Goal: Task Accomplishment & Management: Use online tool/utility

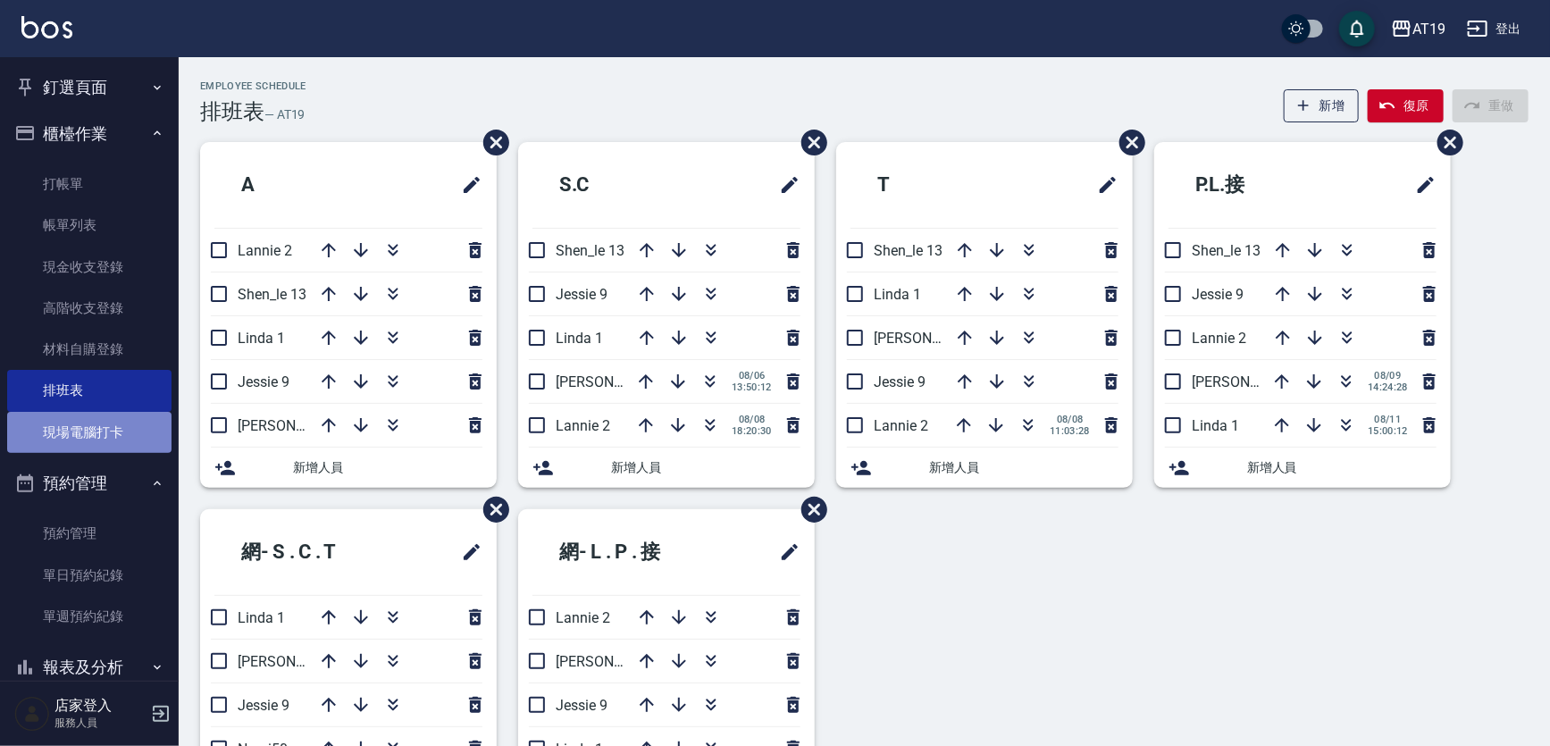
click at [117, 428] on link "現場電腦打卡" at bounding box center [89, 432] width 164 height 41
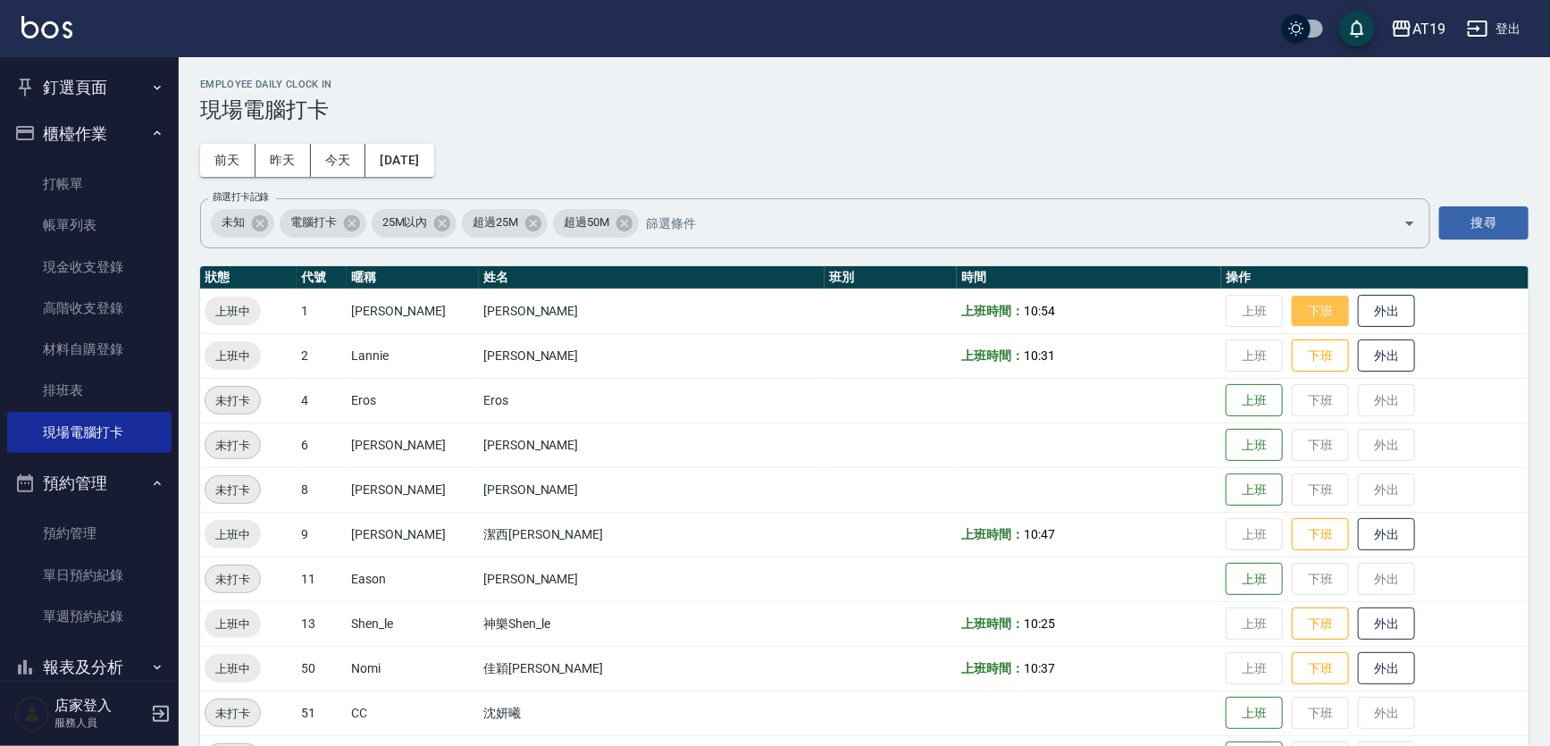
click at [1292, 313] on button "下班" at bounding box center [1320, 311] width 57 height 31
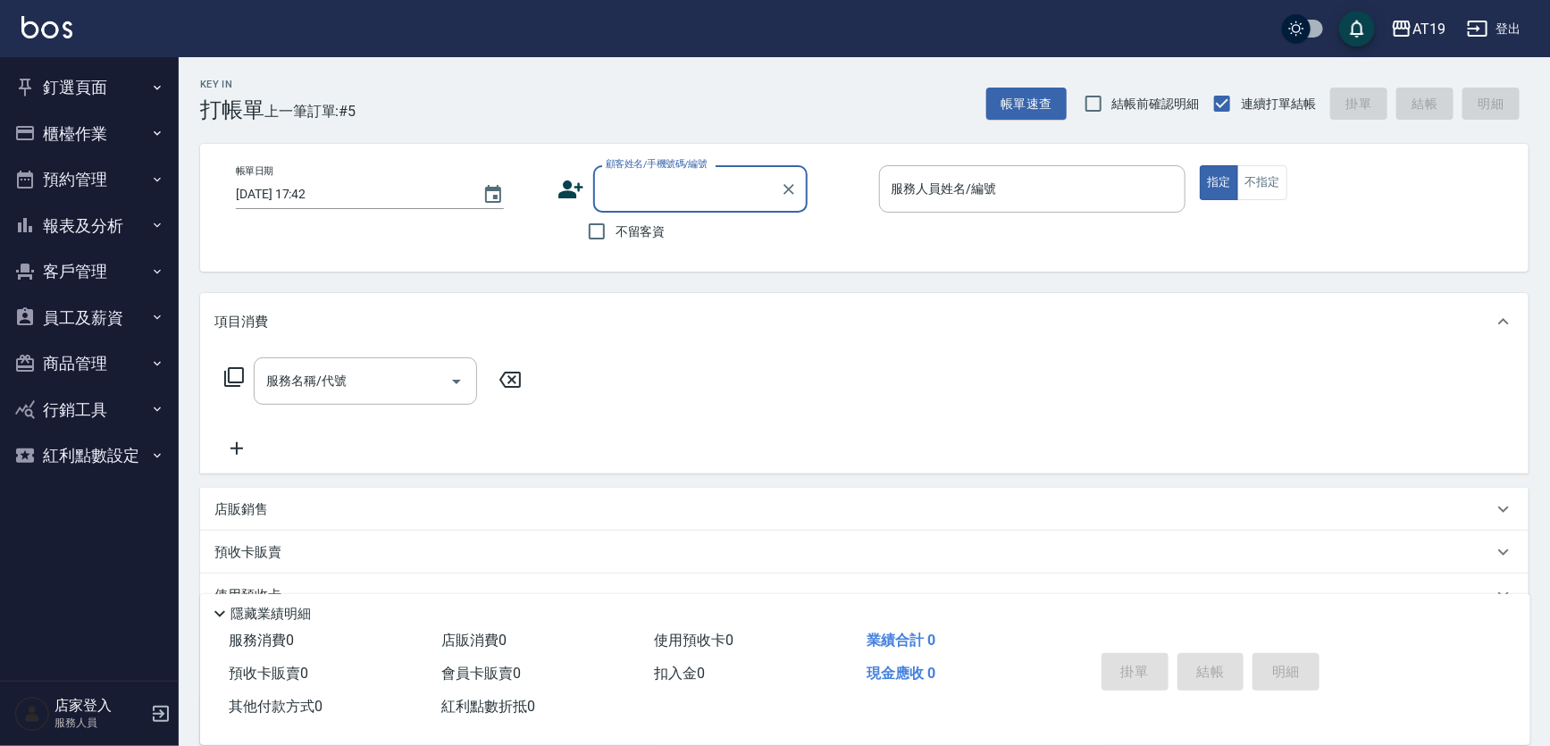
click at [667, 168] on label "顧客姓名/手機號碼/編號" at bounding box center [657, 163] width 102 height 13
click at [667, 173] on input "顧客姓名/手機號碼/編號" at bounding box center [687, 188] width 172 height 31
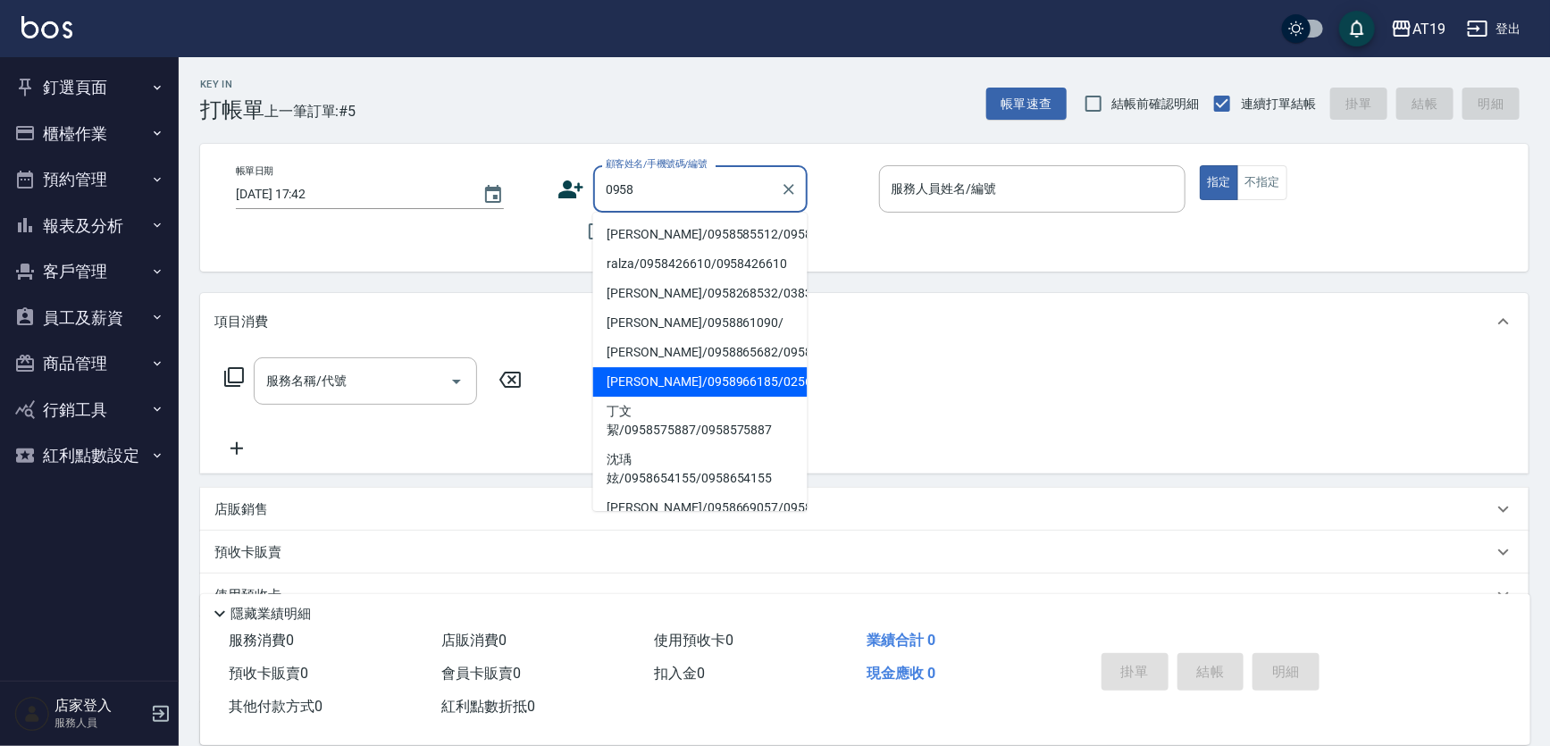
click at [666, 397] on li "[PERSON_NAME]/0958966185/02565" at bounding box center [700, 381] width 214 height 29
type input "[PERSON_NAME]/0958966185/02565"
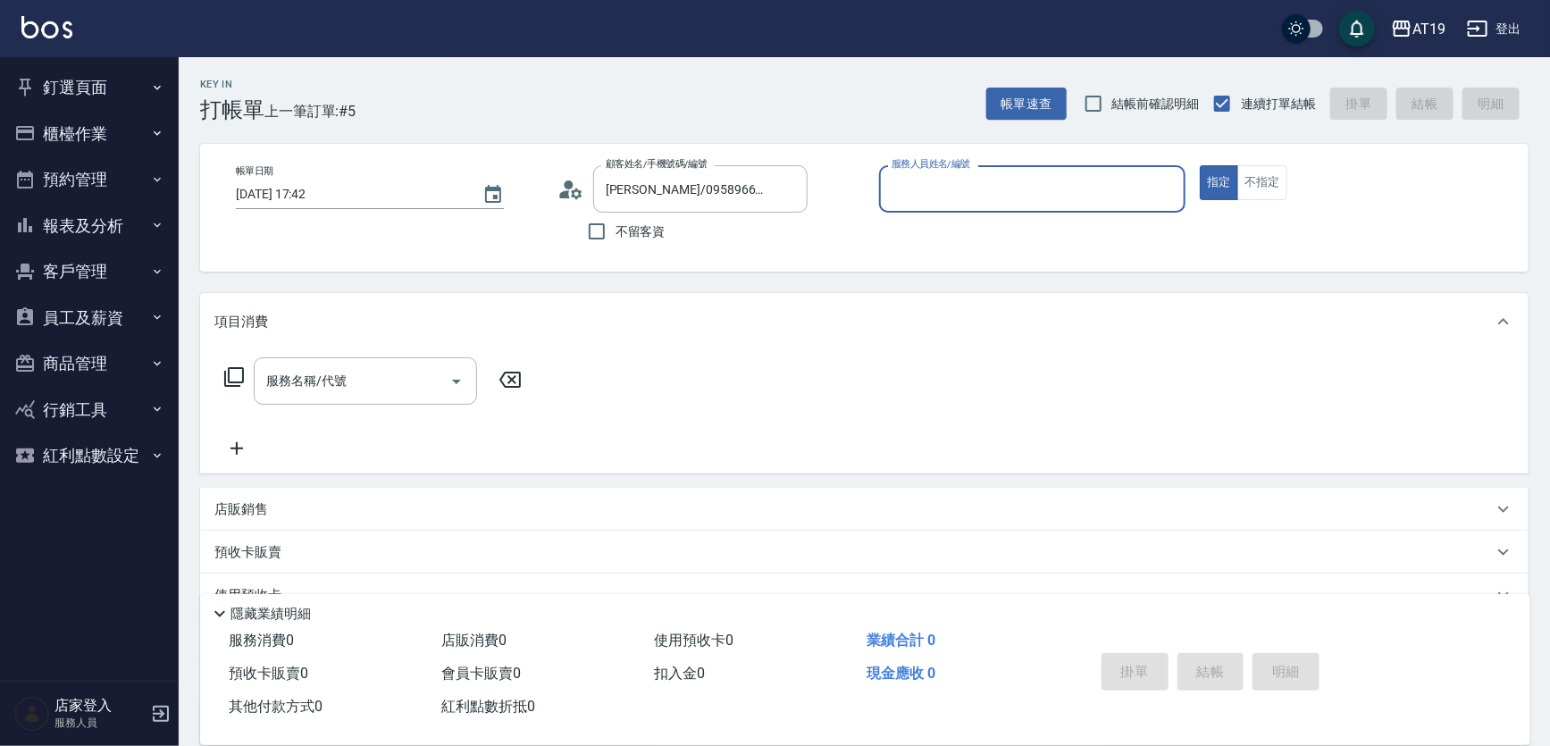
type input "Lannie- 2"
click at [413, 367] on input "服務名稱/代號" at bounding box center [352, 380] width 180 height 31
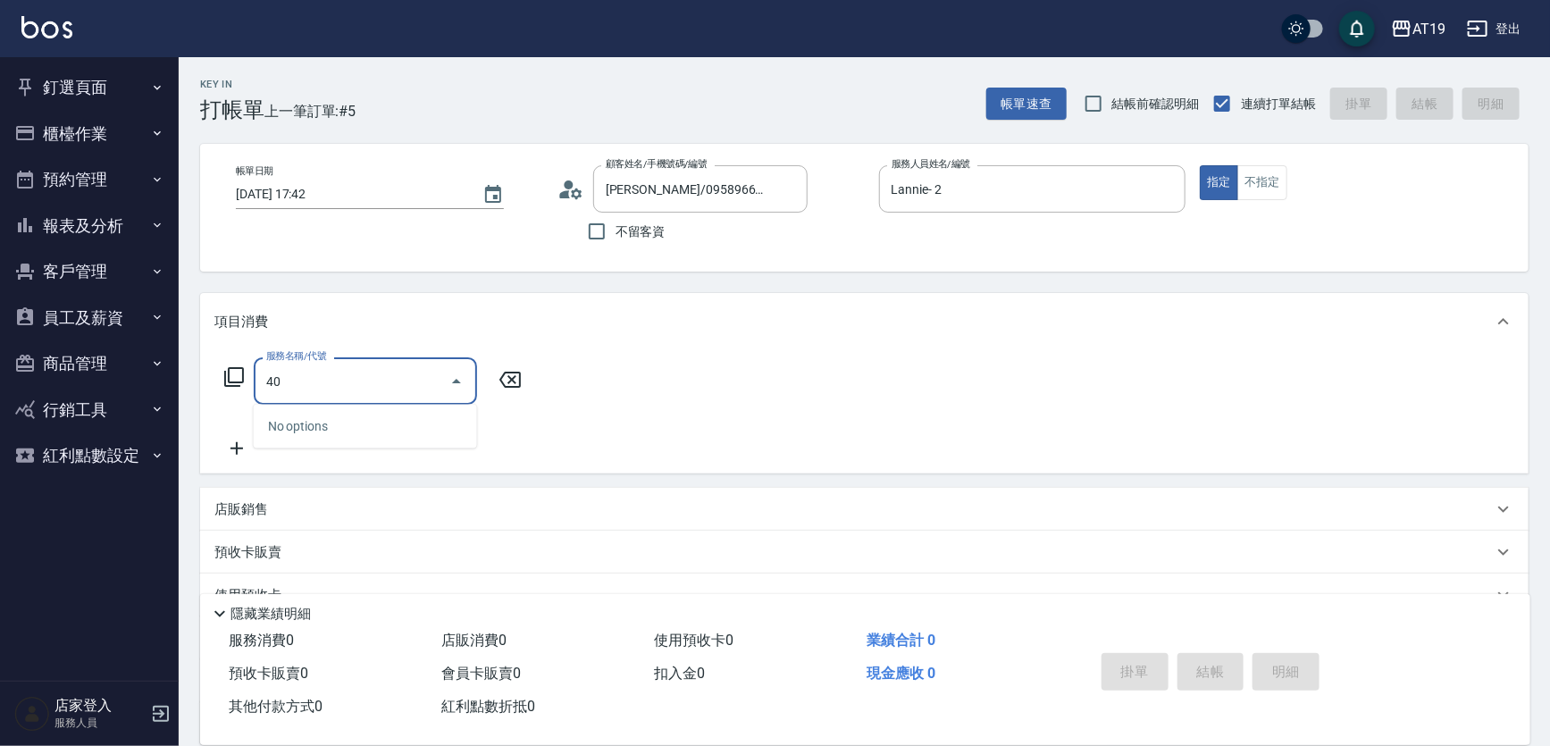
type input "401"
click at [419, 415] on span "剪髮 - 300" at bounding box center [365, 426] width 223 height 29
type input "30"
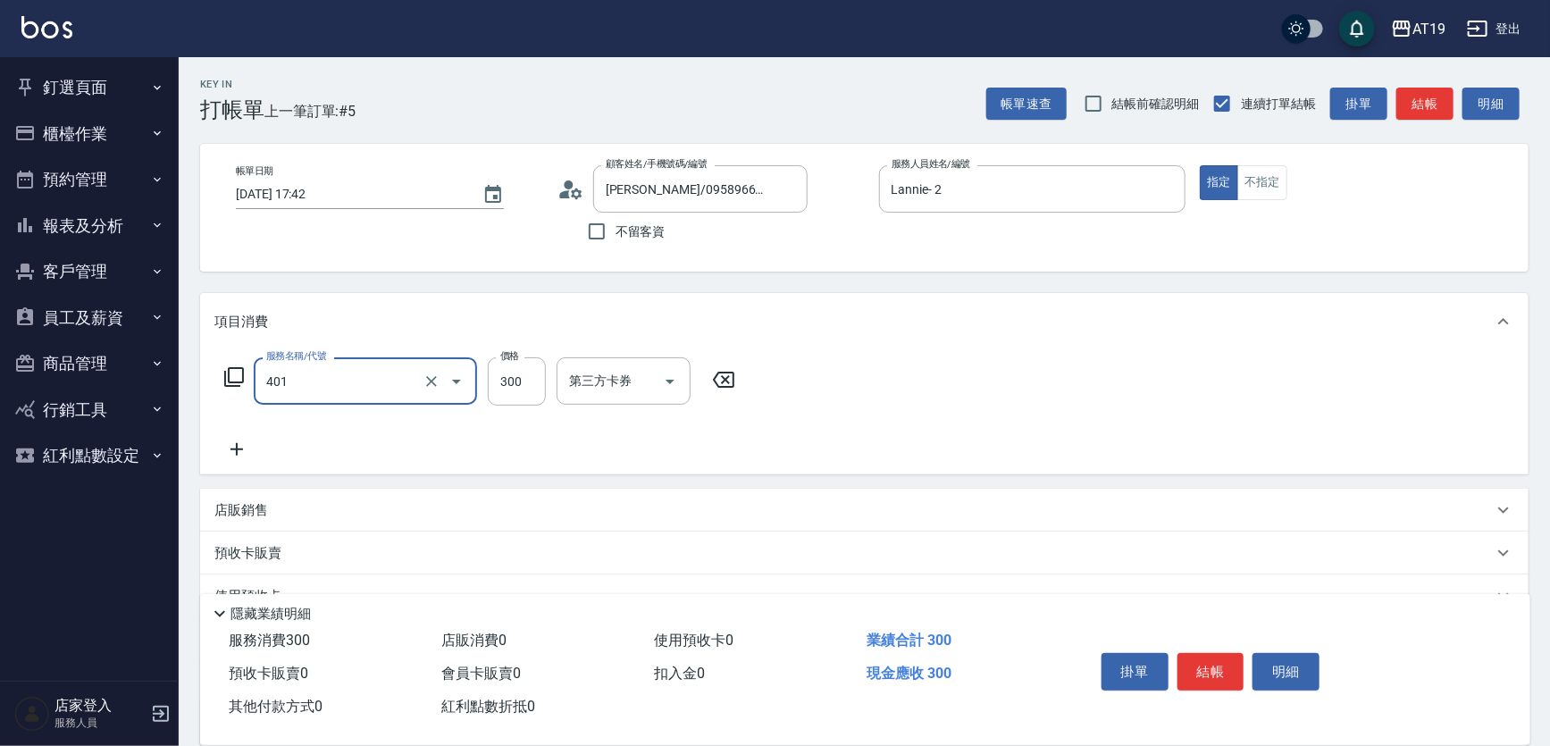
type input "剪髮(401)"
click at [248, 441] on icon at bounding box center [236, 449] width 45 height 21
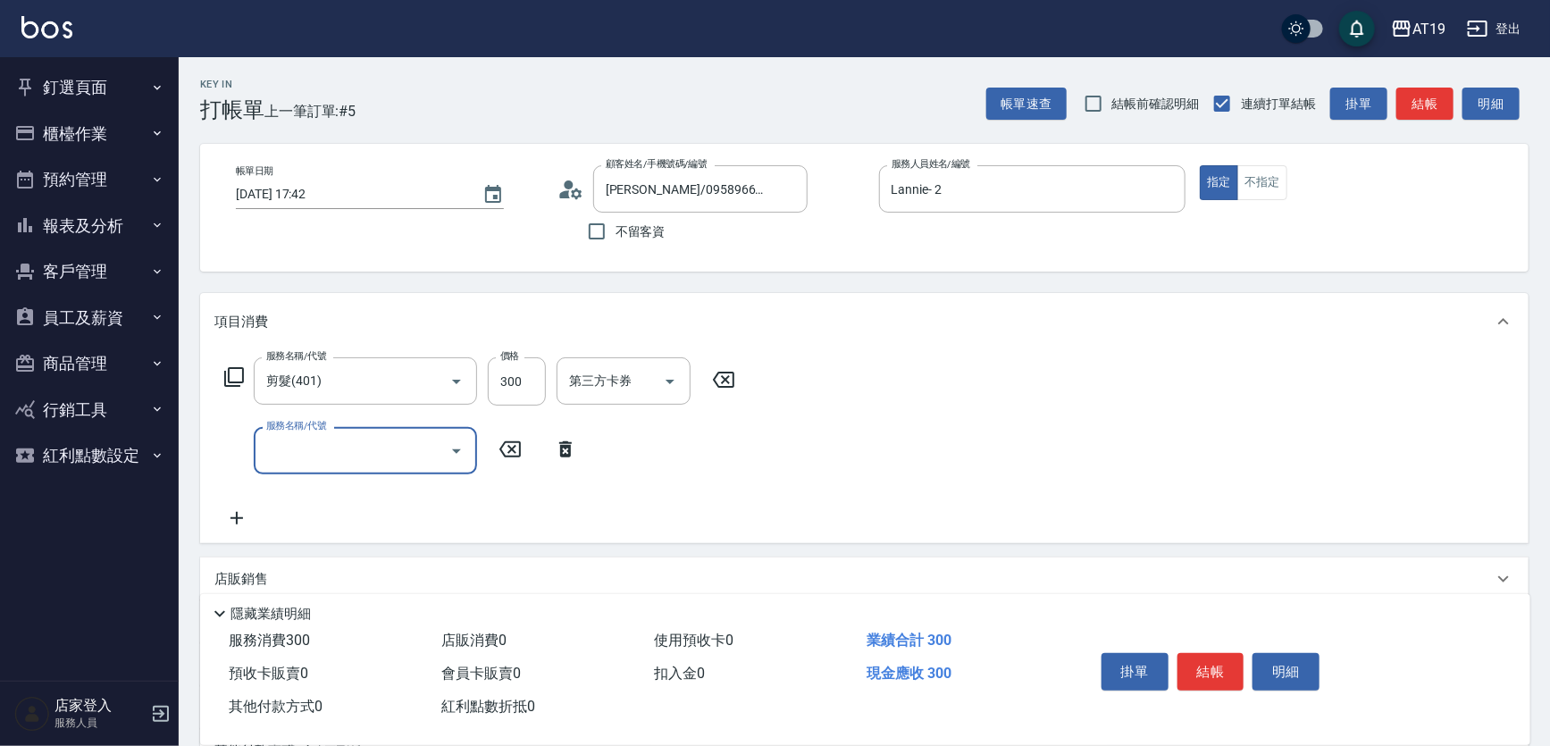
click at [298, 441] on input "服務名稱/代號" at bounding box center [352, 450] width 180 height 31
type input "201"
drag, startPoint x: 317, startPoint y: 493, endPoint x: 483, endPoint y: 511, distance: 167.2
click at [322, 493] on span "洗髮 - 300" at bounding box center [365, 496] width 223 height 29
type input "60"
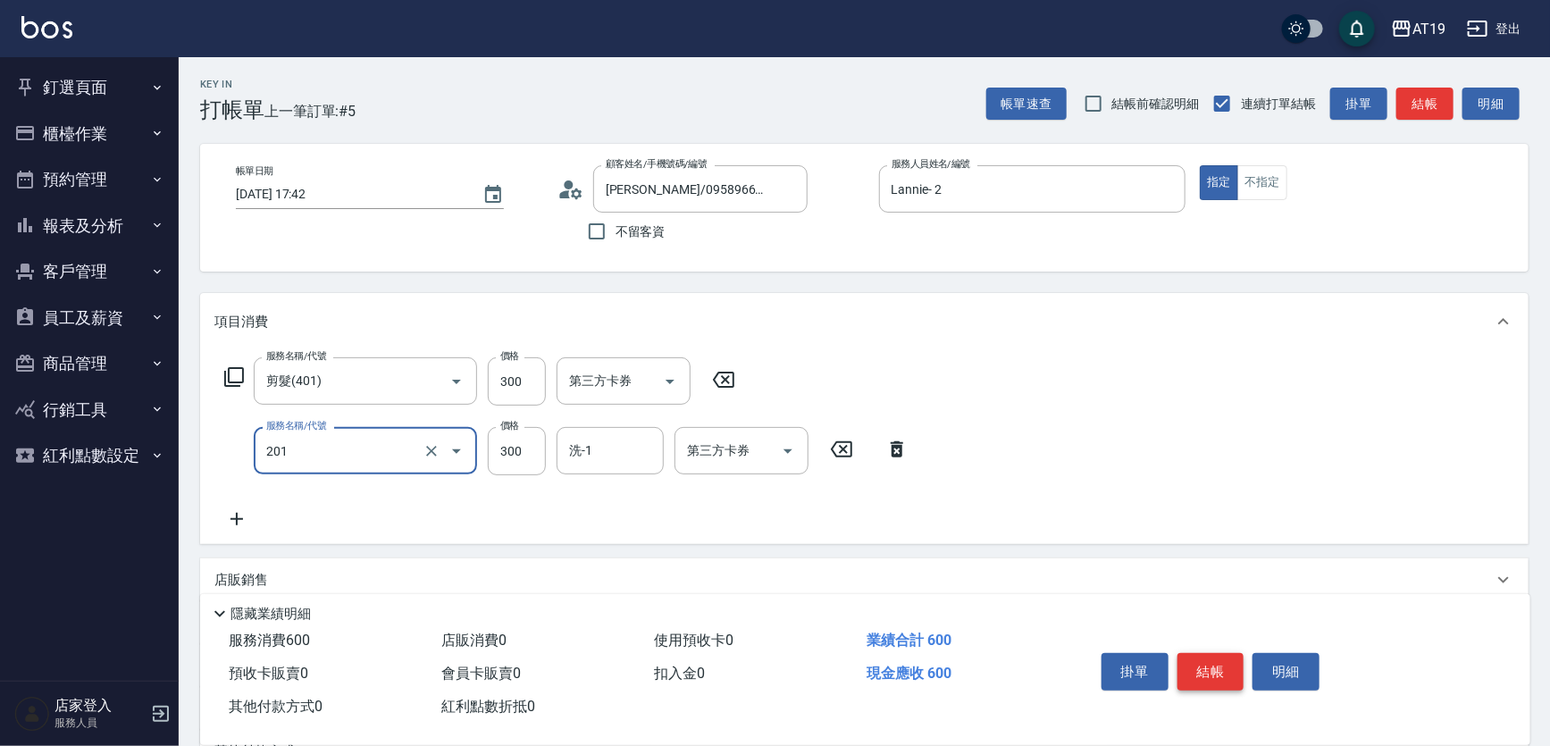
type input "洗髮(201)"
click at [1232, 664] on button "結帳" at bounding box center [1211, 672] width 67 height 38
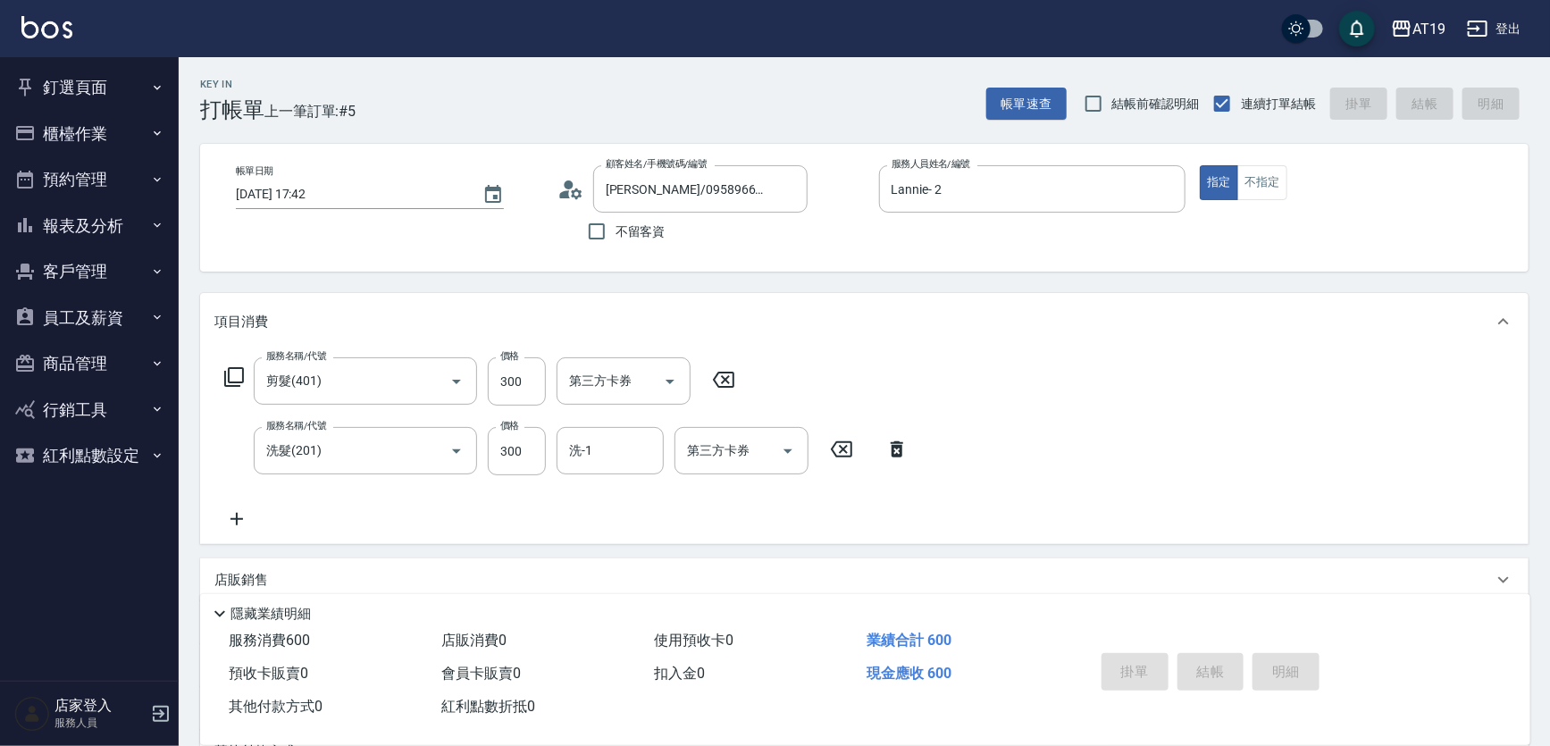
type input "[DATE] 18:42"
type input "0"
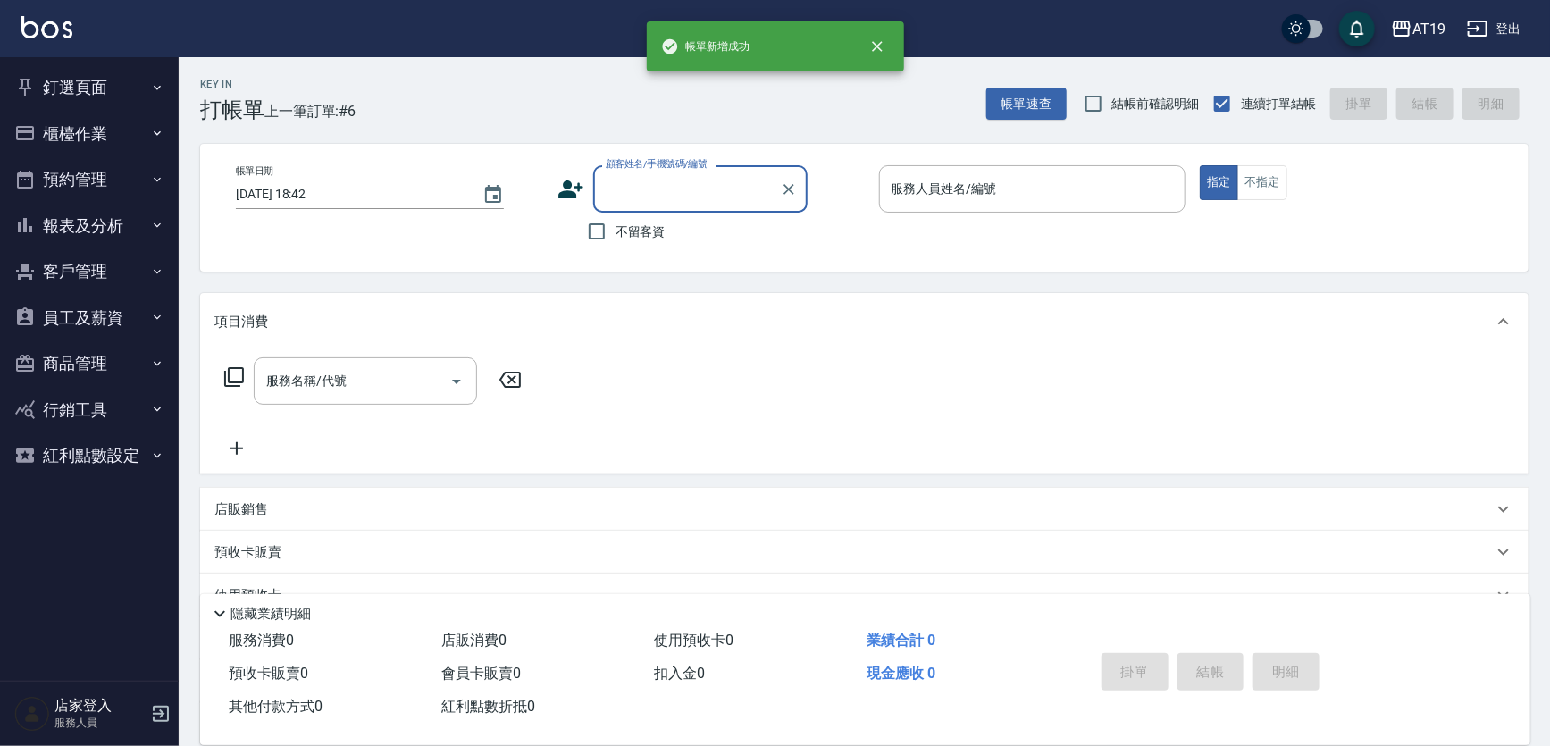
click at [715, 189] on input "顧客姓名/手機號碼/編號" at bounding box center [687, 188] width 172 height 31
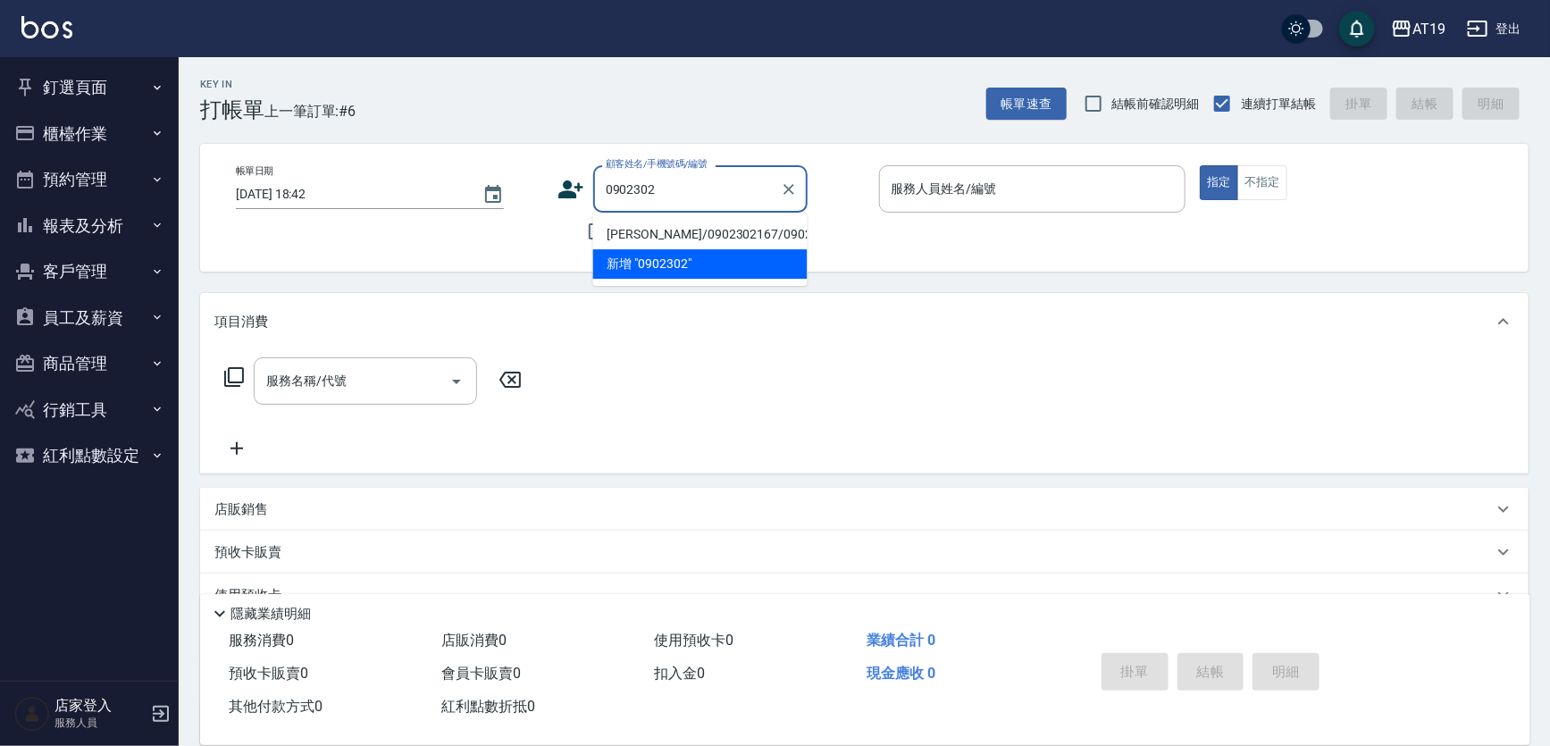
click at [703, 233] on li "[PERSON_NAME]/0902302167/0902302167" at bounding box center [700, 234] width 214 height 29
type input "[PERSON_NAME]/0902302167/0902302167"
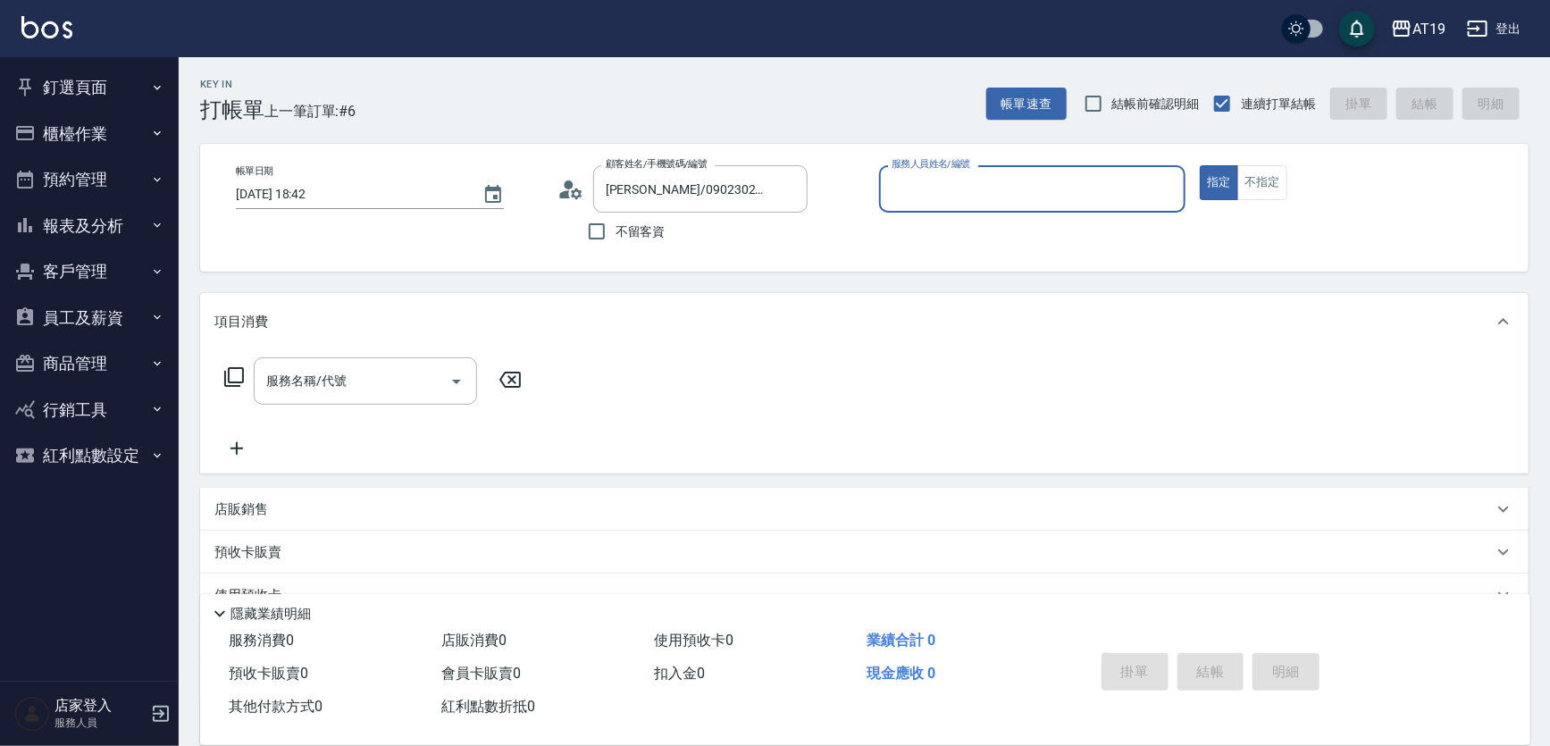
click at [963, 192] on input "服務人員姓名/編號" at bounding box center [1032, 188] width 291 height 31
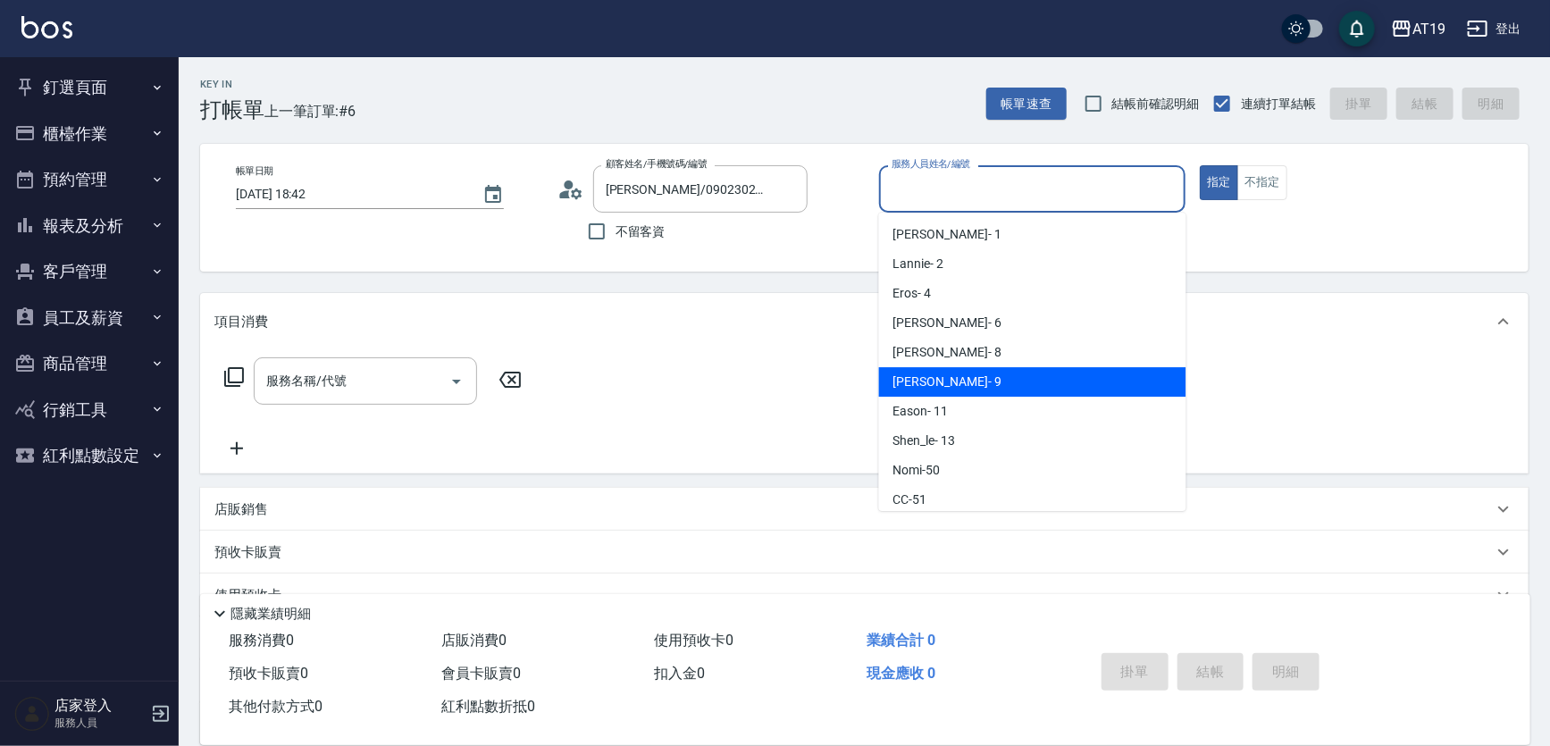
drag, startPoint x: 956, startPoint y: 382, endPoint x: 751, endPoint y: 409, distance: 207.4
click at [950, 380] on div "Jessie - 9" at bounding box center [1032, 381] width 307 height 29
type input "[PERSON_NAME]- 9"
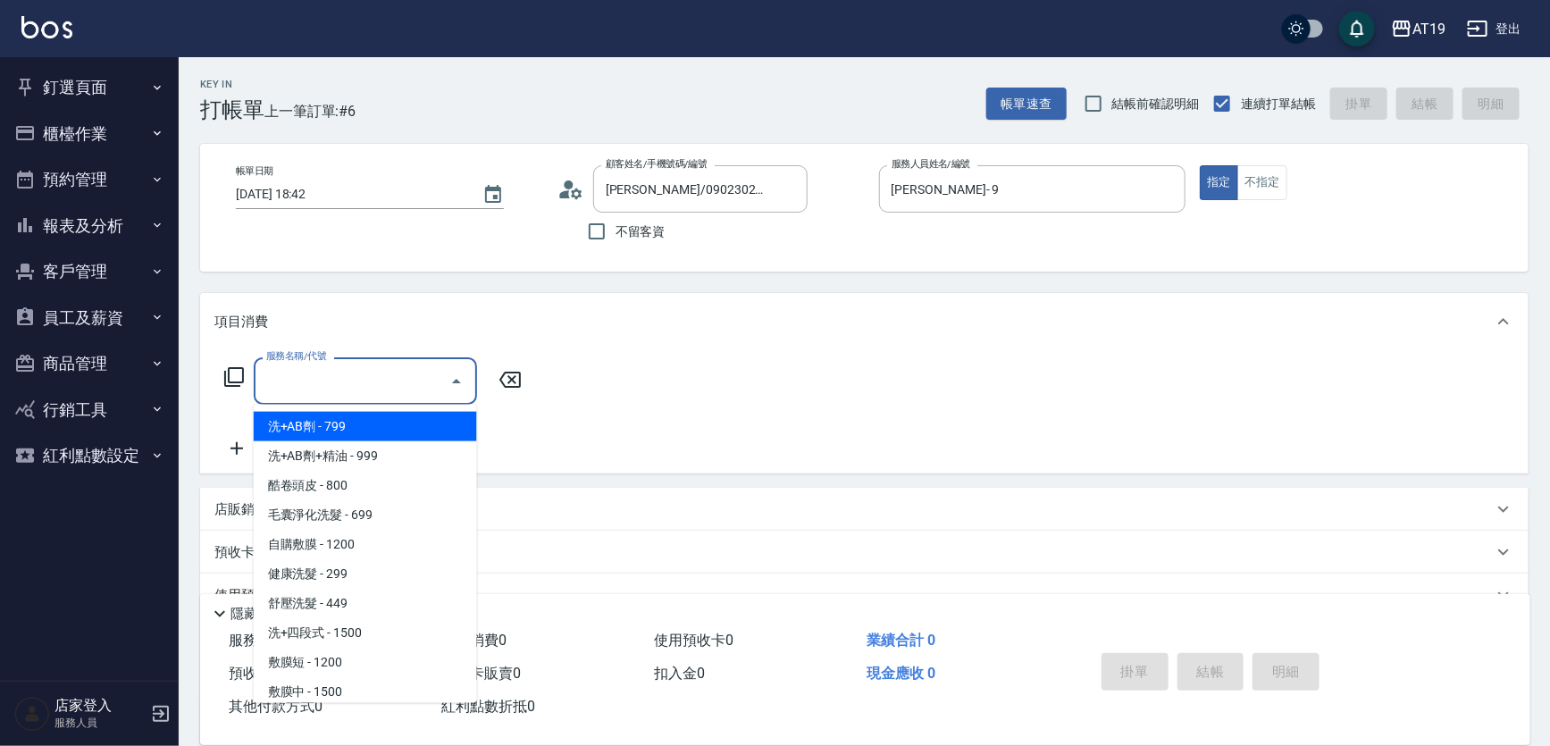
click at [359, 386] on input "服務名稱/代號" at bounding box center [352, 380] width 180 height 31
type input "4"
type input "301"
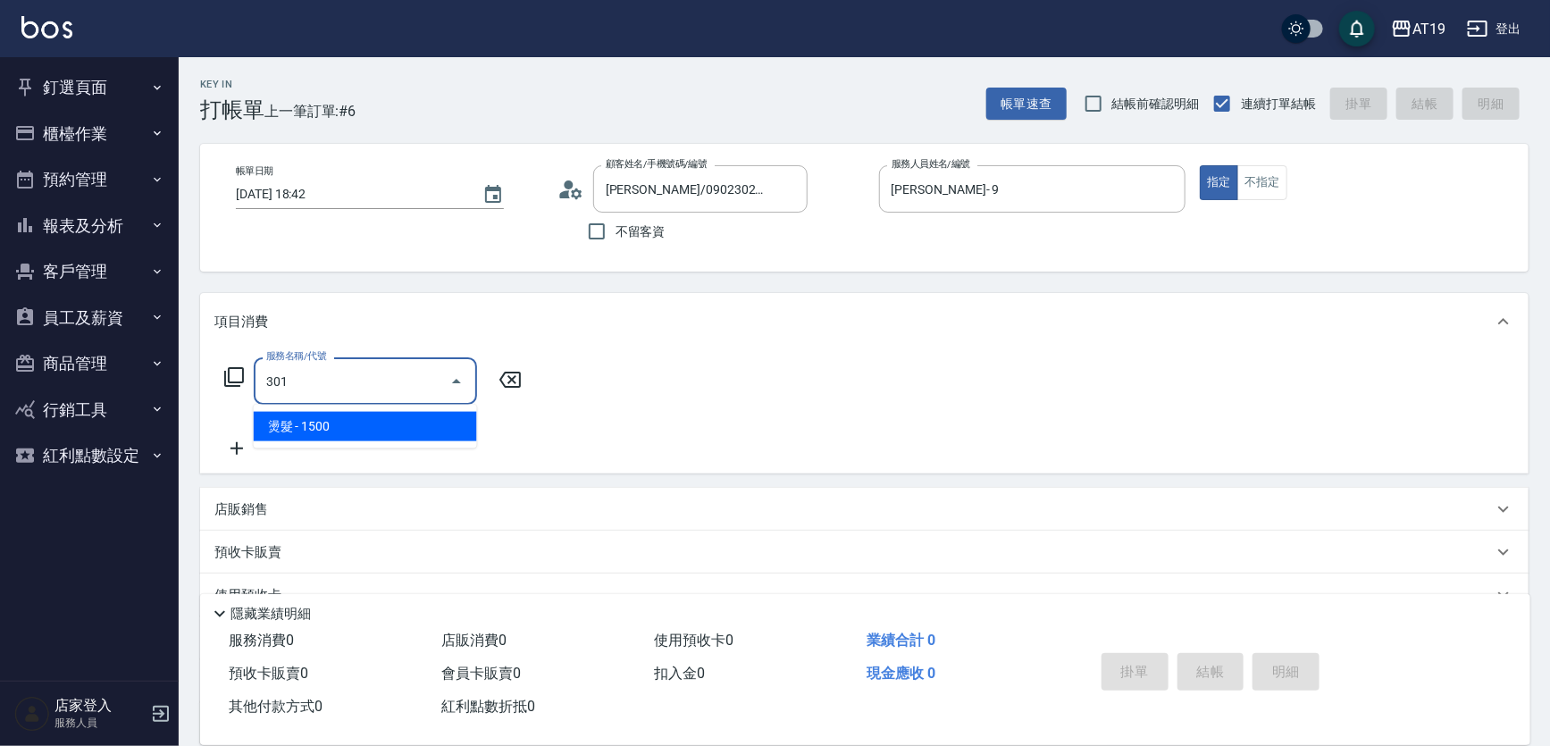
click at [356, 427] on span "燙髮 - 1500" at bounding box center [365, 426] width 223 height 29
type input "150"
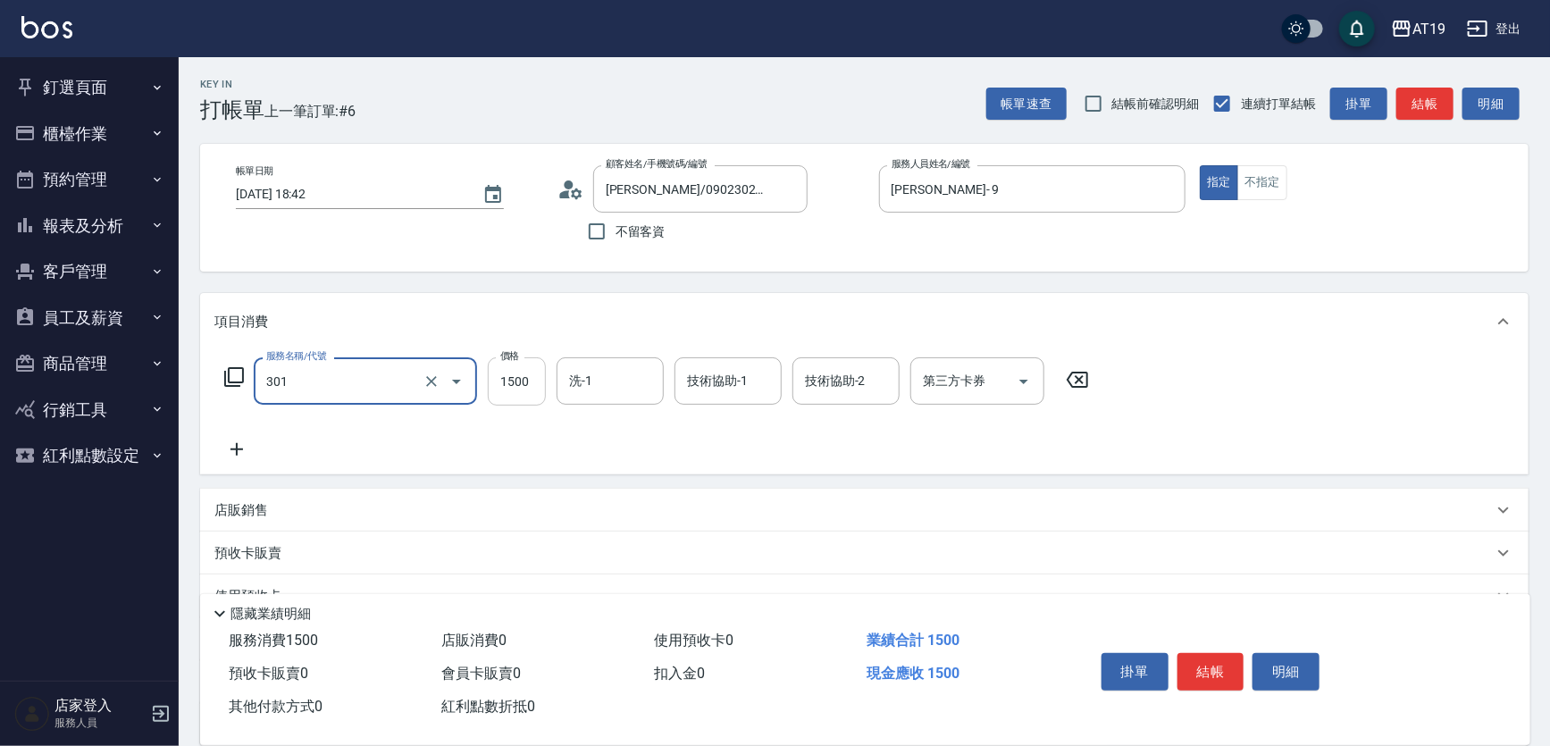
type input "燙髮(301)"
click at [515, 383] on input "1500" at bounding box center [517, 381] width 58 height 48
type input "0"
type input "22"
type input "20"
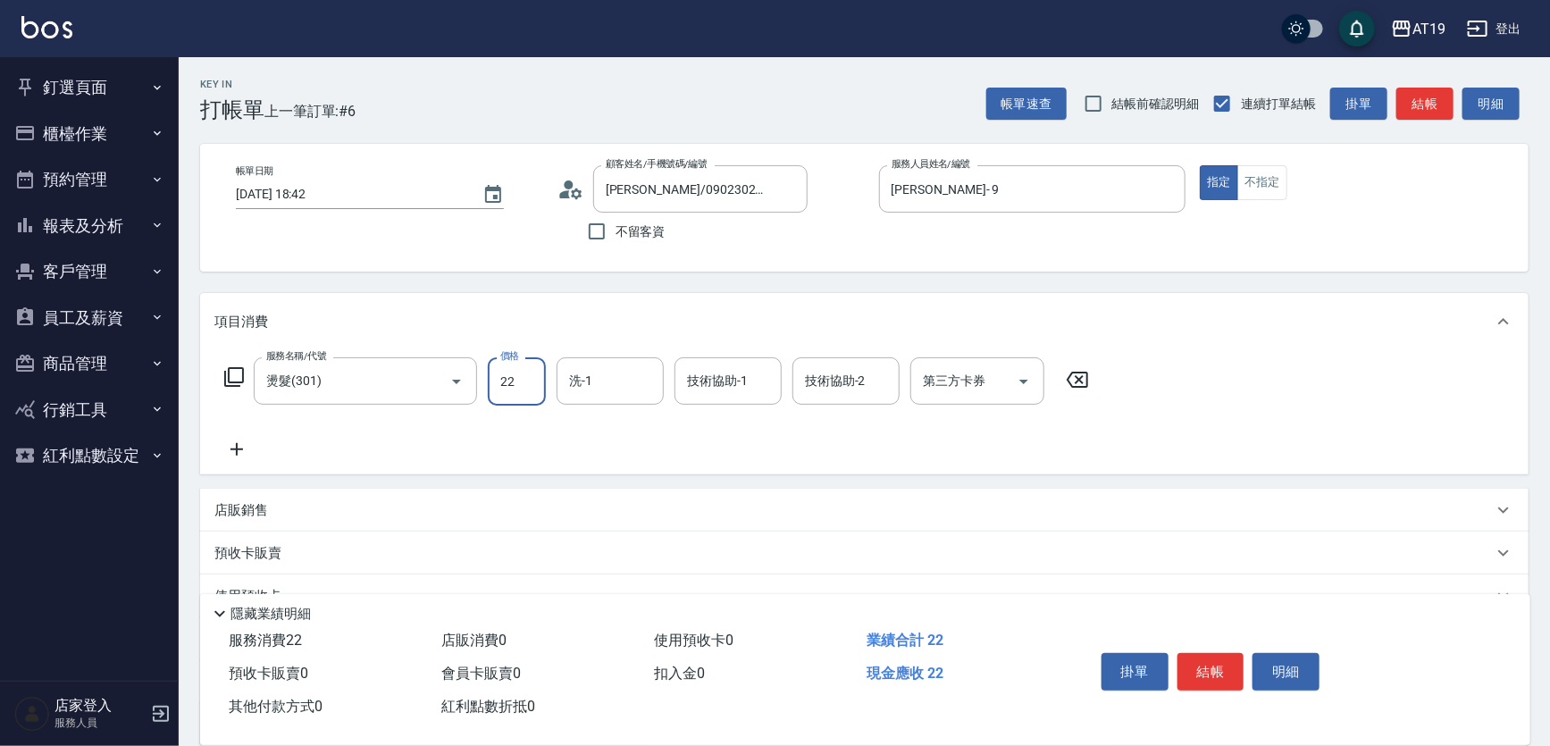
type input "223"
type input "220"
type input "22380"
click at [508, 375] on input "22380" at bounding box center [517, 381] width 58 height 48
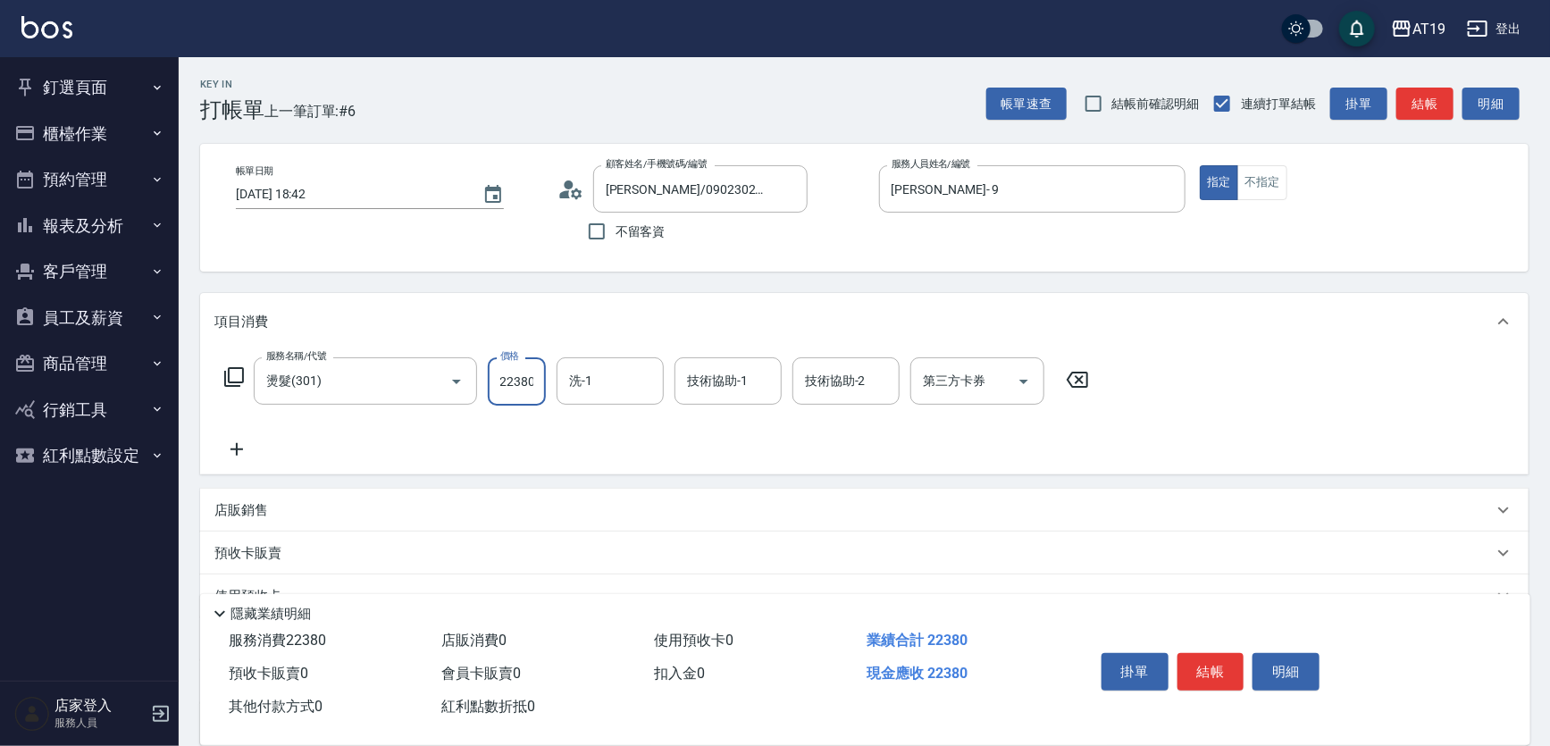
type input "230"
type input "2380"
click at [1191, 668] on button "結帳" at bounding box center [1211, 672] width 67 height 38
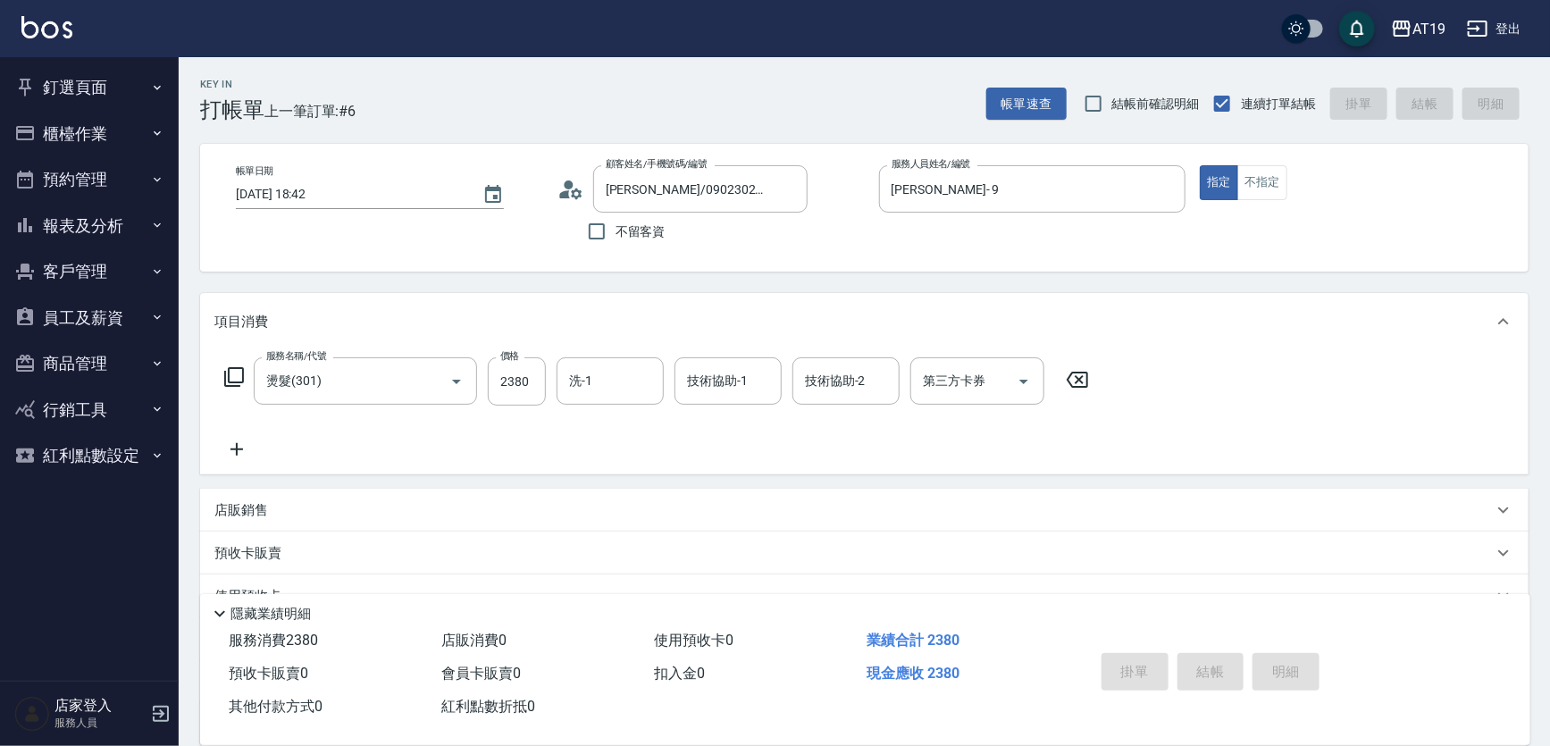
type input "0"
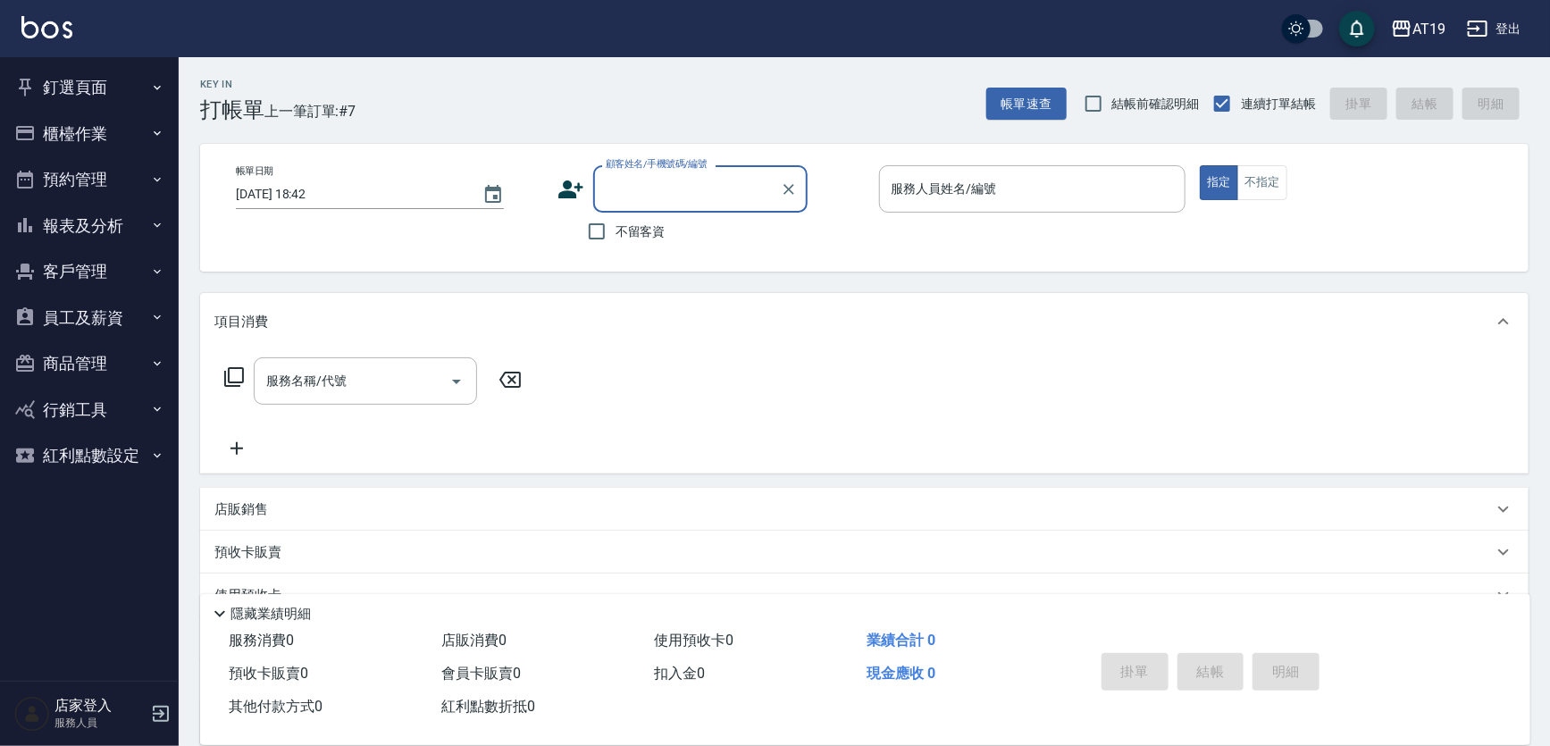
click at [651, 194] on input "顧客姓名/手機號碼/編號" at bounding box center [687, 188] width 172 height 31
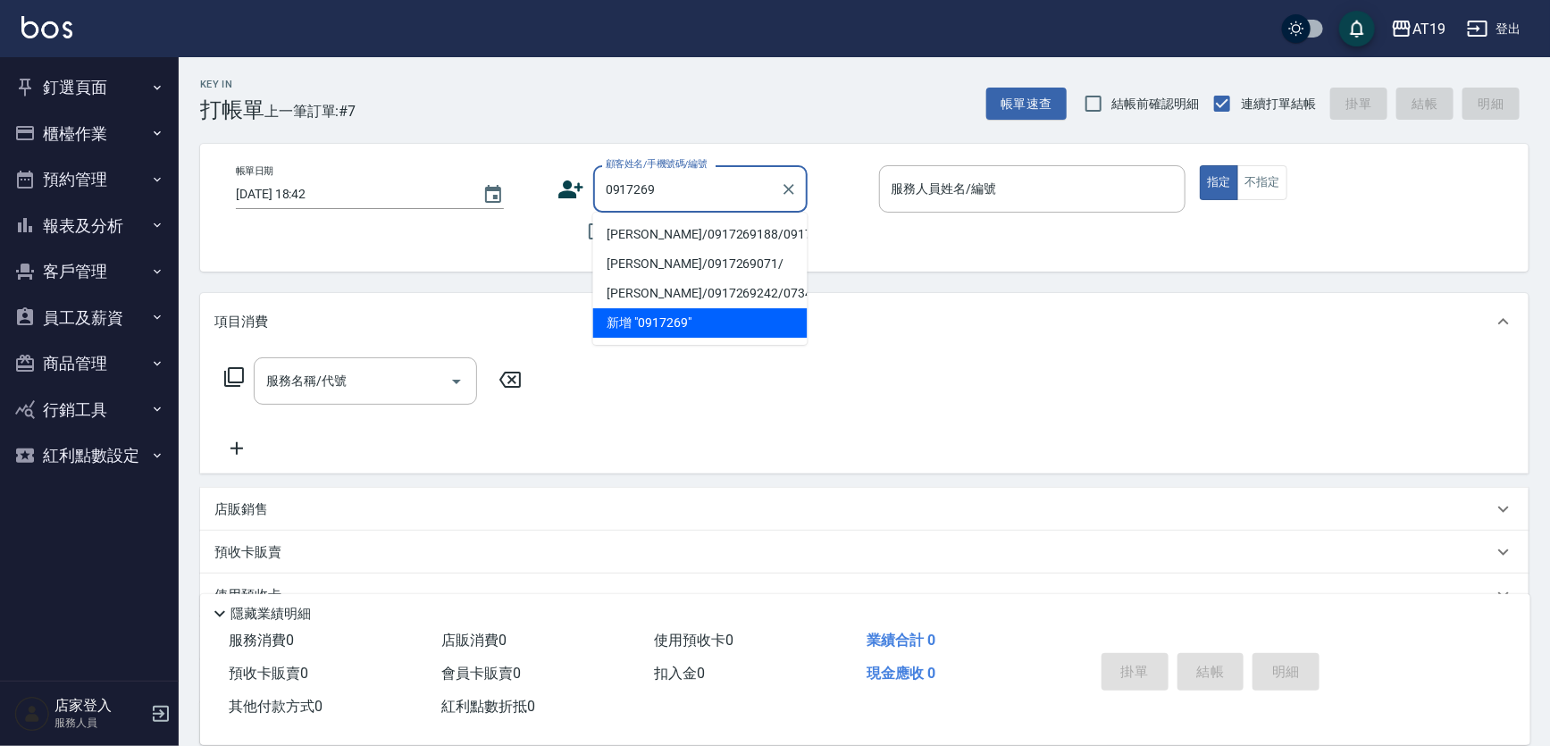
click at [644, 234] on li "[PERSON_NAME]/0917269188/0917269188" at bounding box center [700, 234] width 214 height 29
type input "[PERSON_NAME]/0917269188/0917269188"
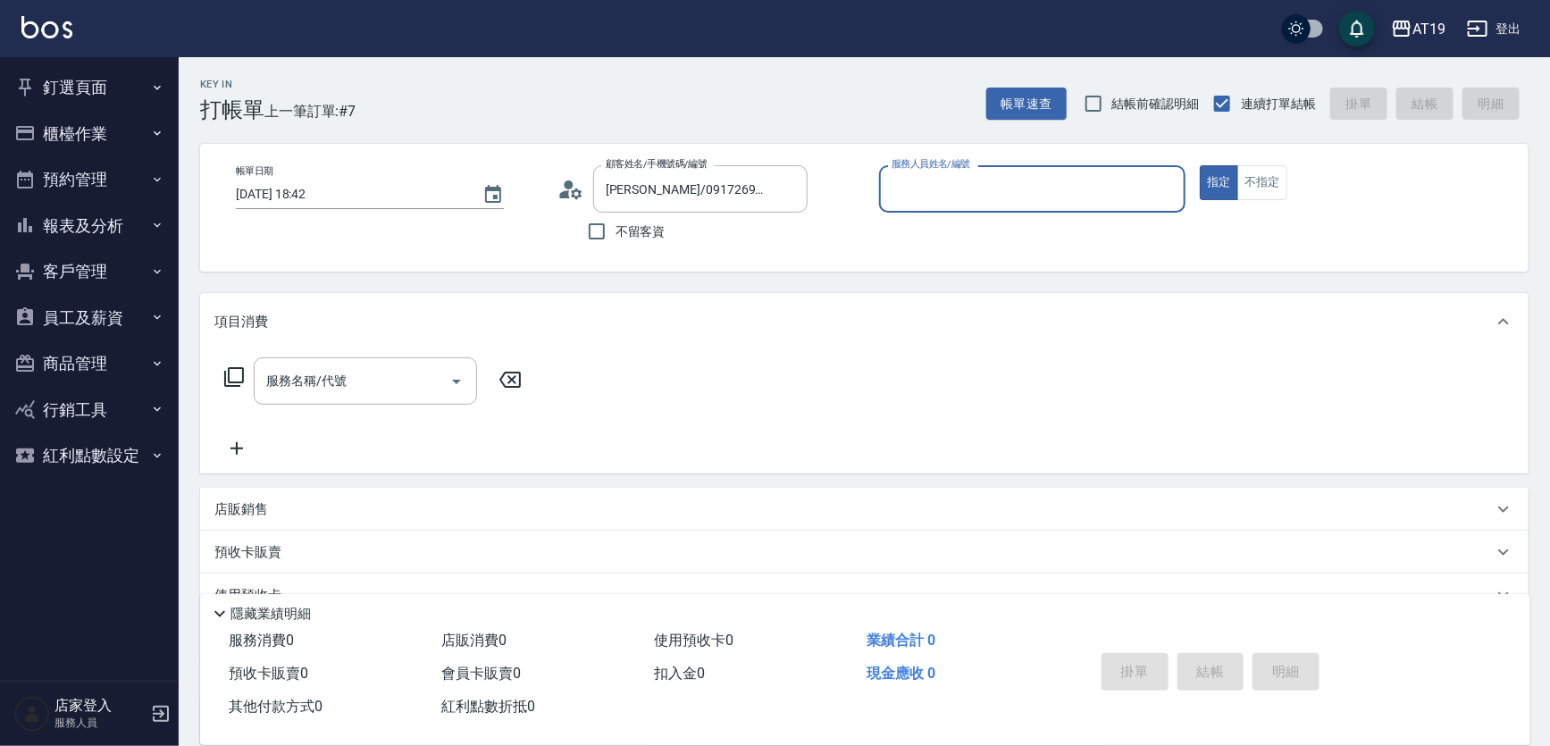
type input "[PERSON_NAME]- 9"
click at [396, 383] on input "服務名稱/代號" at bounding box center [352, 380] width 180 height 31
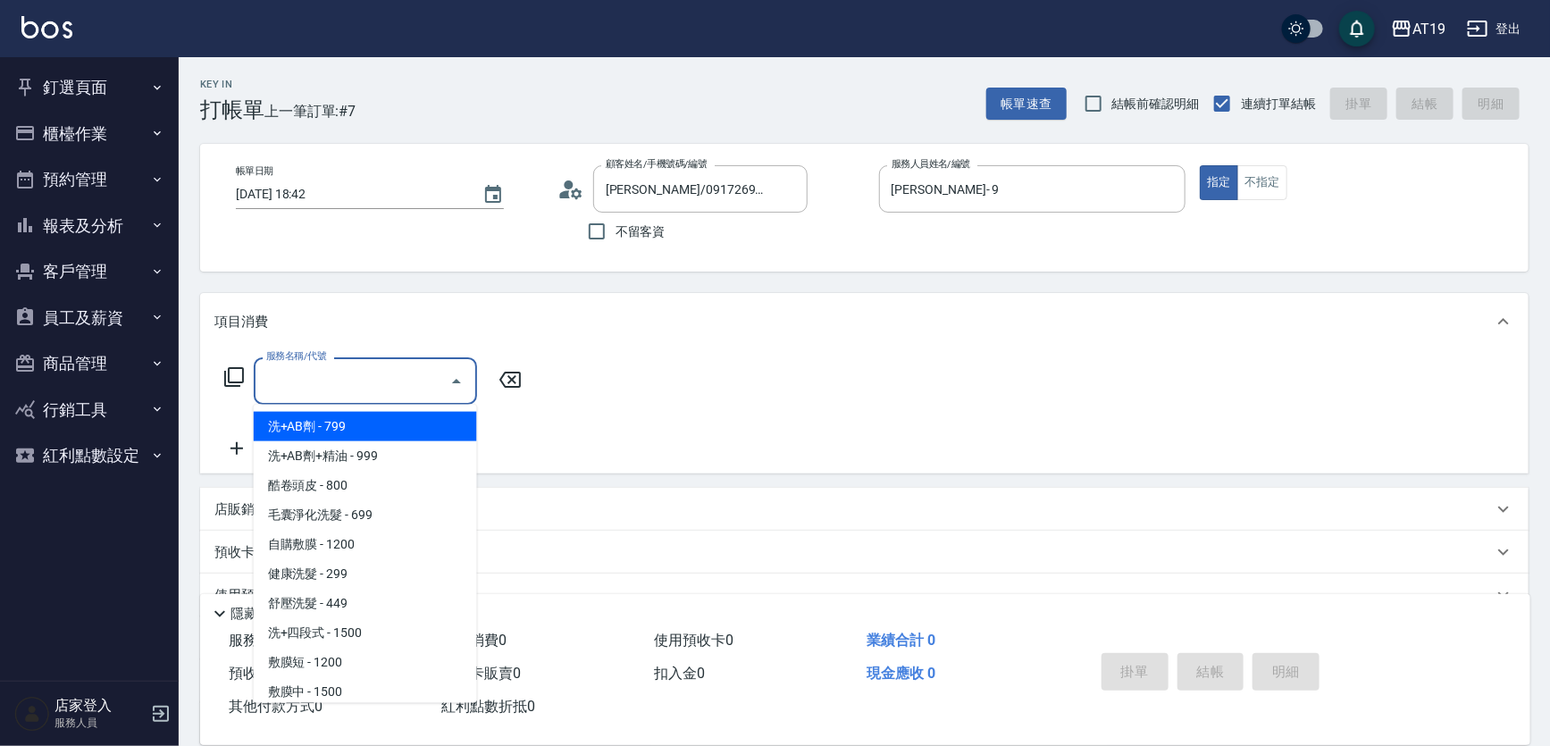
type input "4"
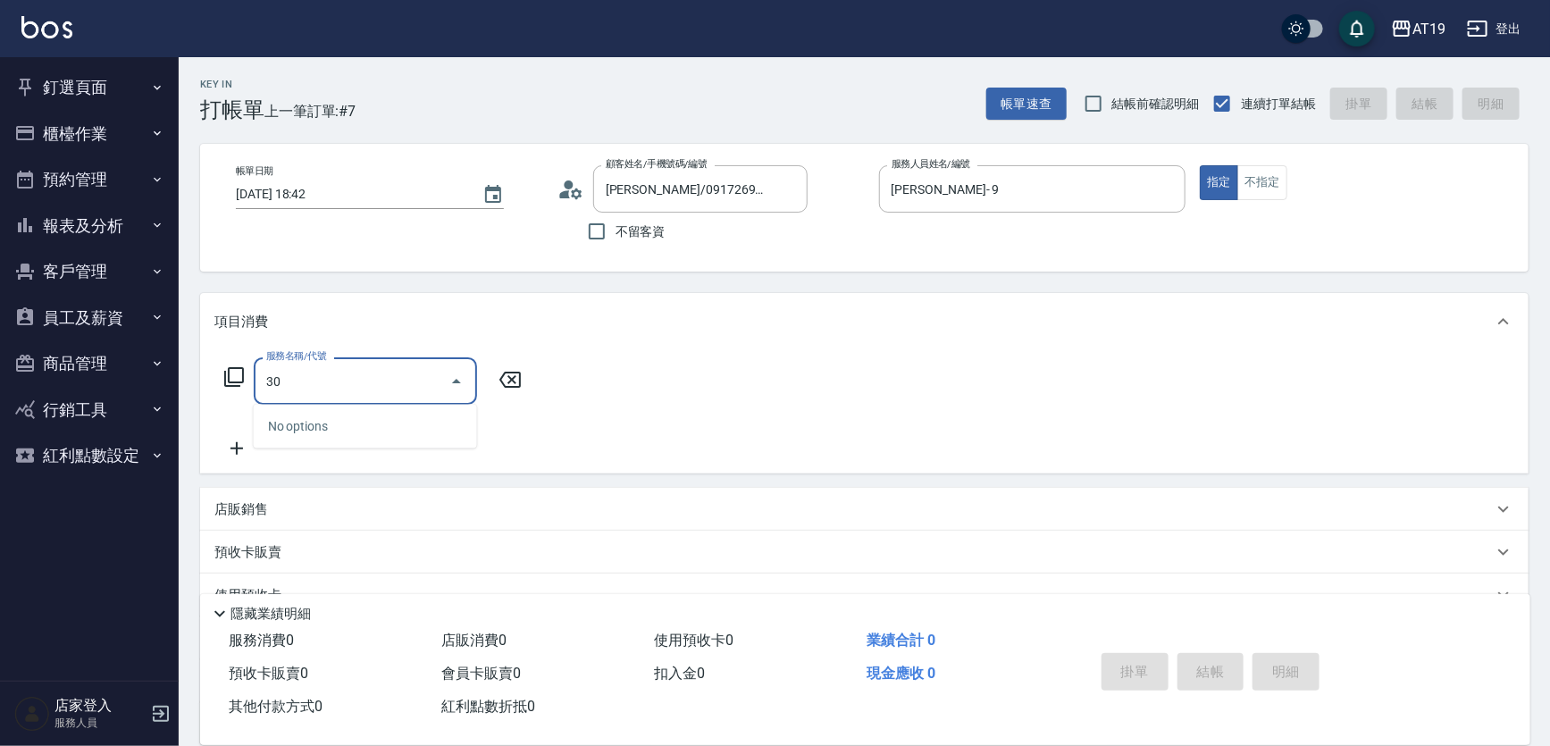
type input "301"
click at [401, 419] on span "燙髮 - 1500" at bounding box center [365, 426] width 223 height 29
type input "150"
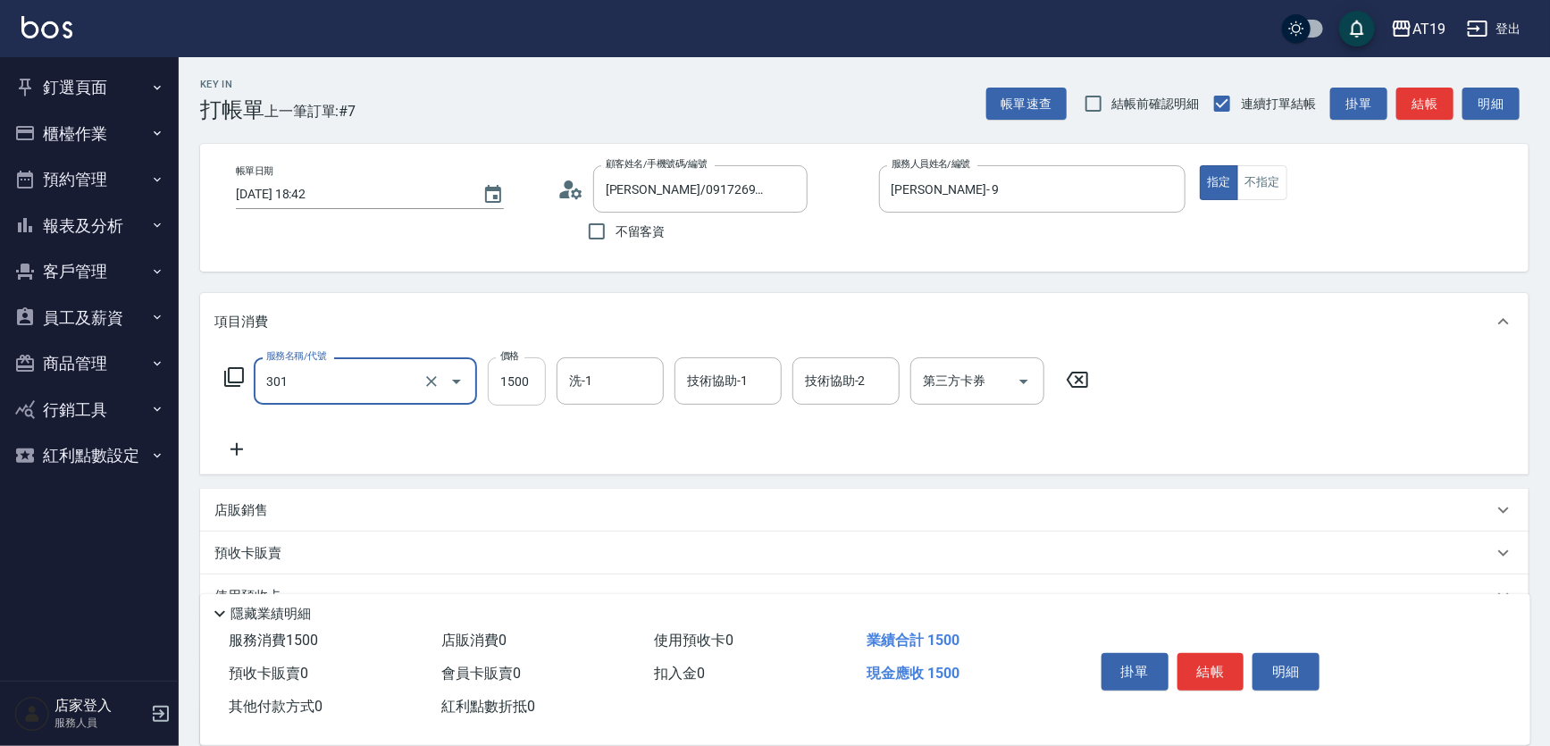
type input "燙髮(301)"
click at [527, 390] on input "1500" at bounding box center [517, 381] width 58 height 48
type input "0"
type input "18"
type input "10"
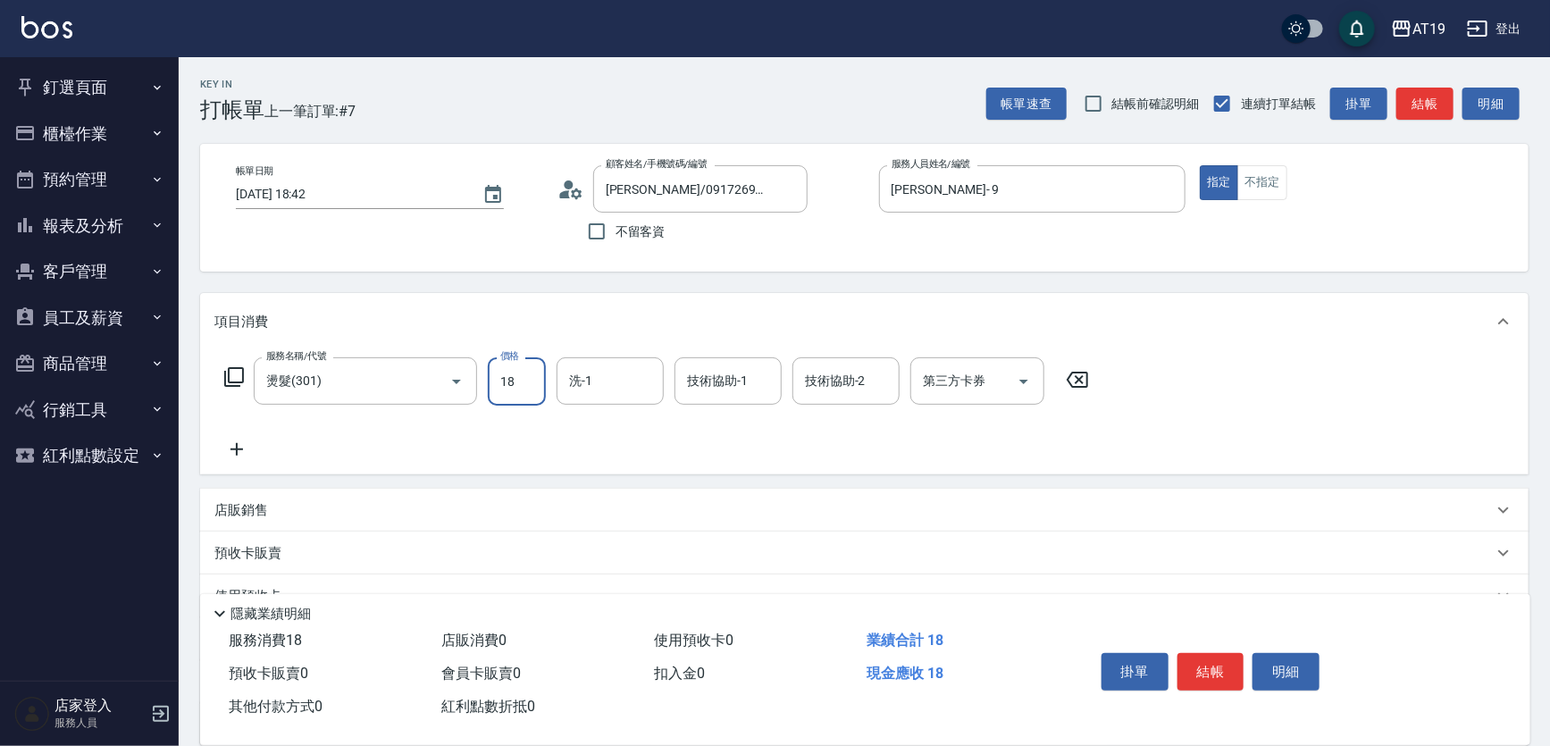
type input "188"
type input "180"
type input "1880"
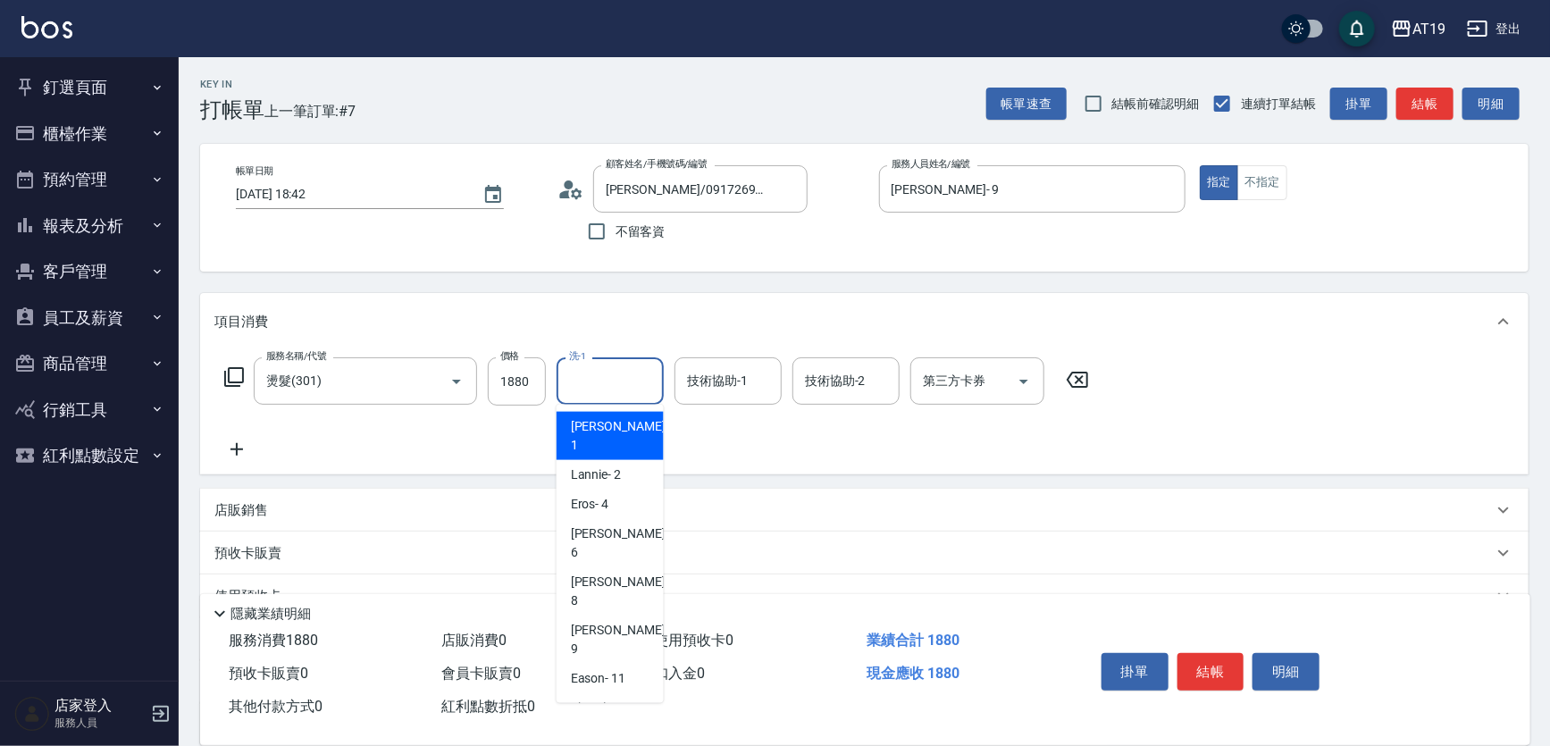
click at [616, 383] on input "洗-1" at bounding box center [610, 380] width 91 height 31
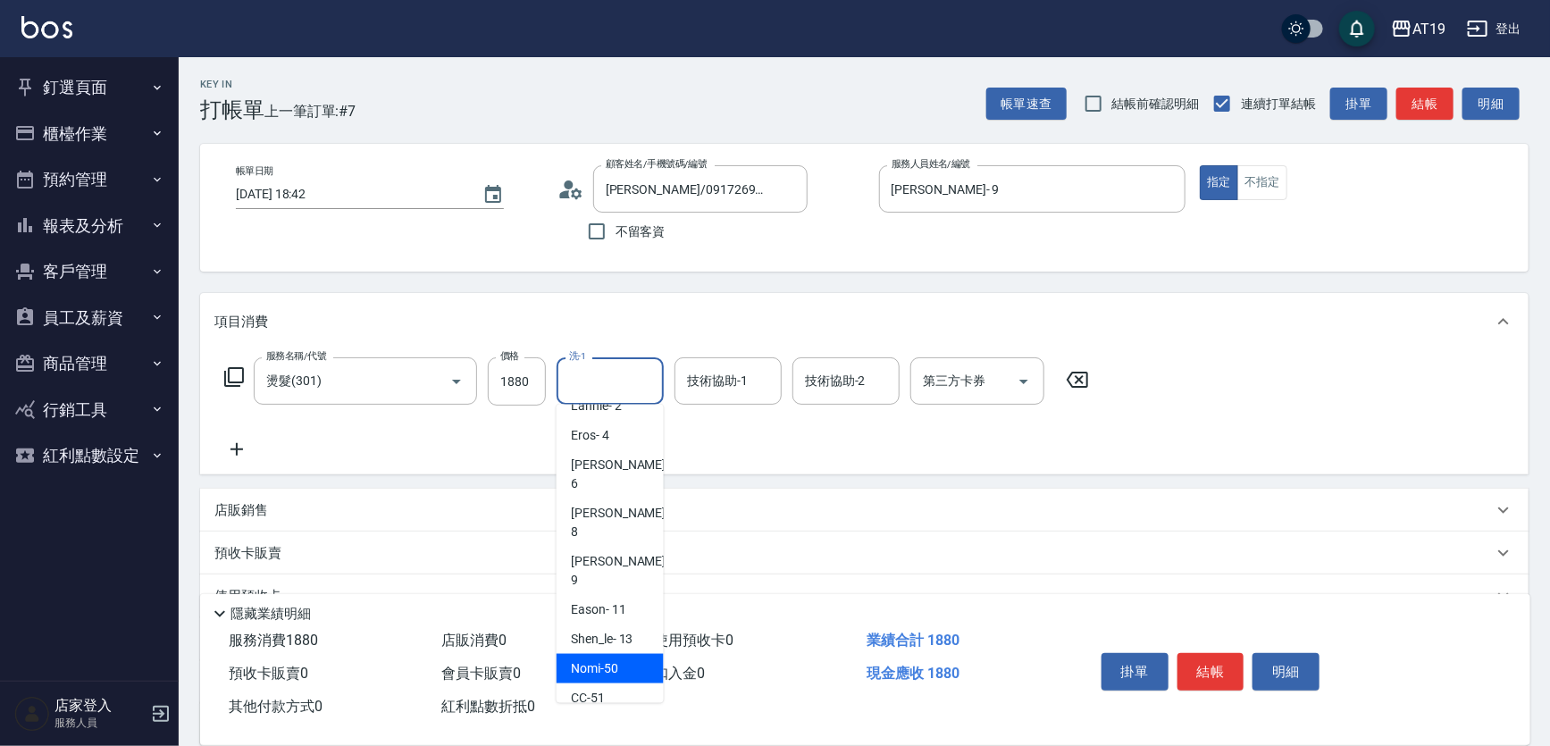
drag, startPoint x: 630, startPoint y: 593, endPoint x: 700, endPoint y: 455, distance: 155.0
click at [632, 654] on div "Nomi -50" at bounding box center [610, 668] width 107 height 29
type input "Nomi-50"
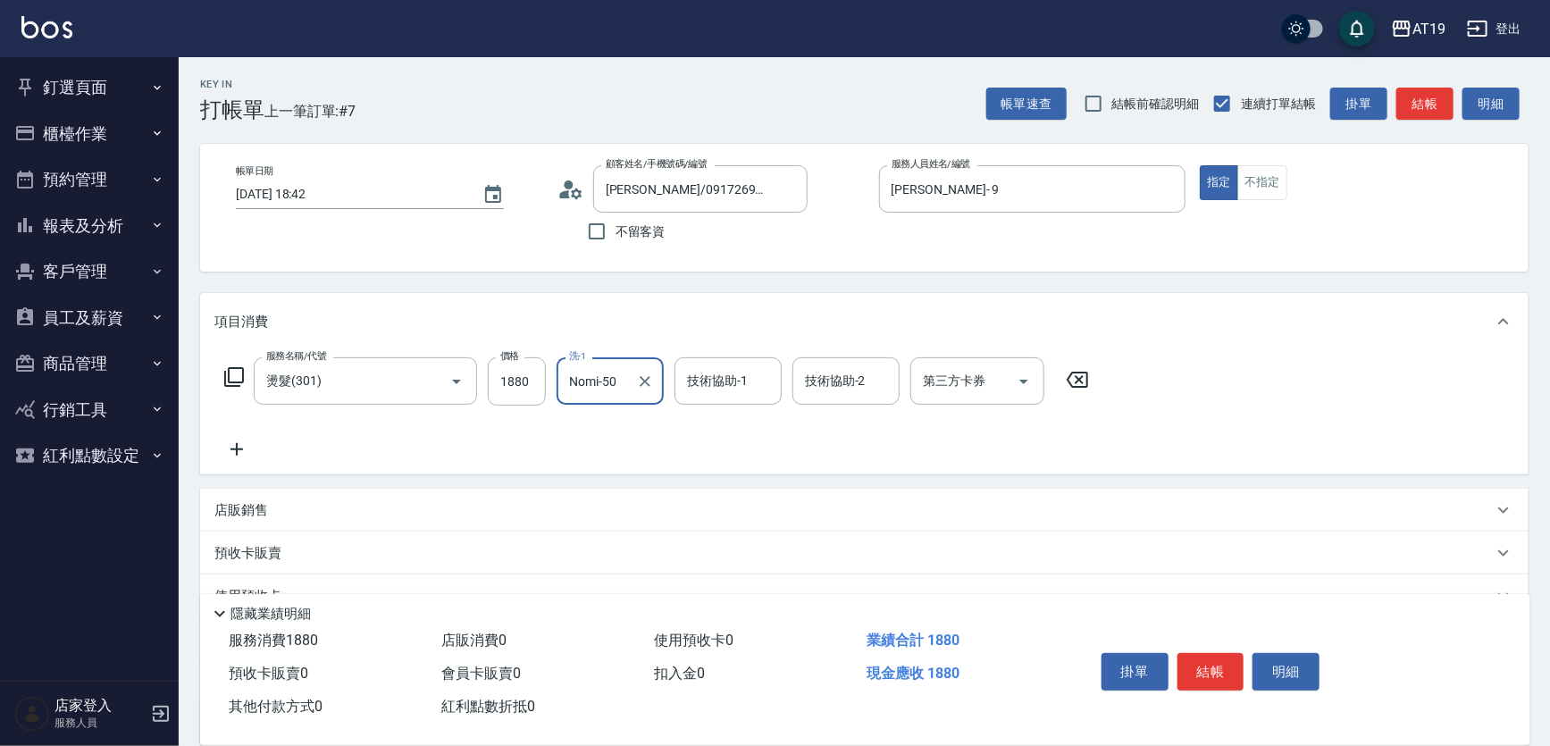
click at [722, 382] on input "技術協助-1" at bounding box center [728, 380] width 91 height 31
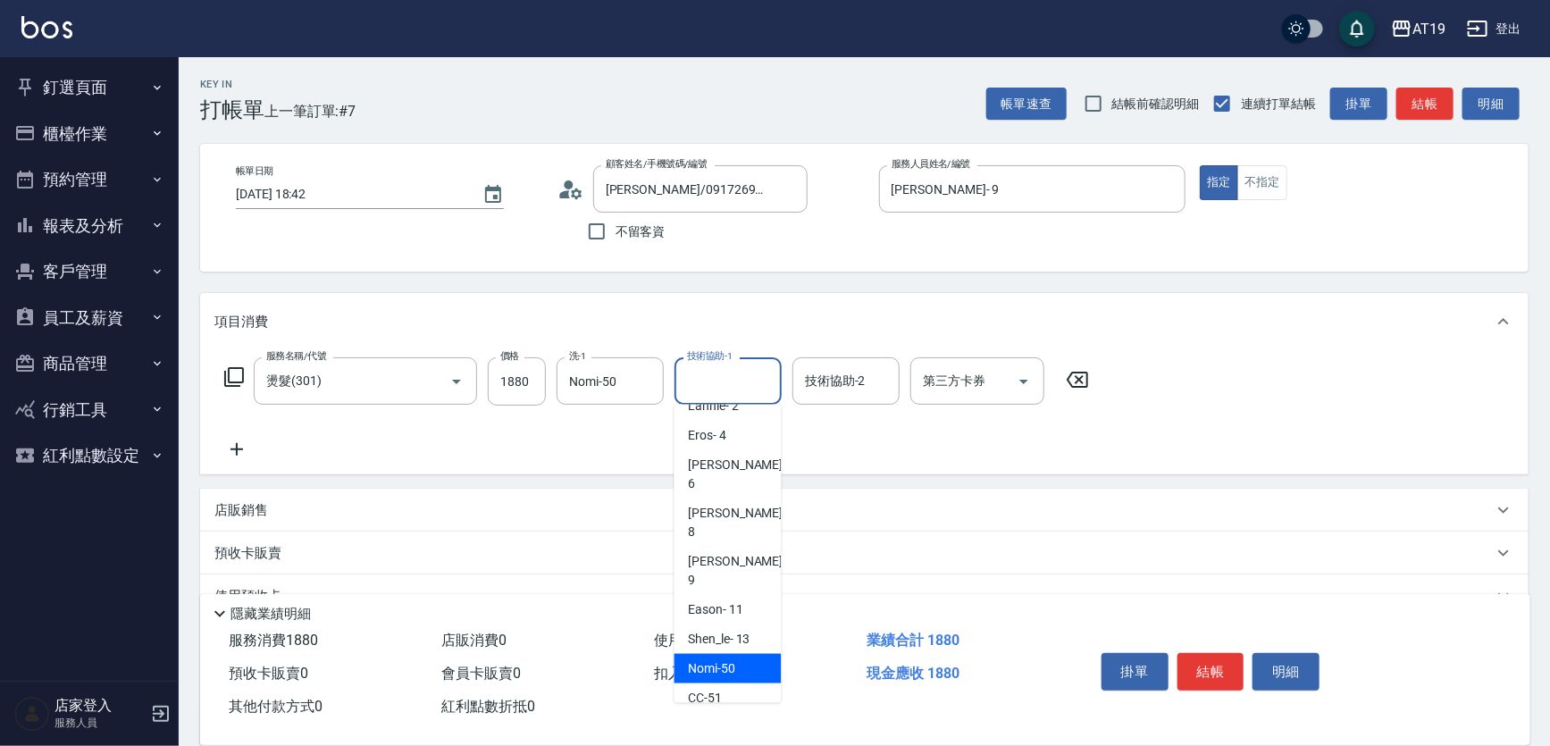
click at [751, 654] on div "Nomi -50" at bounding box center [728, 668] width 107 height 29
type input "Nomi-50"
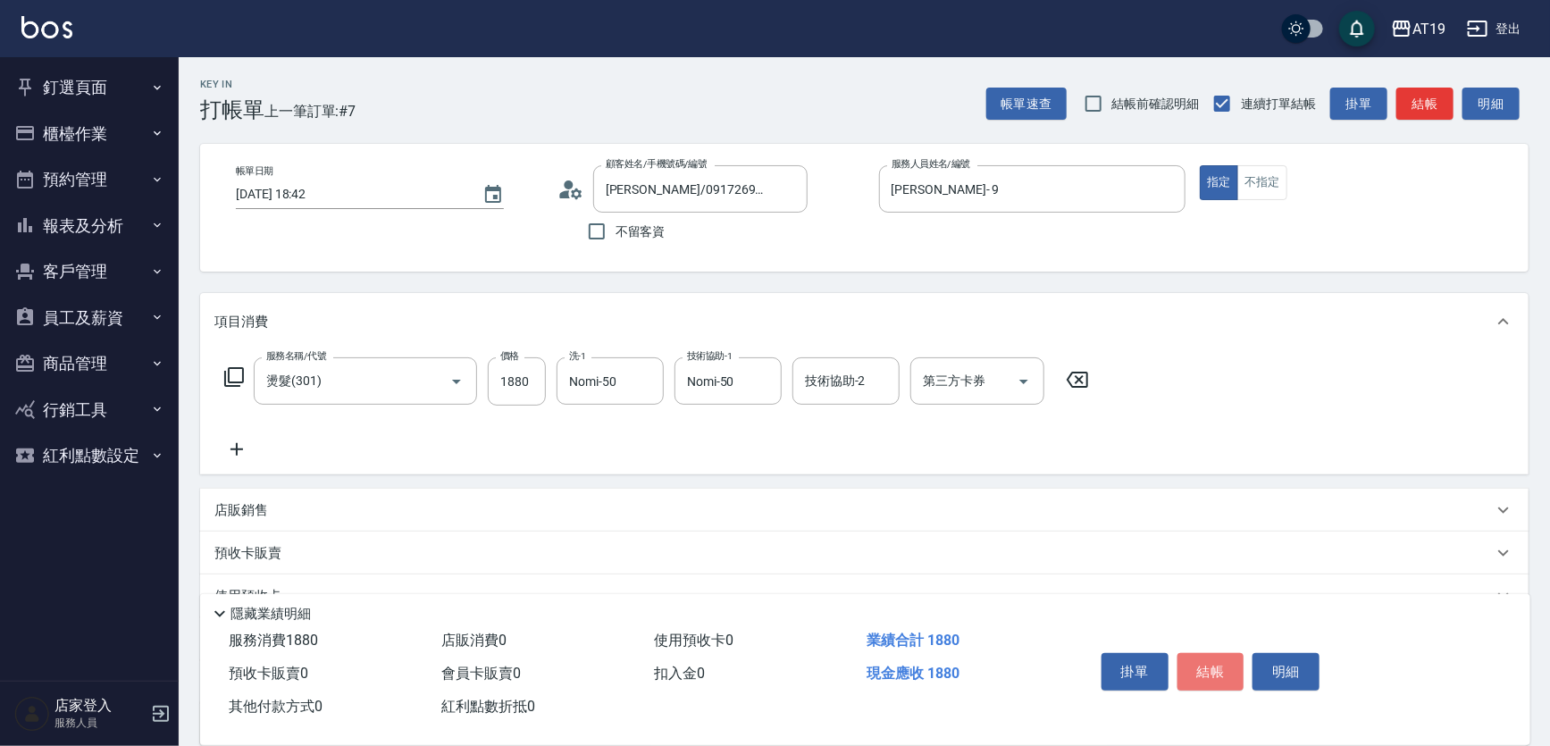
click at [1215, 673] on button "結帳" at bounding box center [1211, 672] width 67 height 38
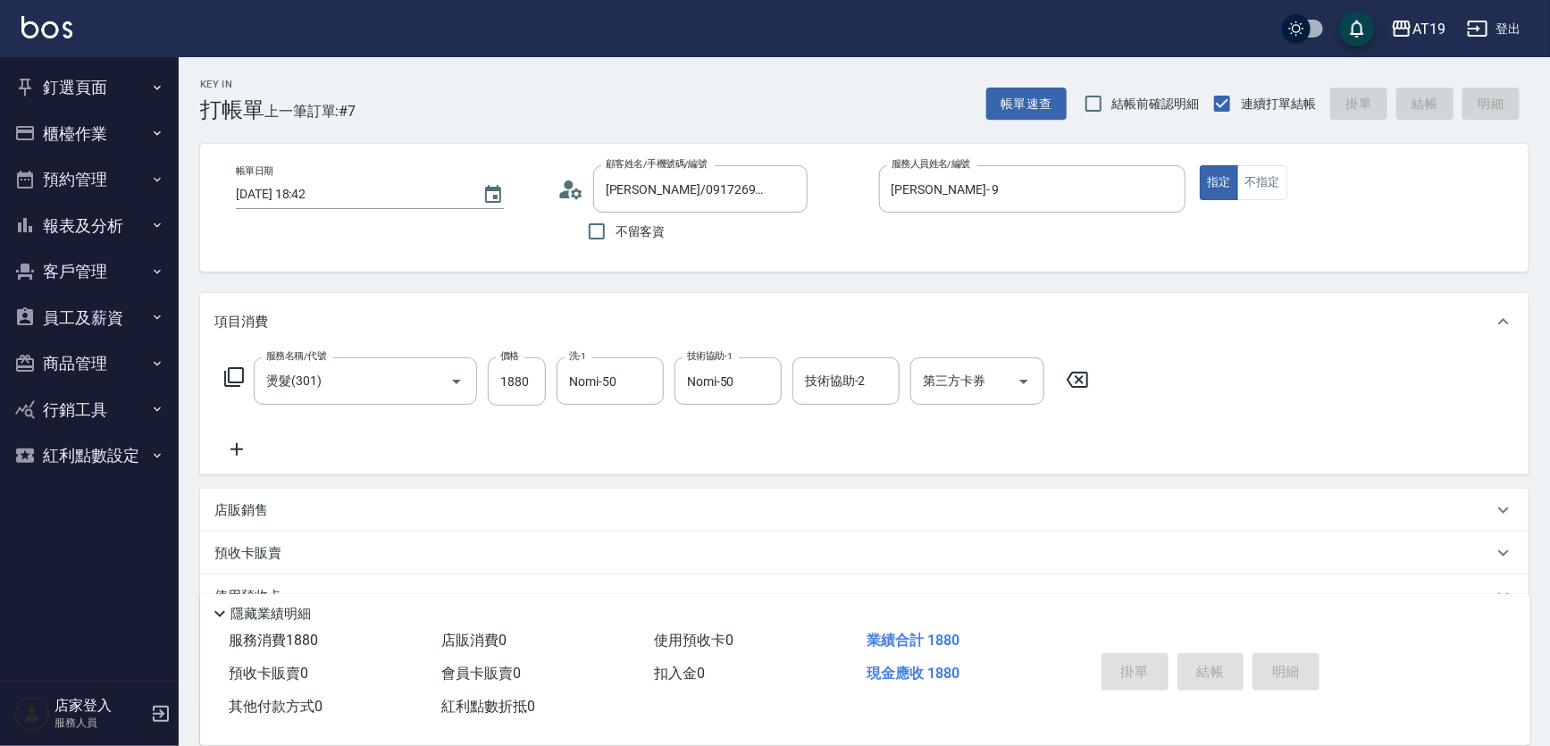
type input "[DATE] 18:43"
type input "0"
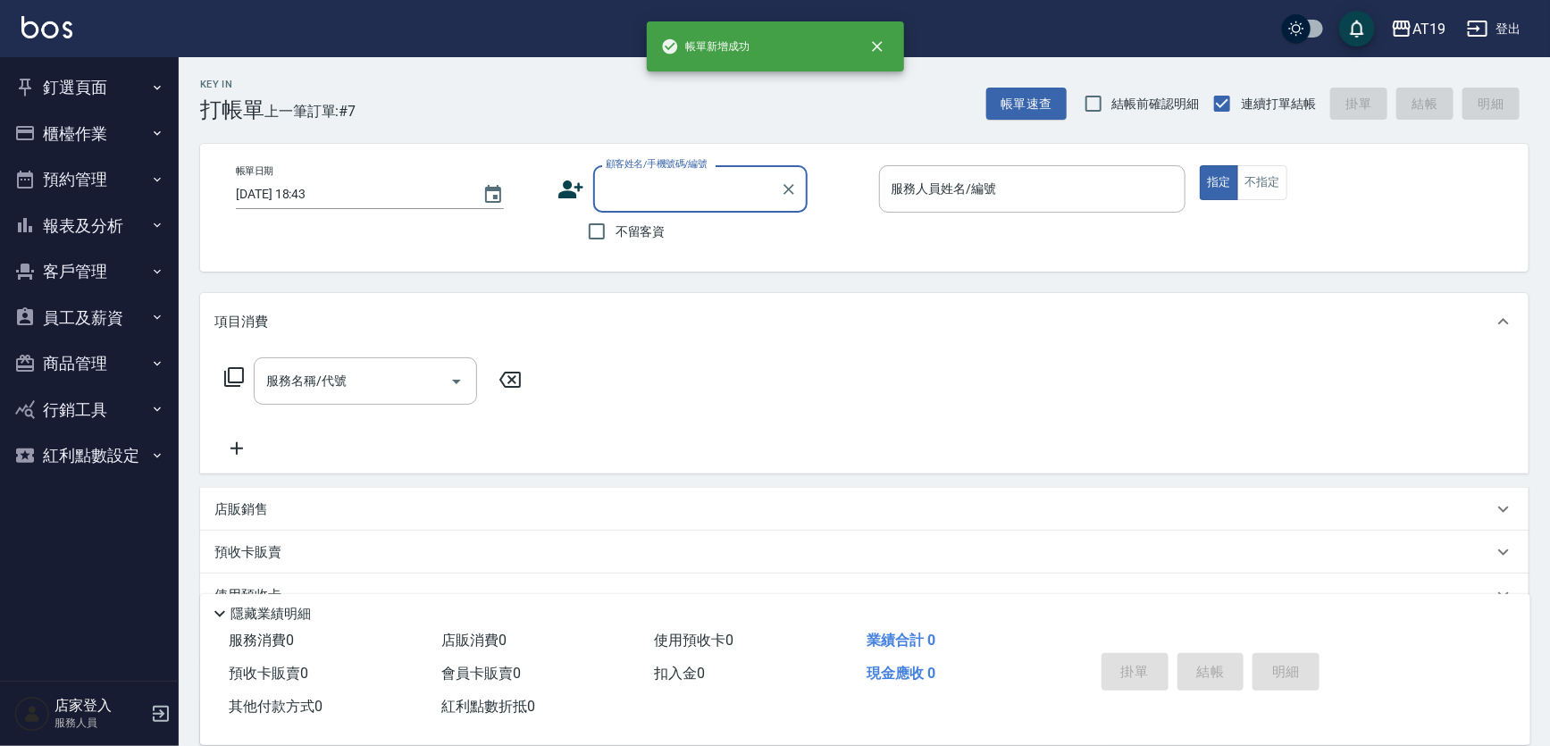
scroll to position [0, 0]
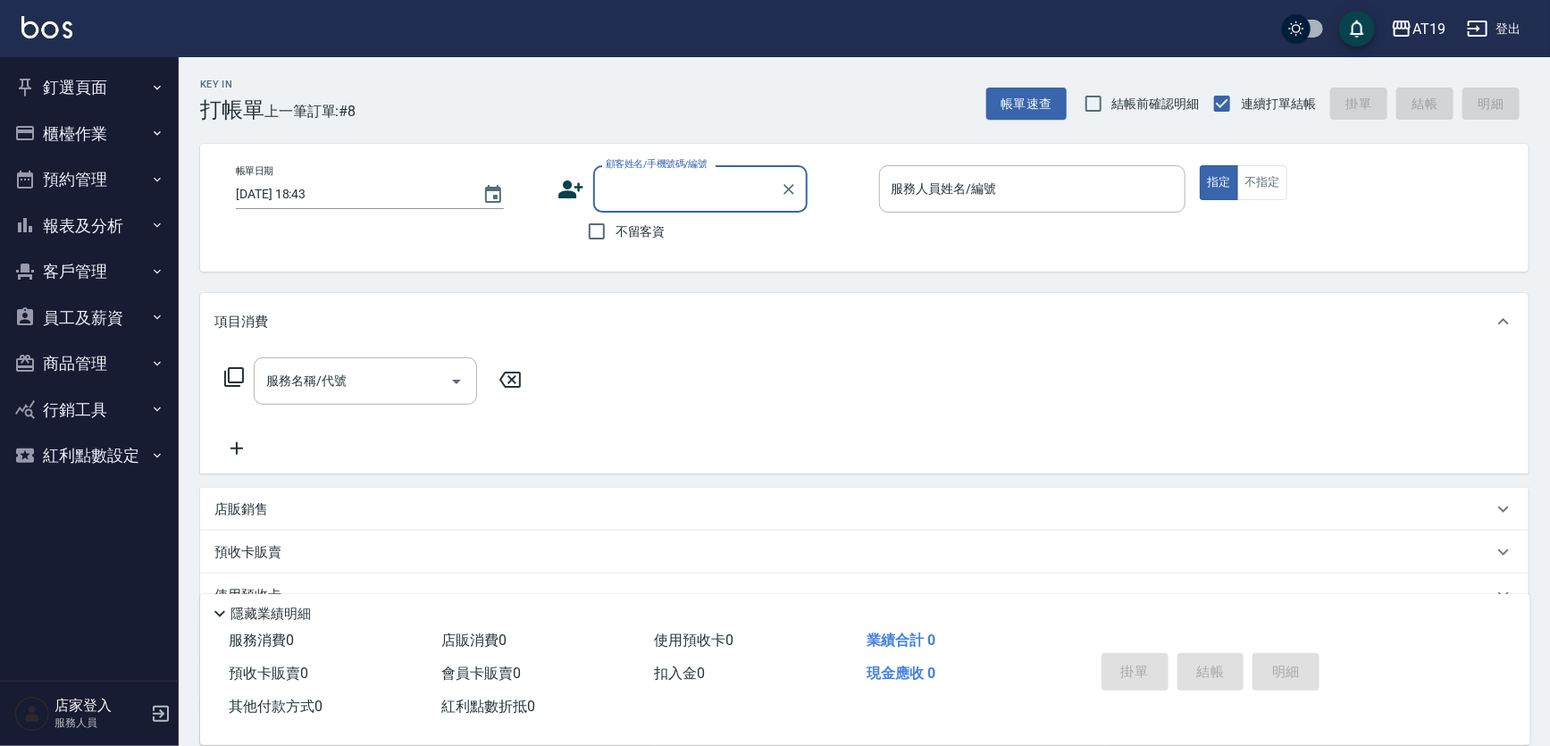
click at [134, 136] on button "櫃檯作業" at bounding box center [89, 134] width 164 height 46
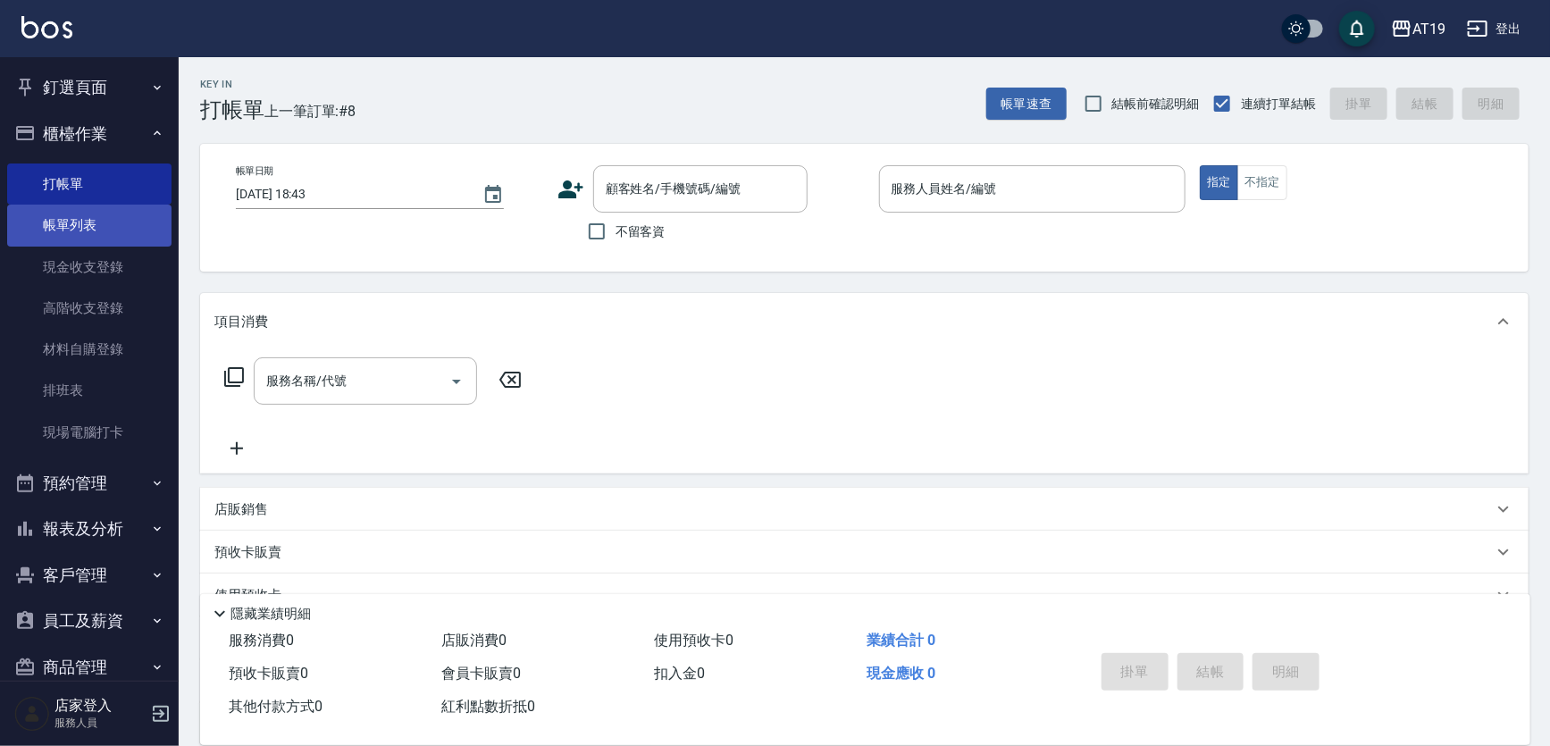
drag, startPoint x: 129, startPoint y: 216, endPoint x: 144, endPoint y: 214, distance: 15.4
click at [129, 217] on link "帳單列表" at bounding box center [89, 225] width 164 height 41
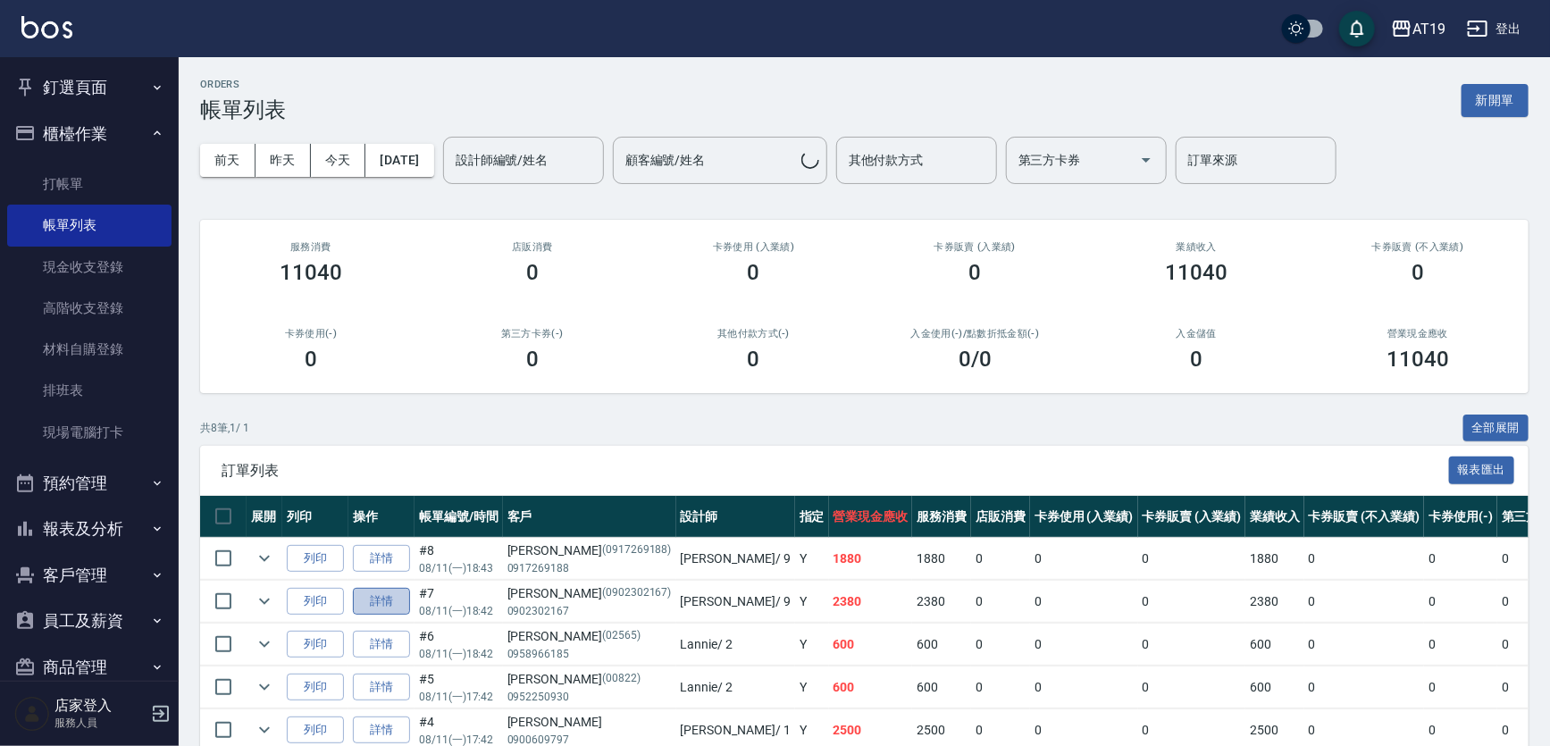
click at [388, 602] on link "詳情" at bounding box center [381, 602] width 57 height 28
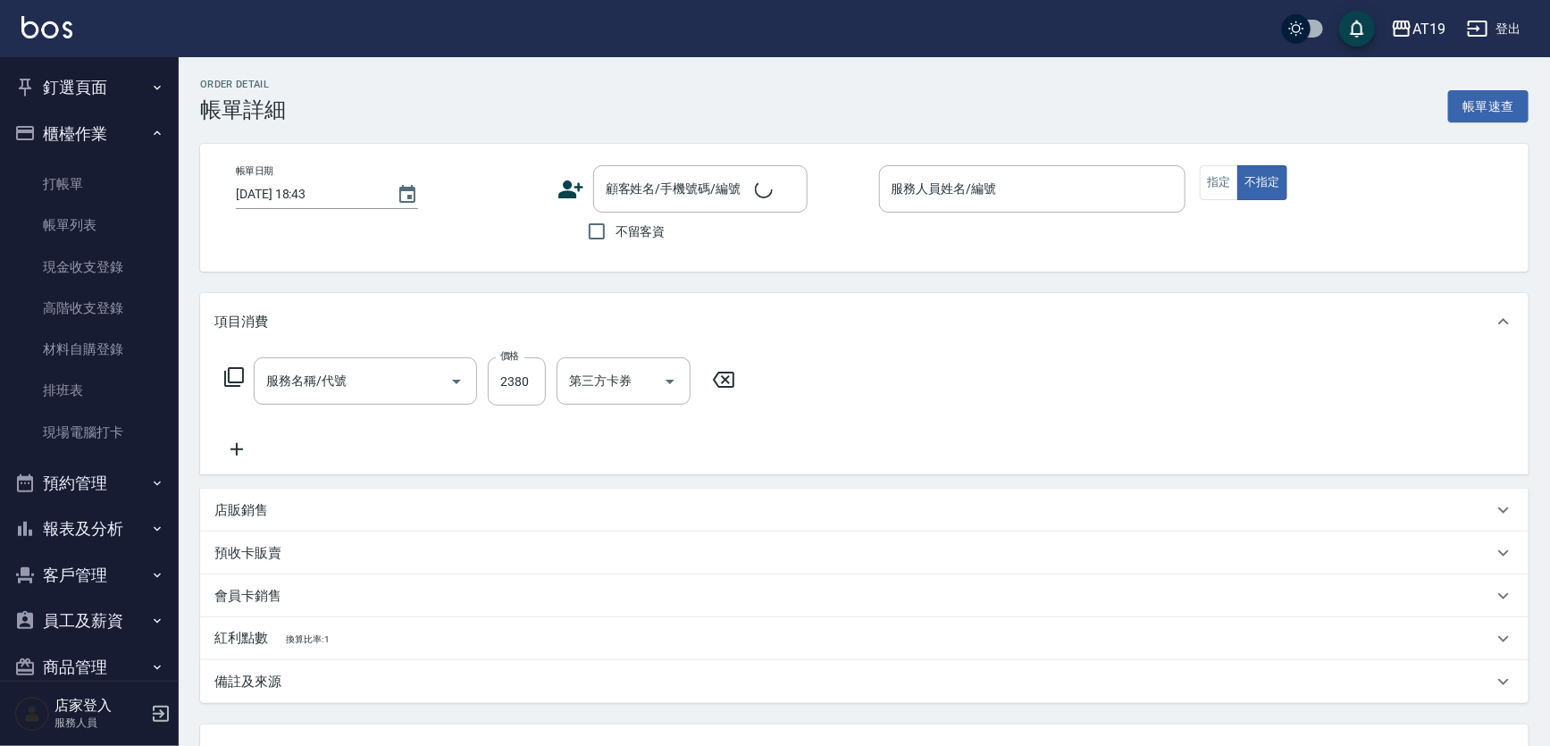
type input "[DATE] 18:42"
type input "[PERSON_NAME]- 9"
type input "230"
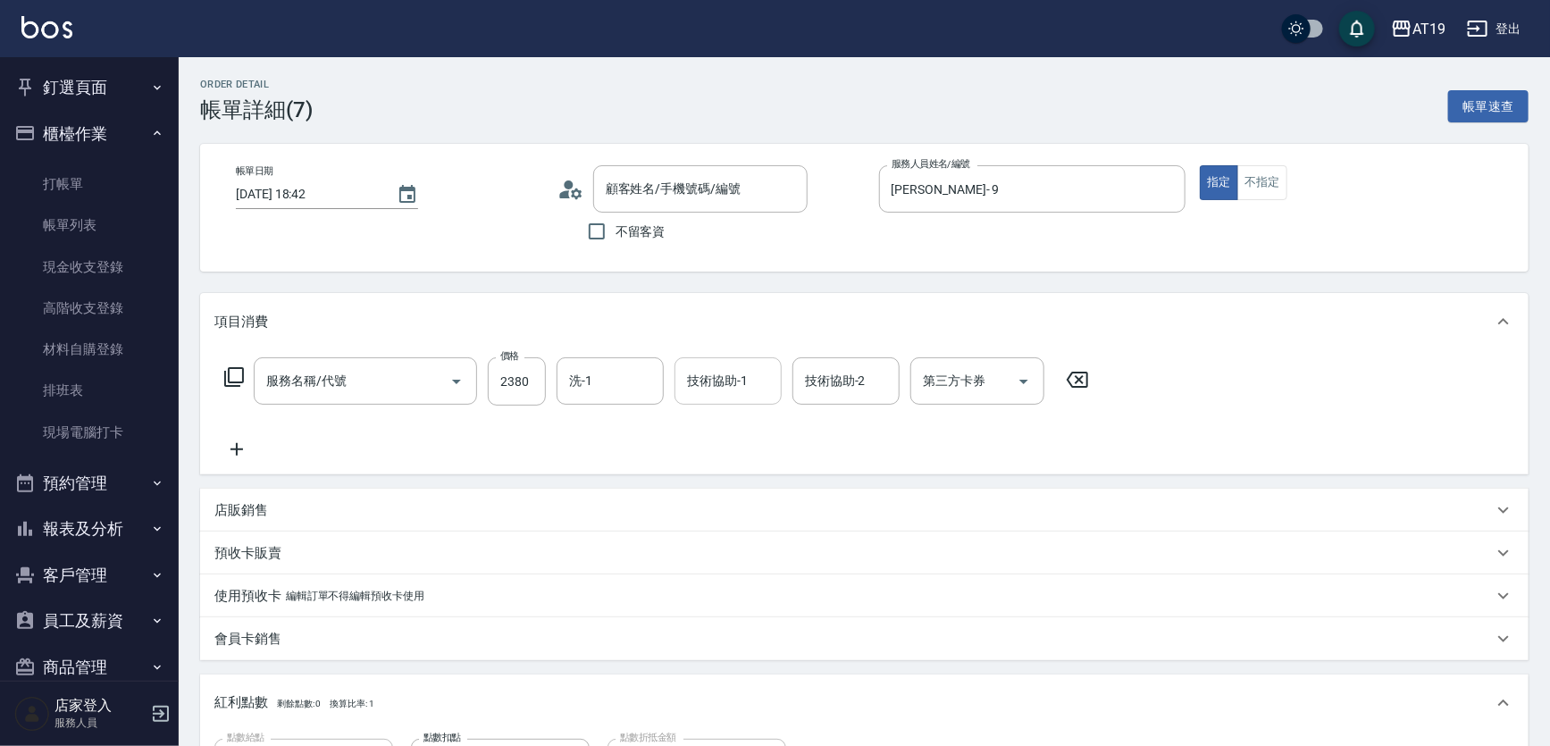
type input "[PERSON_NAME]/0902302167/0902302167"
type input "燙髮(301)"
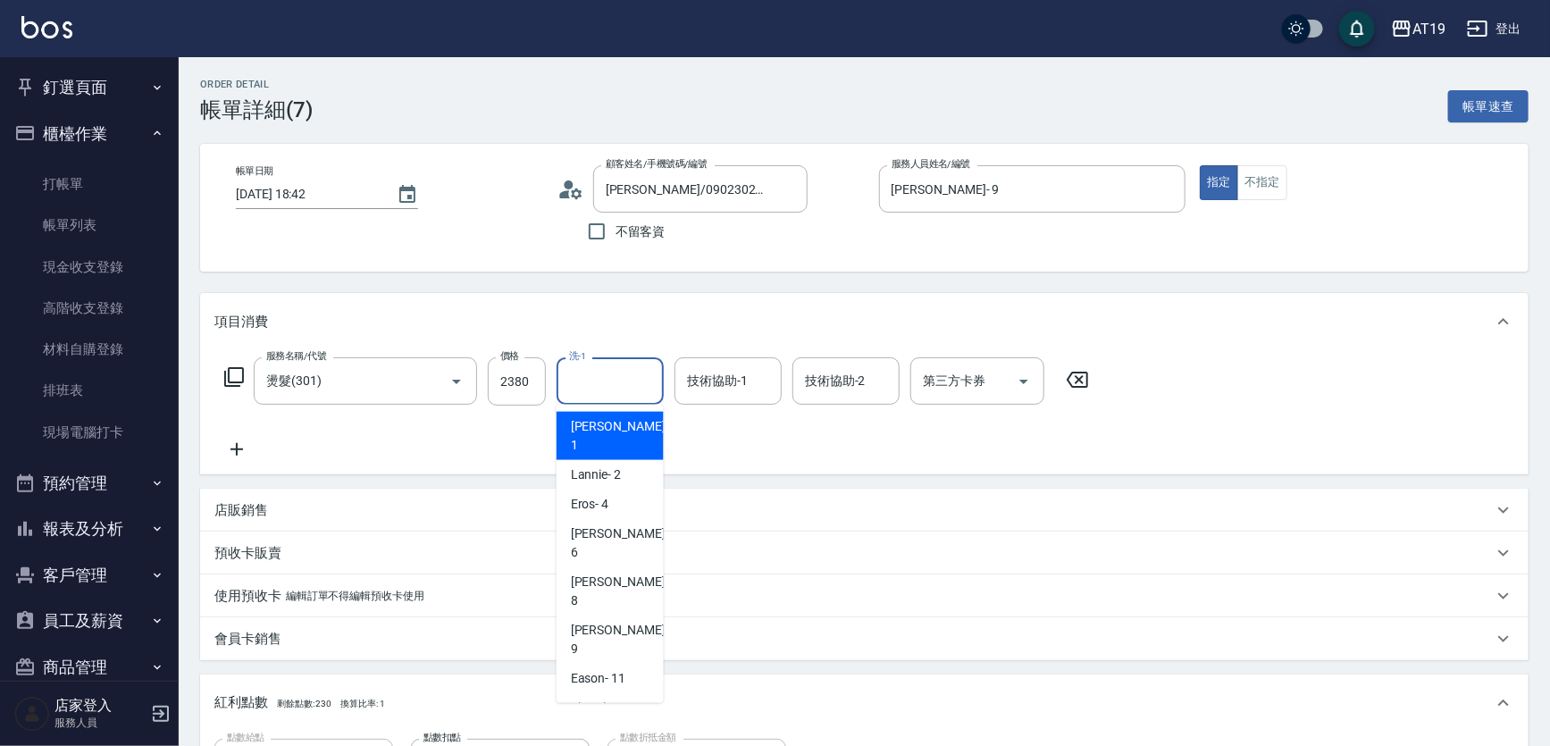
click at [619, 380] on input "洗-1" at bounding box center [610, 380] width 91 height 31
drag, startPoint x: 640, startPoint y: 667, endPoint x: 689, endPoint y: 520, distance: 155.4
click at [642, 723] on div "Nomi -50" at bounding box center [610, 737] width 107 height 29
type input "Nomi-50"
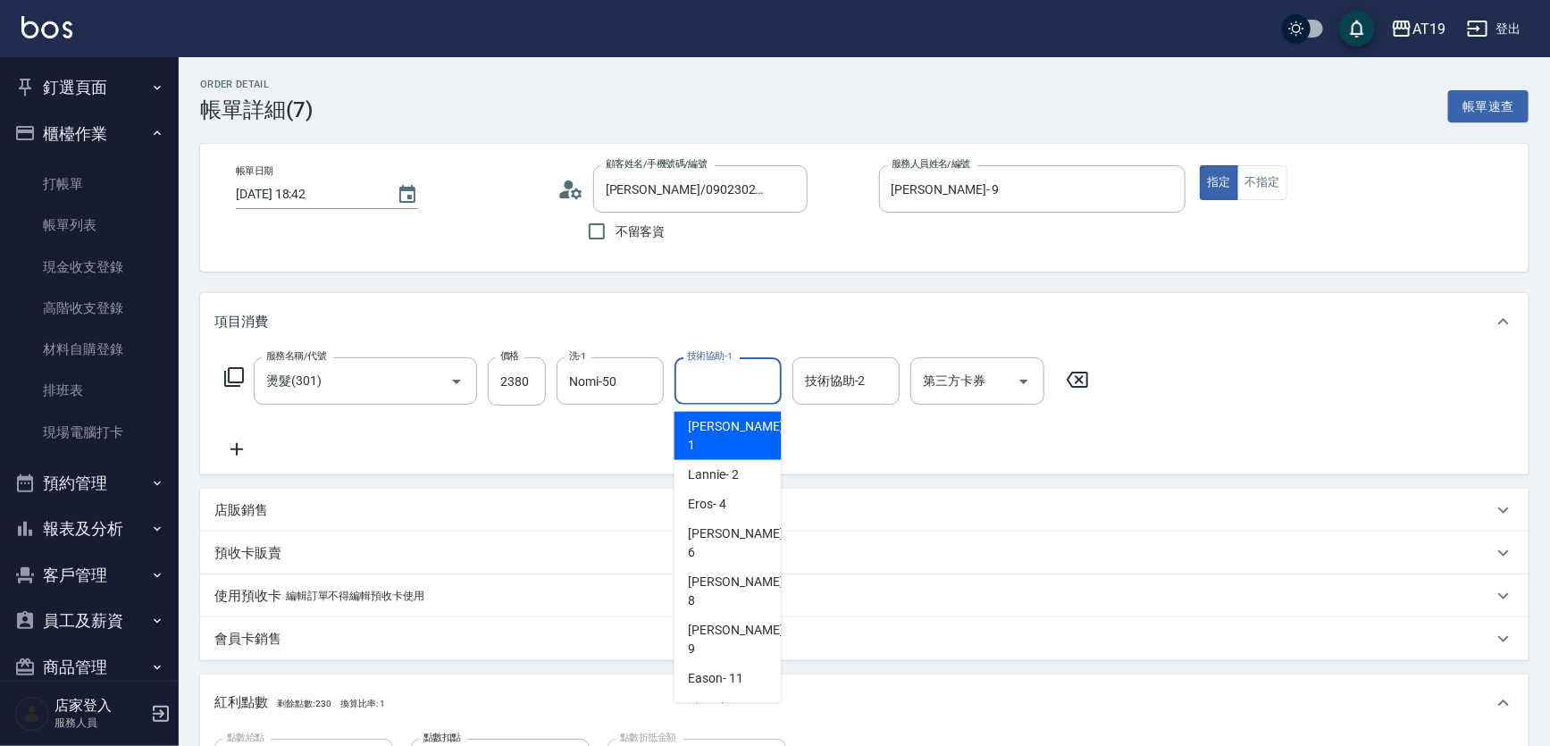
drag, startPoint x: 733, startPoint y: 382, endPoint x: 701, endPoint y: 480, distance: 103.1
click at [733, 382] on input "技術協助-1" at bounding box center [728, 380] width 91 height 31
drag, startPoint x: 710, startPoint y: 661, endPoint x: 713, endPoint y: 640, distance: 21.6
click at [711, 728] on span "Nomi -50" at bounding box center [712, 737] width 47 height 19
type input "Nomi-50"
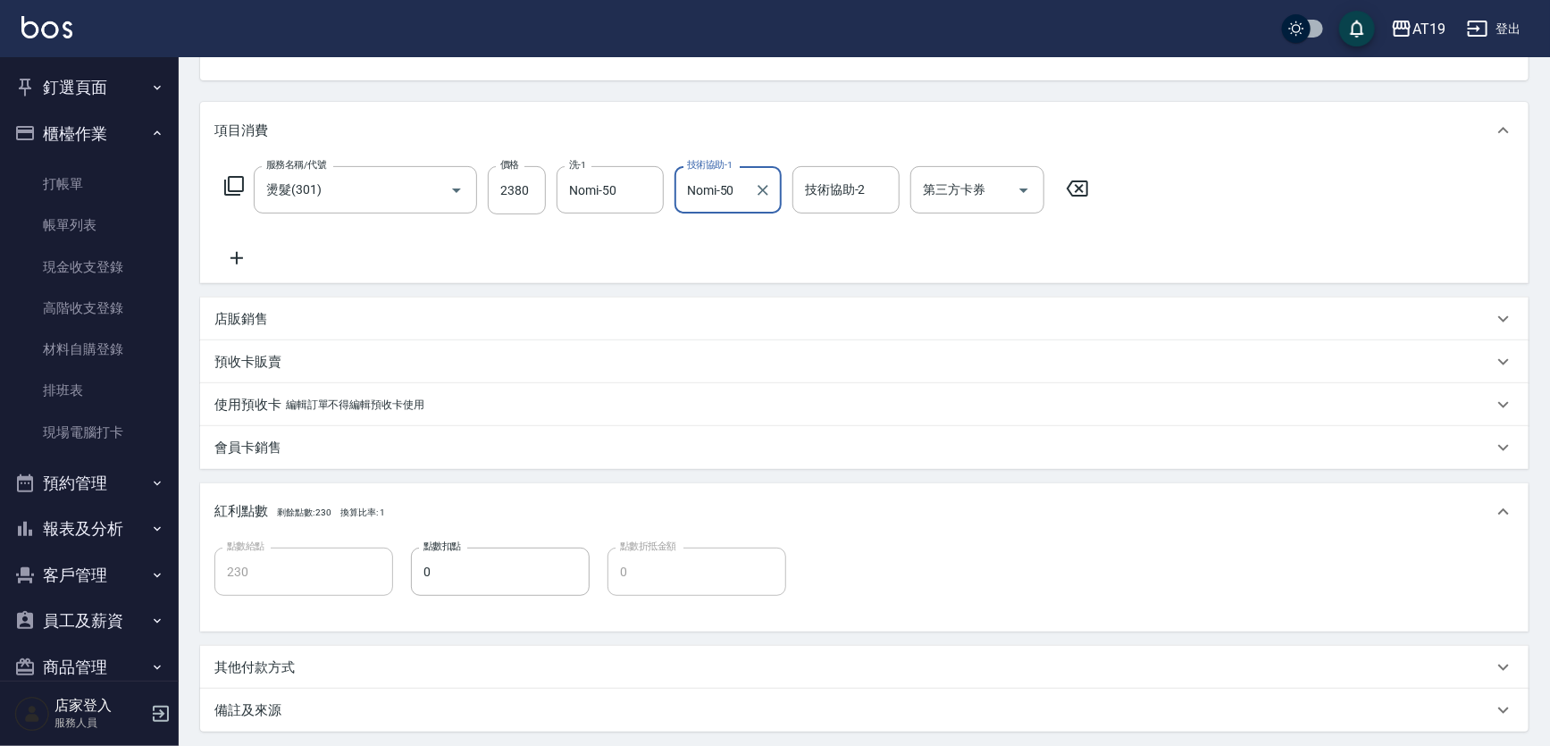
scroll to position [366, 0]
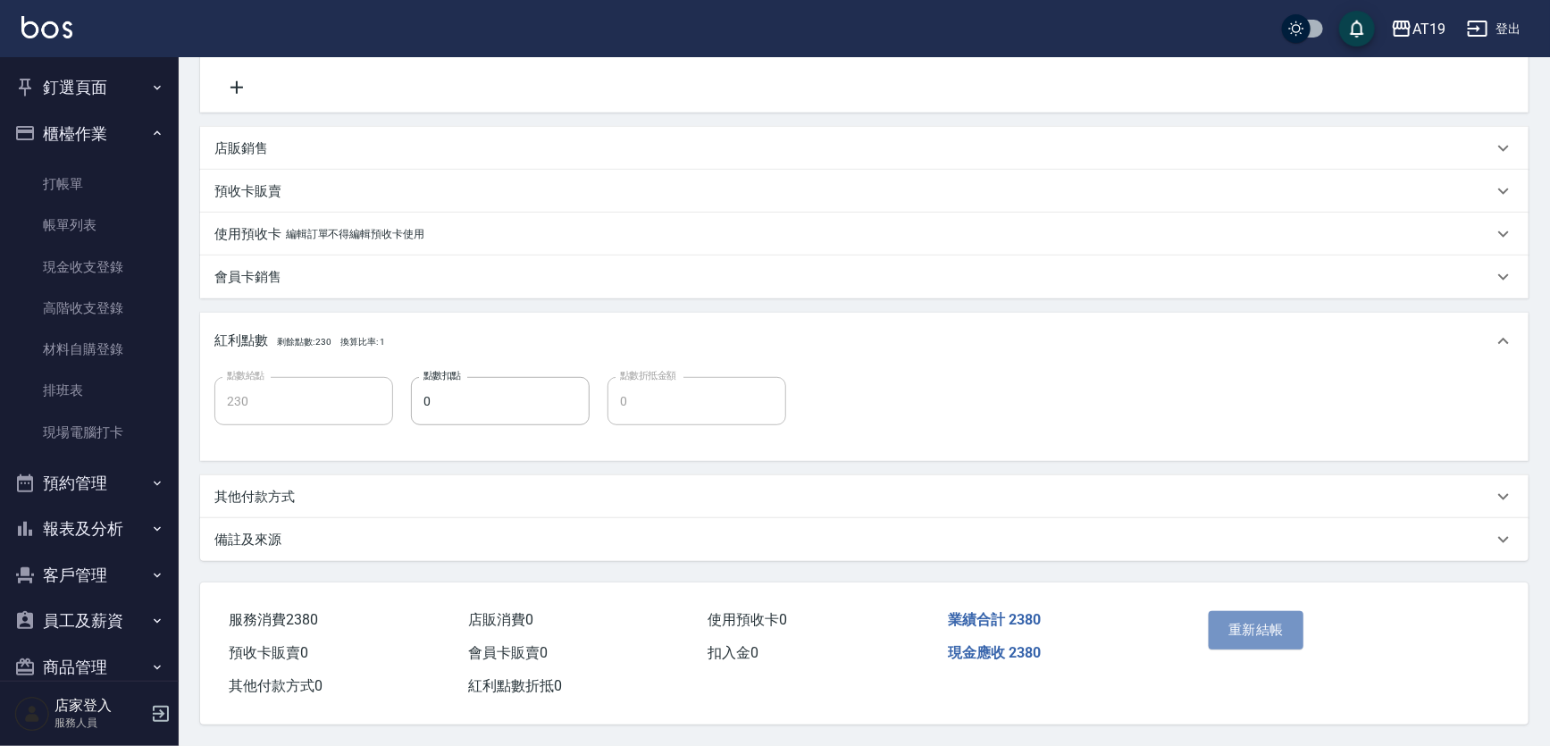
click at [1232, 624] on button "重新結帳" at bounding box center [1256, 630] width 95 height 38
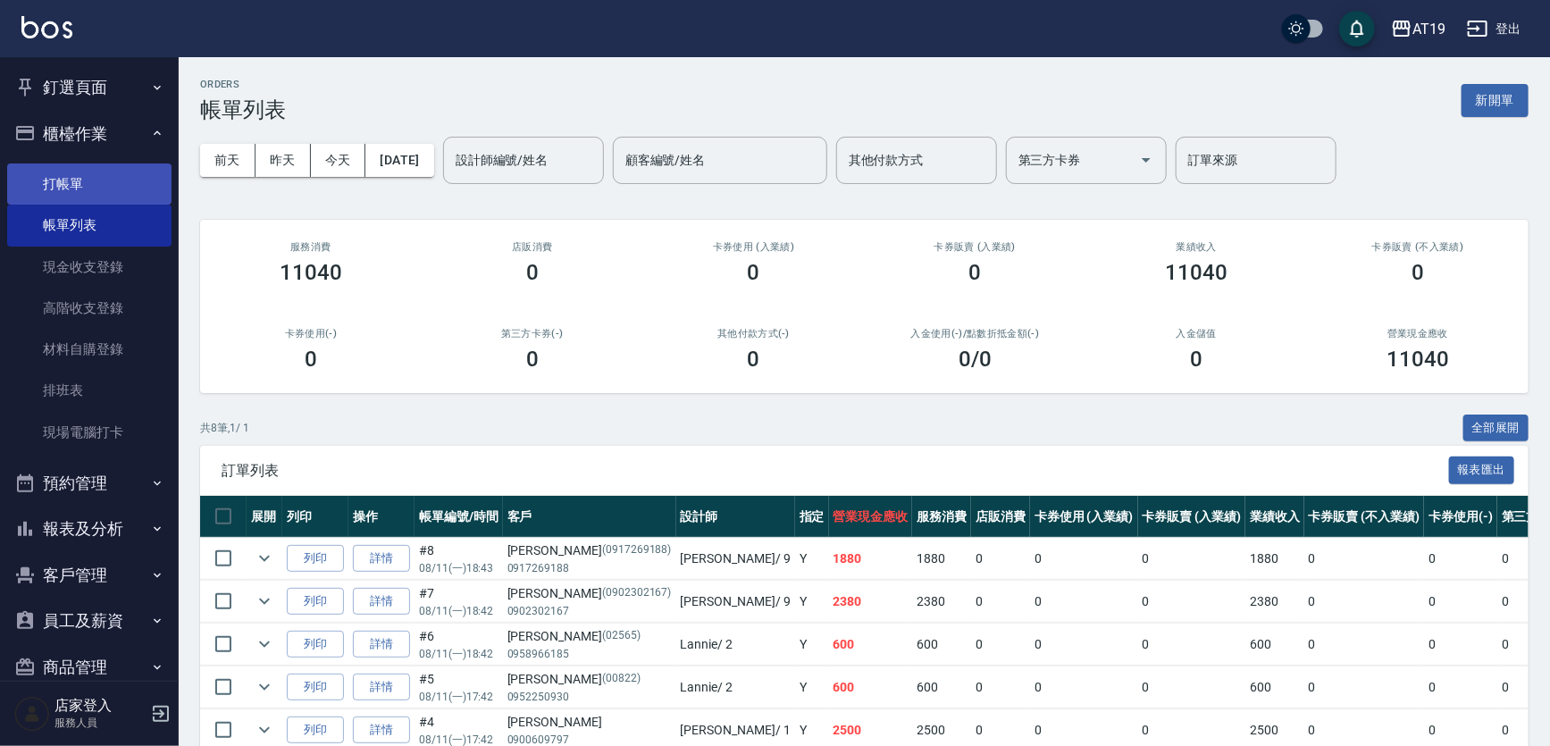
click at [80, 188] on link "打帳單" at bounding box center [89, 184] width 164 height 41
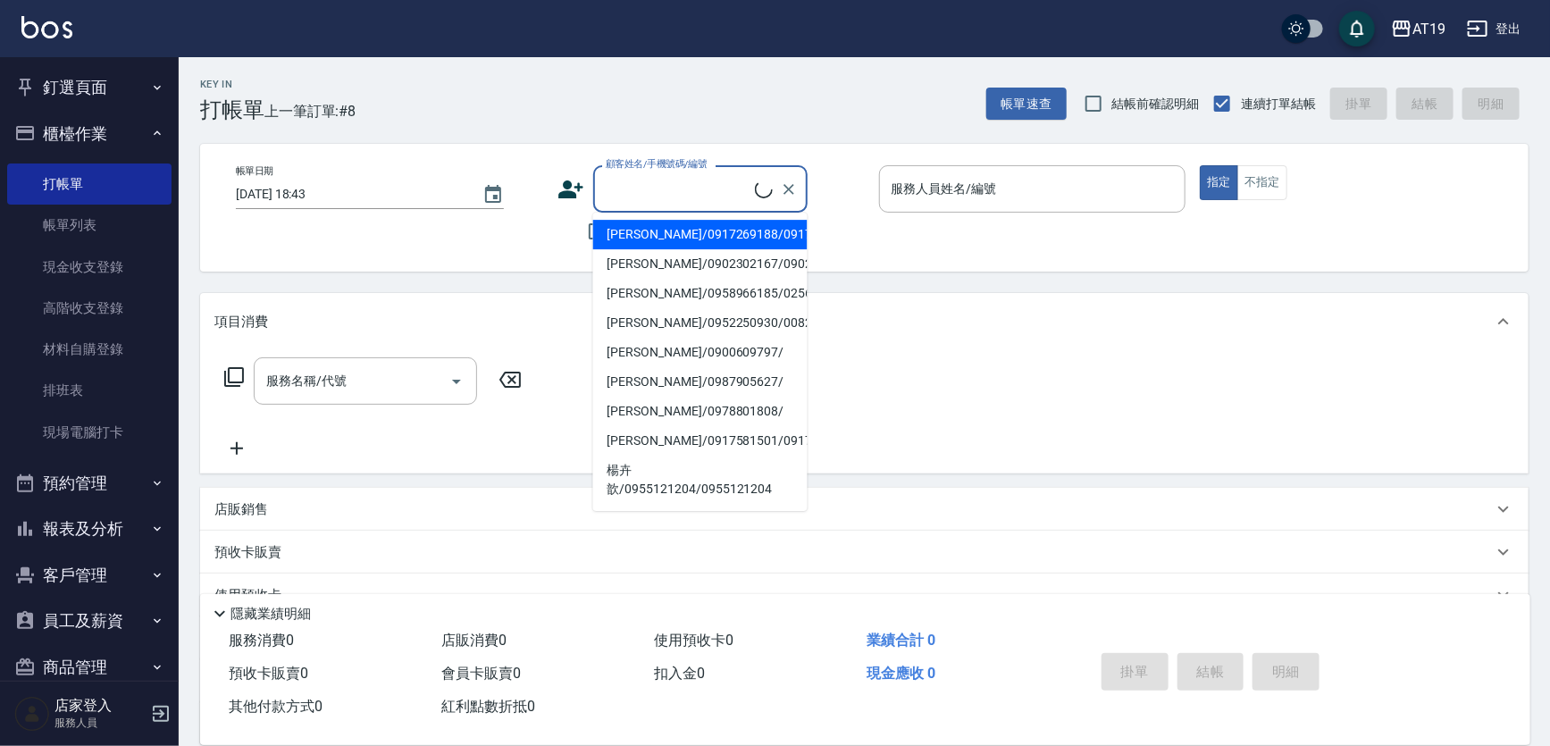
click at [646, 189] on input "顧客姓名/手機號碼/編號" at bounding box center [678, 188] width 154 height 31
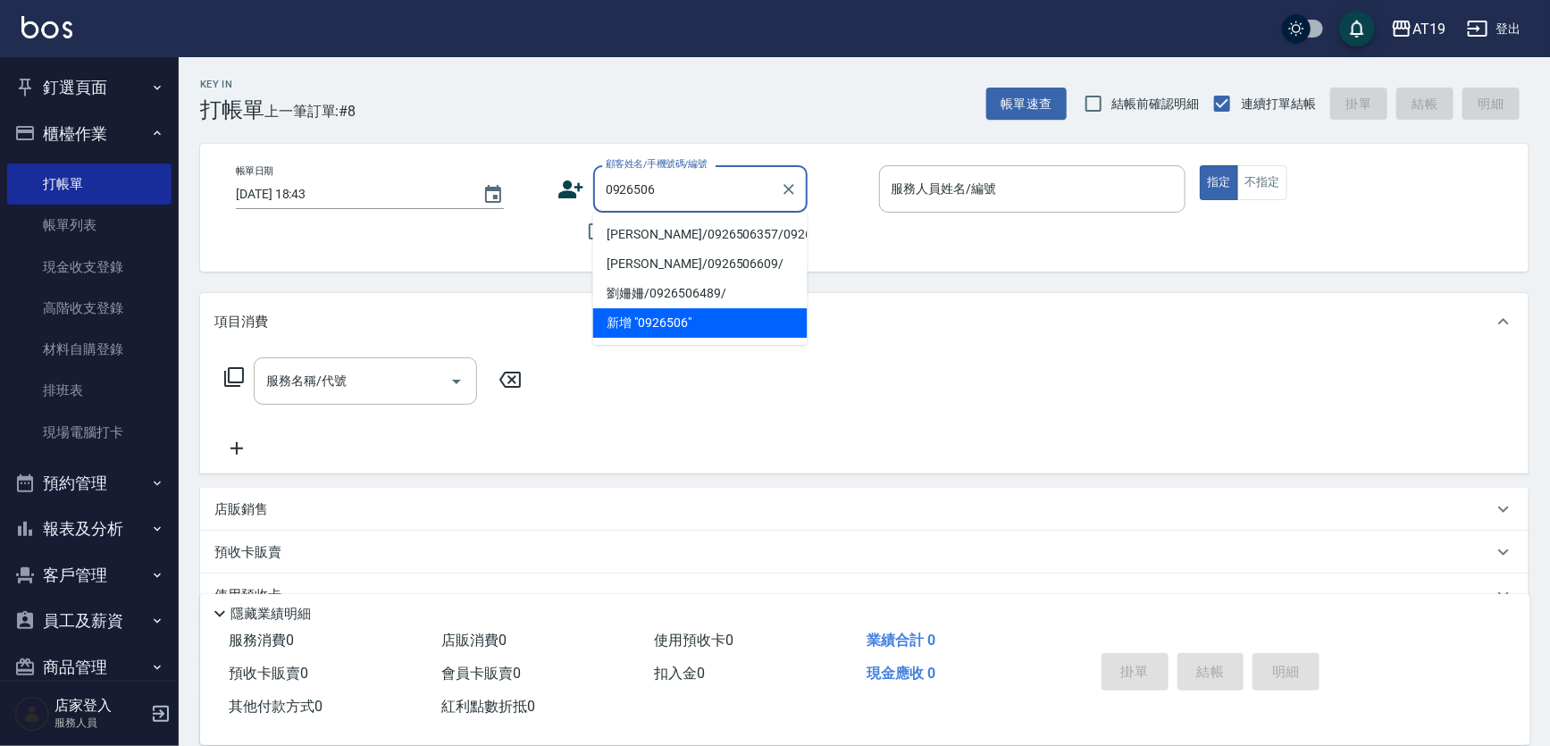
click at [655, 230] on li "[PERSON_NAME]/0926506357/0926506357" at bounding box center [700, 234] width 214 height 29
type input "[PERSON_NAME]/0926506357/0926506357"
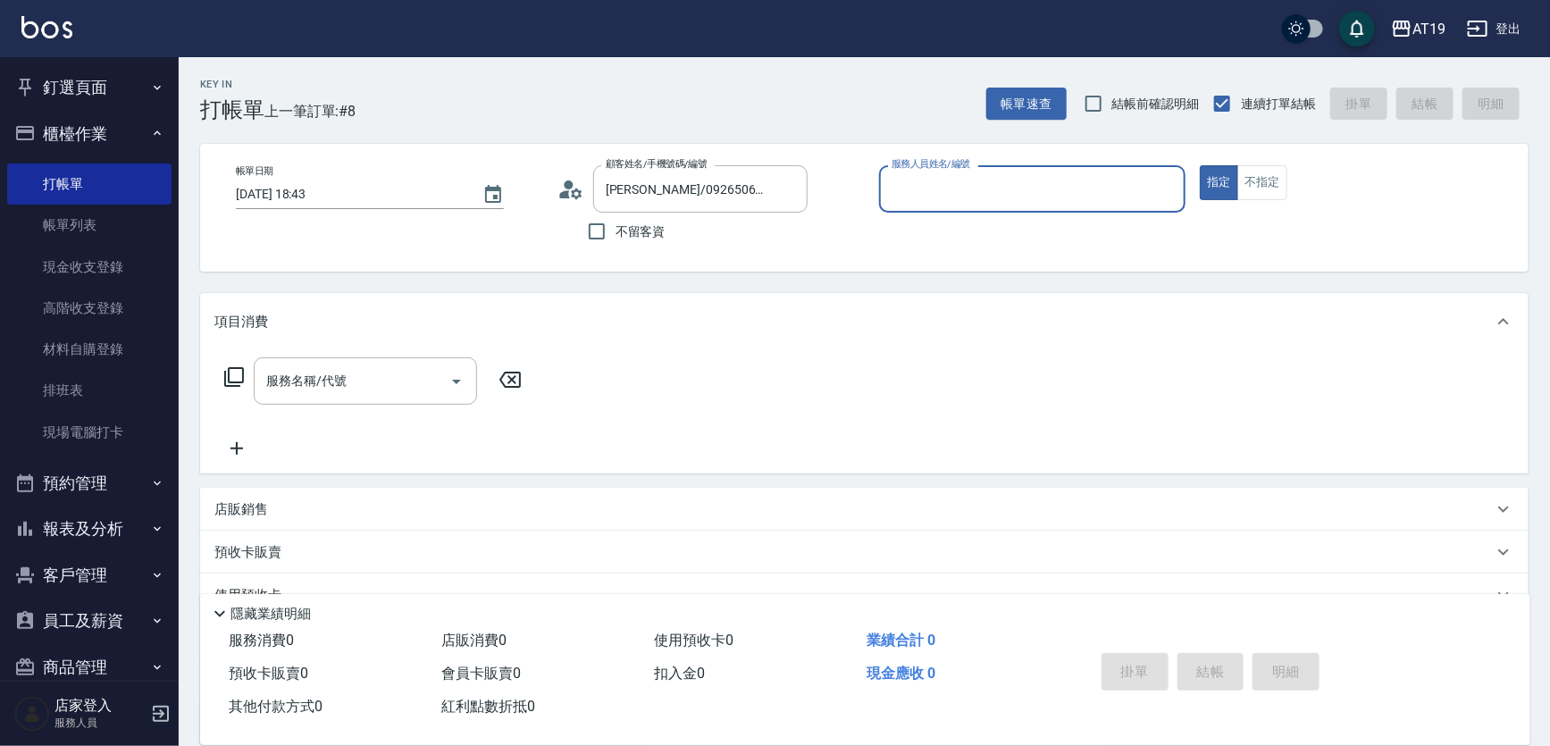
type input "Shen_le- 13"
click at [966, 175] on input "Shen_le- 13" at bounding box center [1019, 188] width 264 height 31
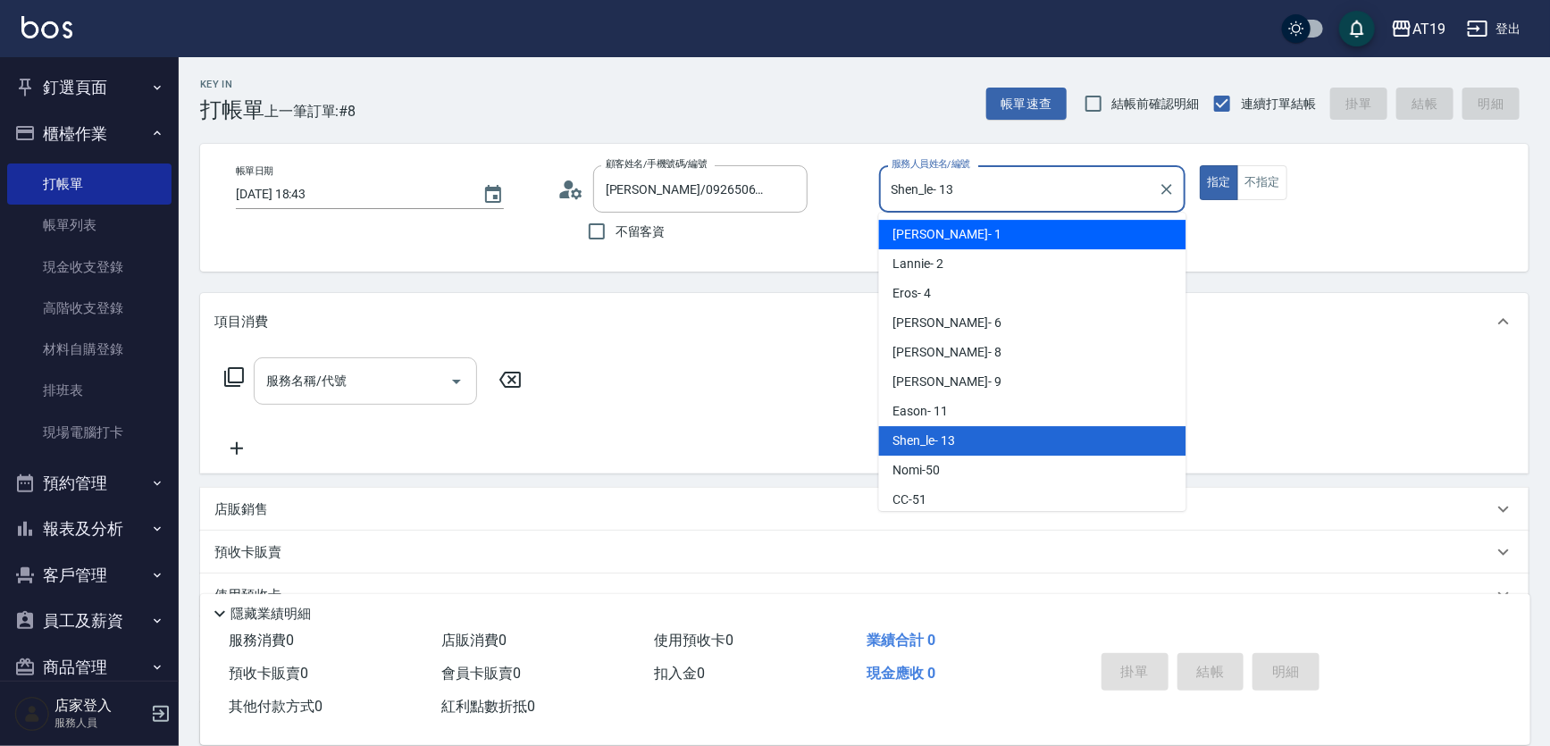
click at [431, 362] on div "服務名稱/代號" at bounding box center [365, 380] width 223 height 47
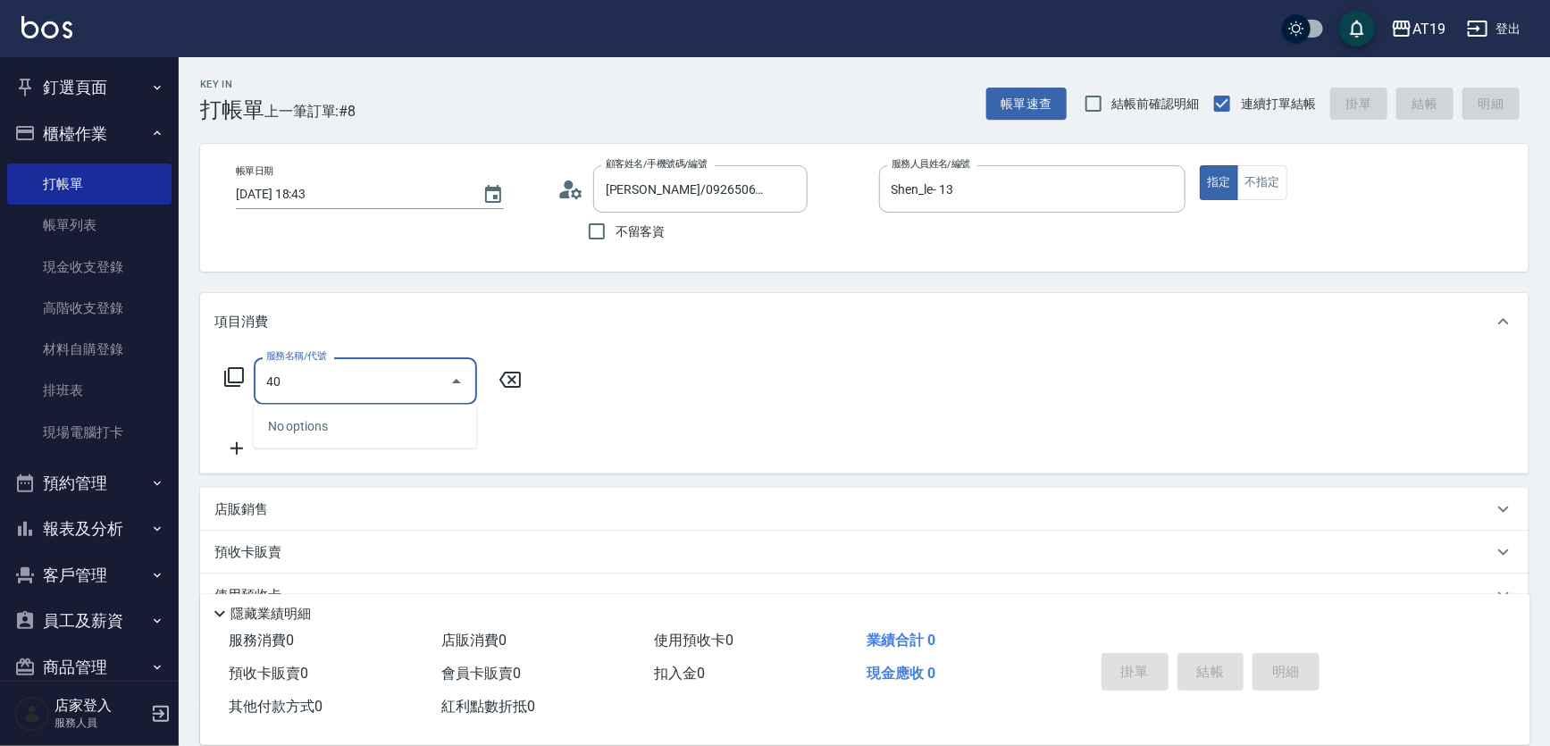
type input "401"
click at [334, 426] on span "剪髮 - 300" at bounding box center [365, 426] width 223 height 29
type input "30"
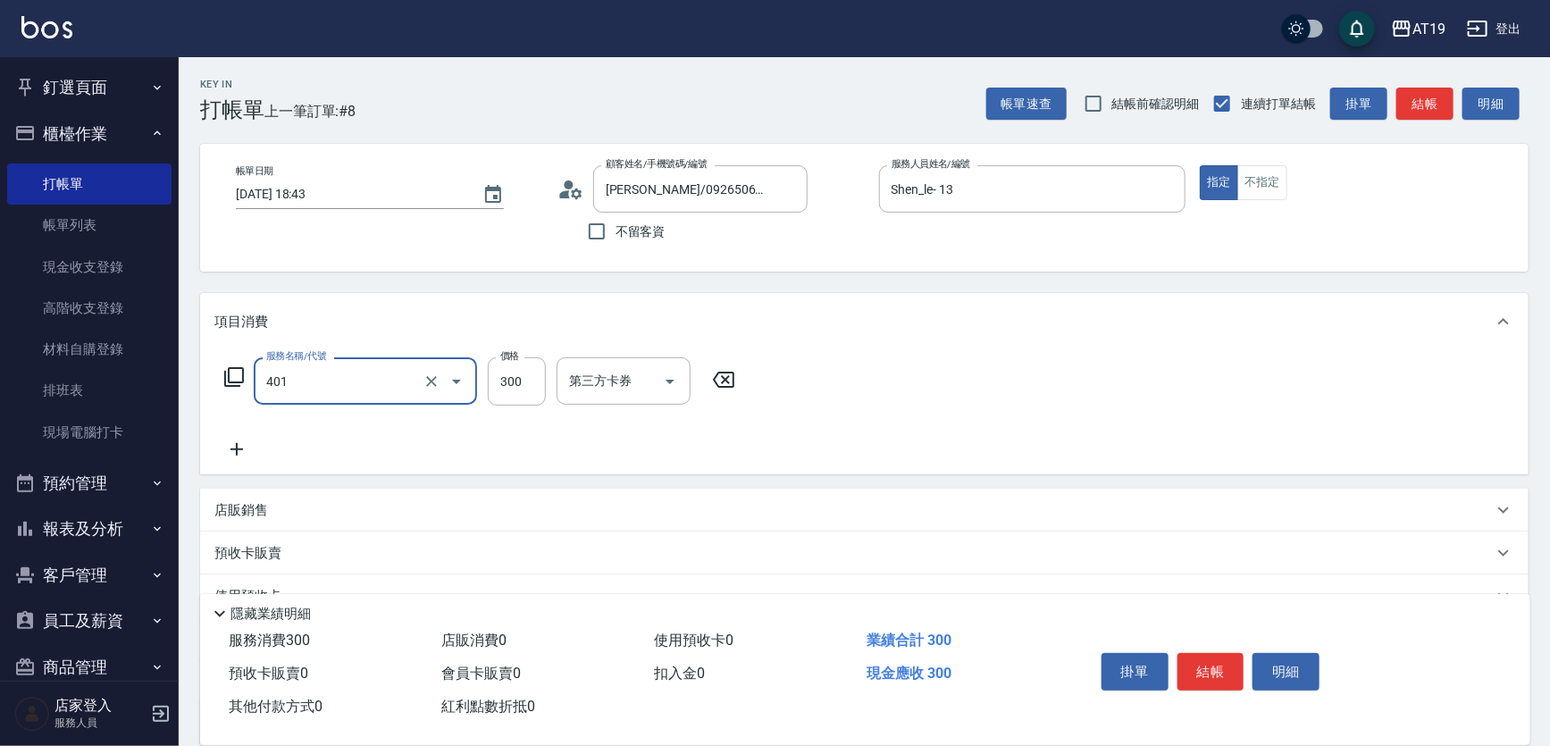
type input "剪髮(401)"
drag, startPoint x: 231, startPoint y: 451, endPoint x: 241, endPoint y: 455, distance: 10.5
click at [241, 455] on icon at bounding box center [236, 449] width 45 height 21
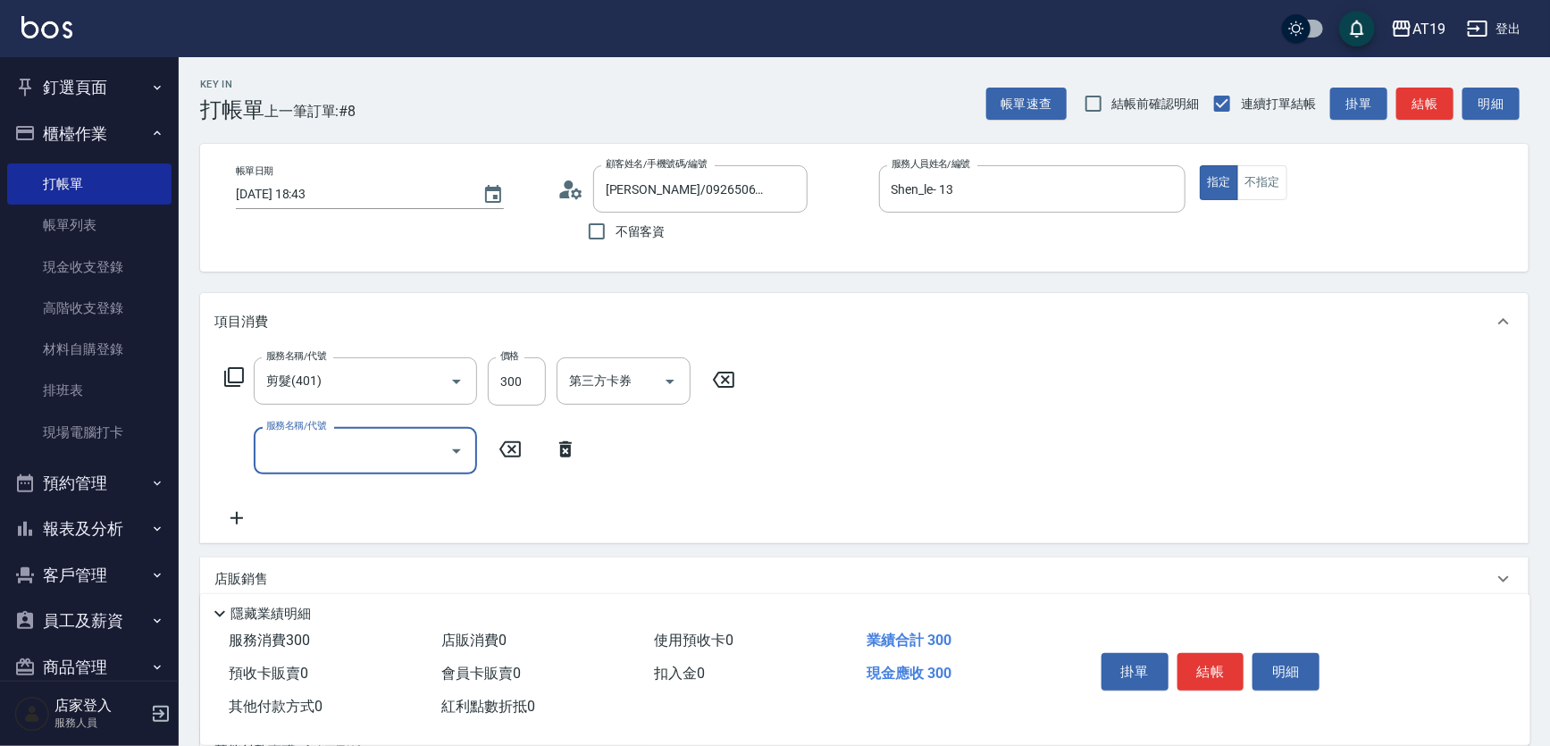
click at [264, 455] on input "服務名稱/代號" at bounding box center [352, 450] width 180 height 31
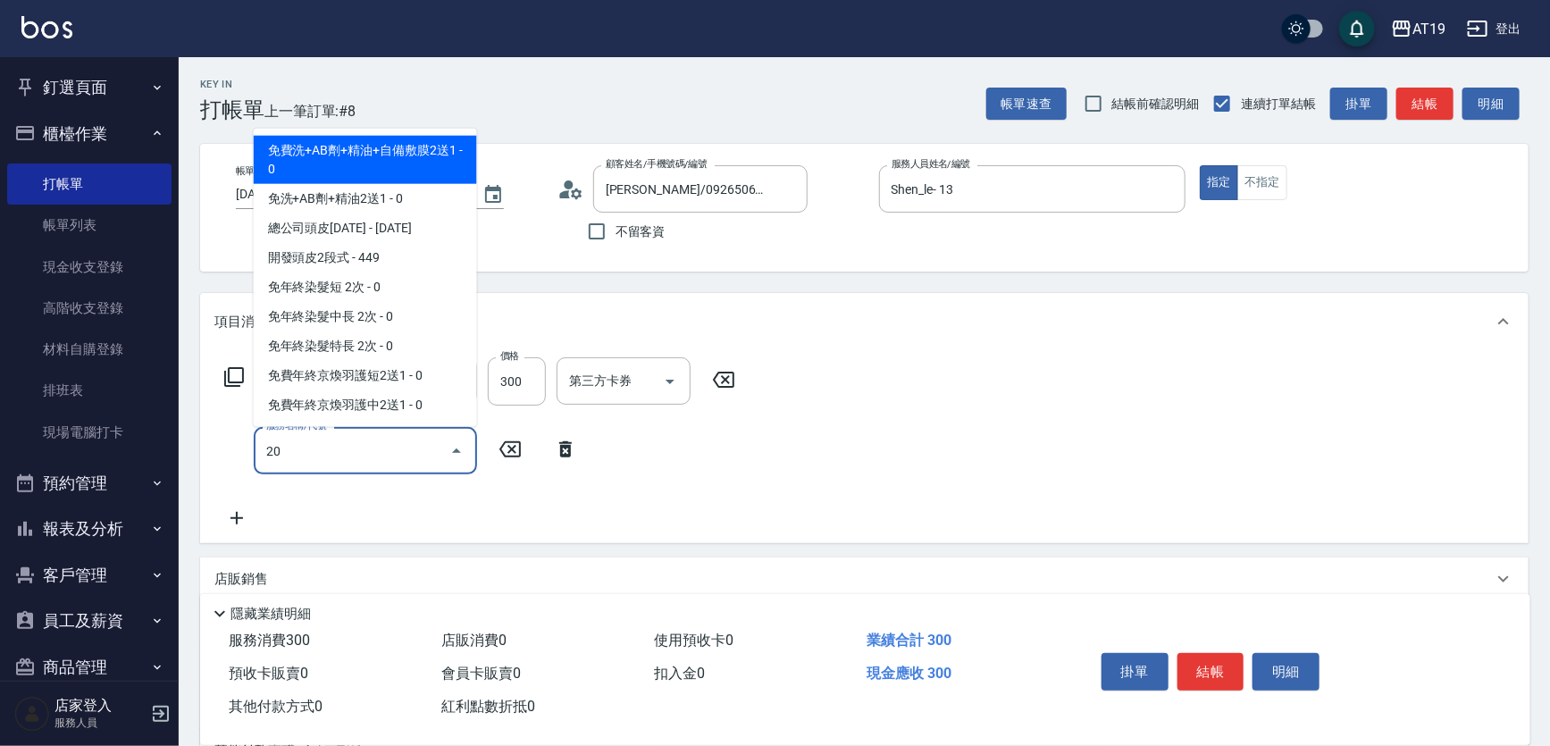
type input "201"
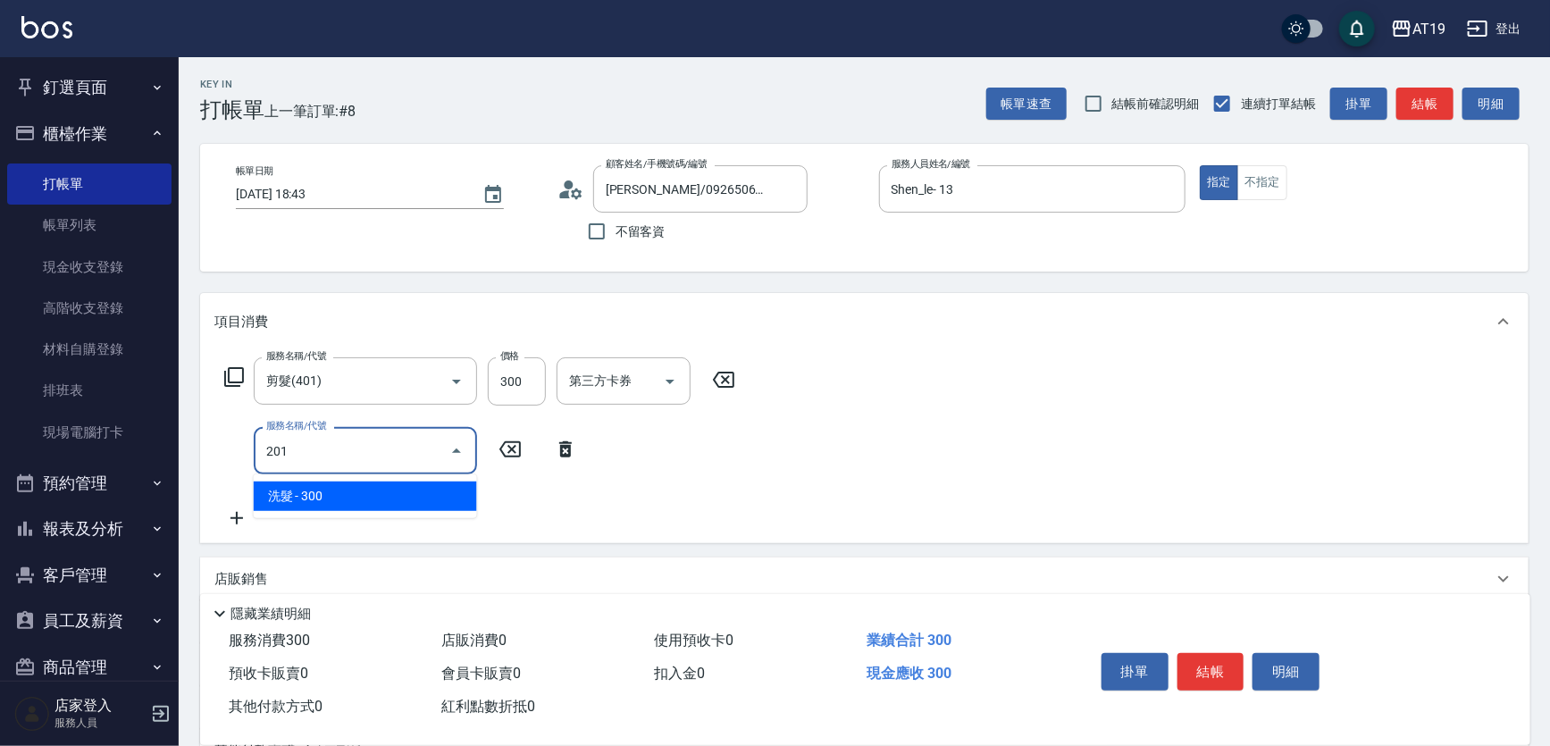
click at [290, 493] on span "洗髮 - 300" at bounding box center [365, 496] width 223 height 29
type input "60"
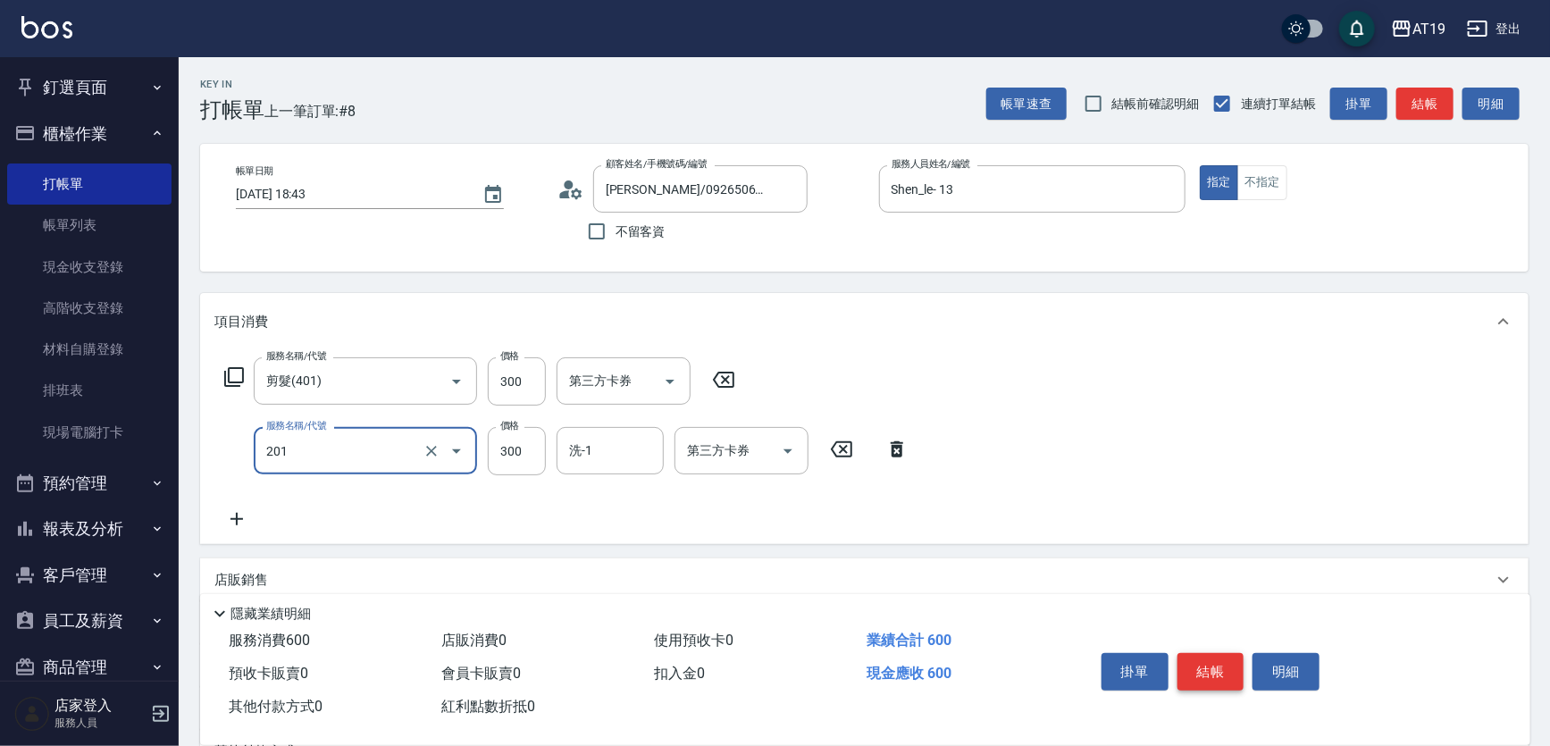
type input "洗髮(201)"
click at [1197, 665] on button "結帳" at bounding box center [1211, 672] width 67 height 38
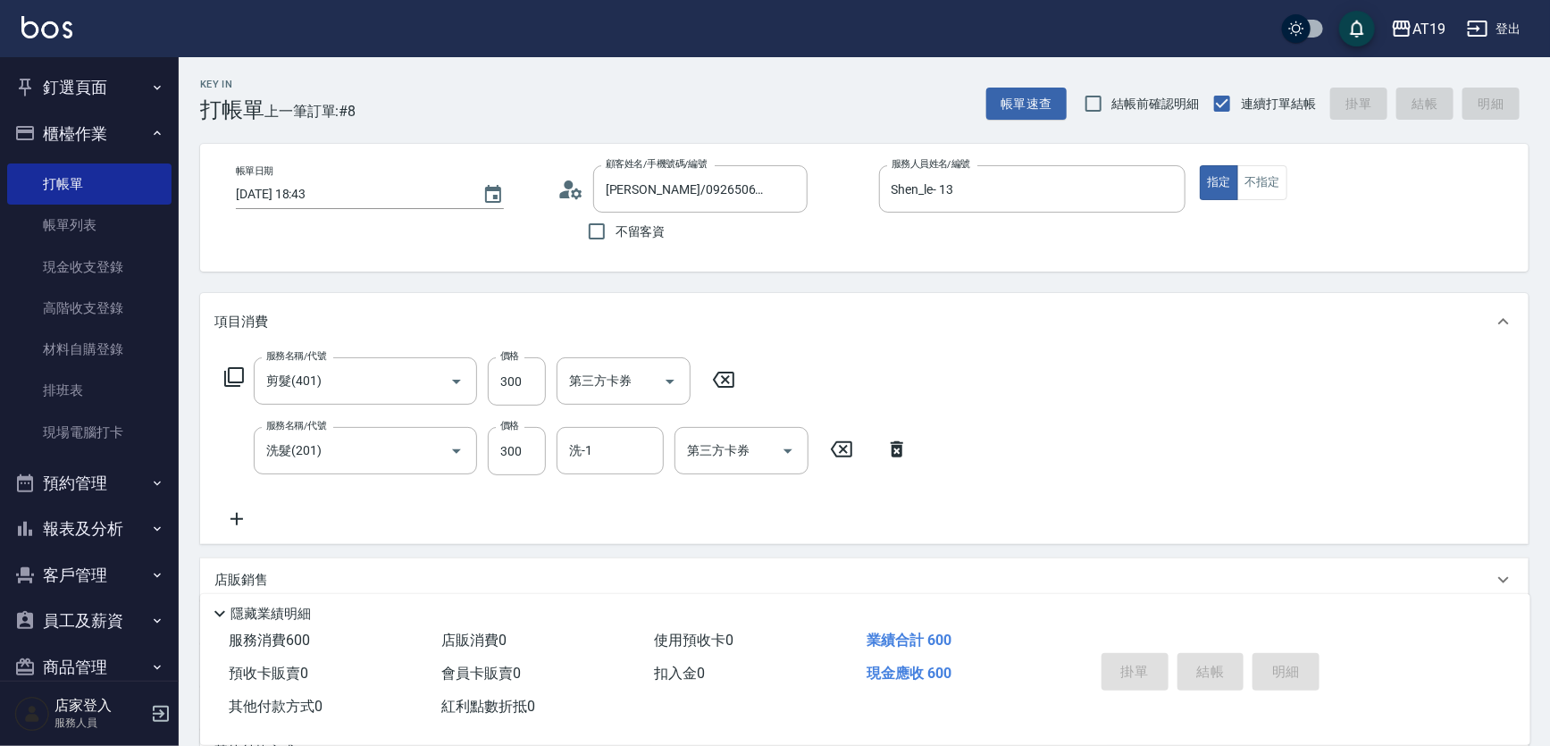
type input "0"
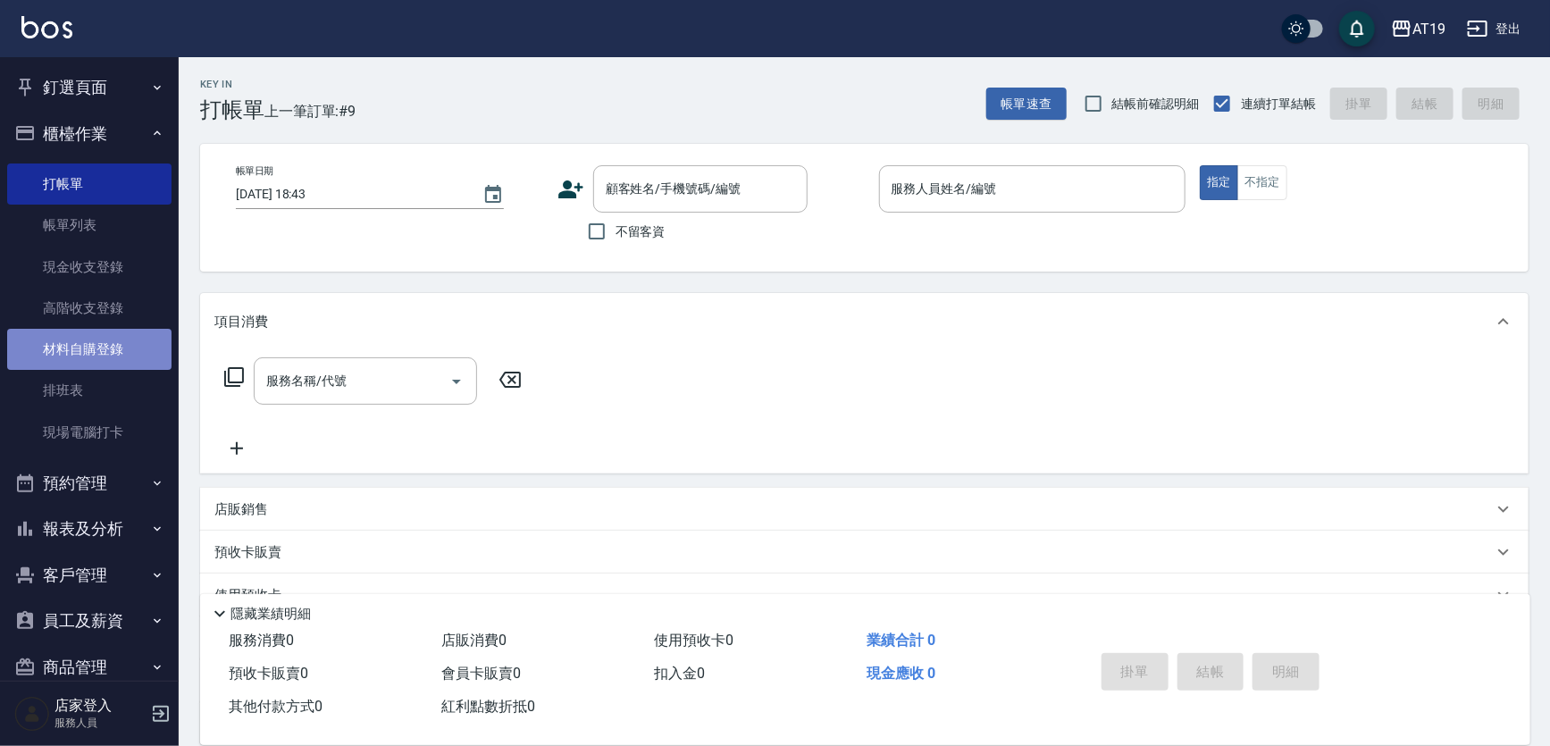
click at [122, 338] on link "材料自購登錄" at bounding box center [89, 349] width 164 height 41
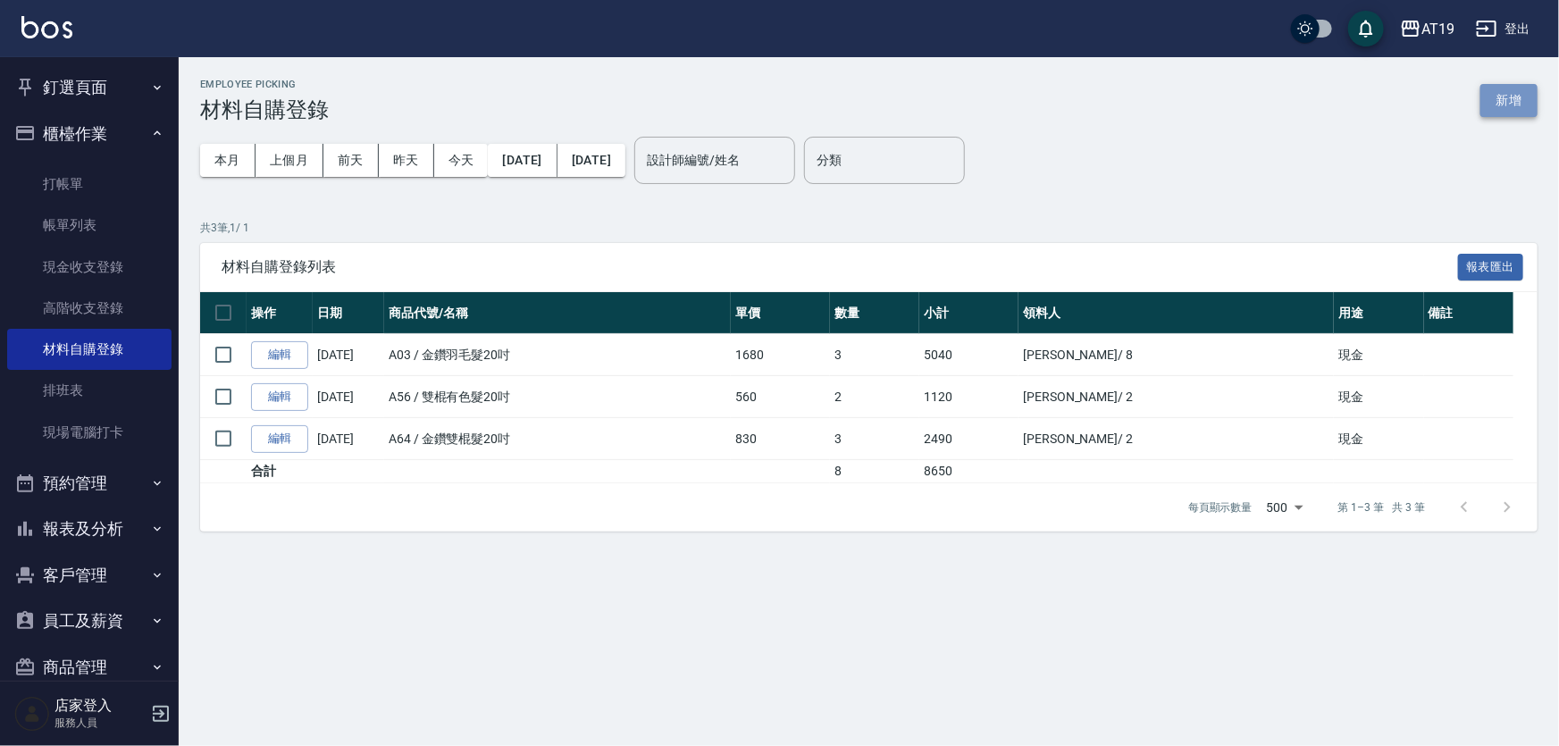
click at [1511, 84] on button "新增" at bounding box center [1509, 100] width 57 height 33
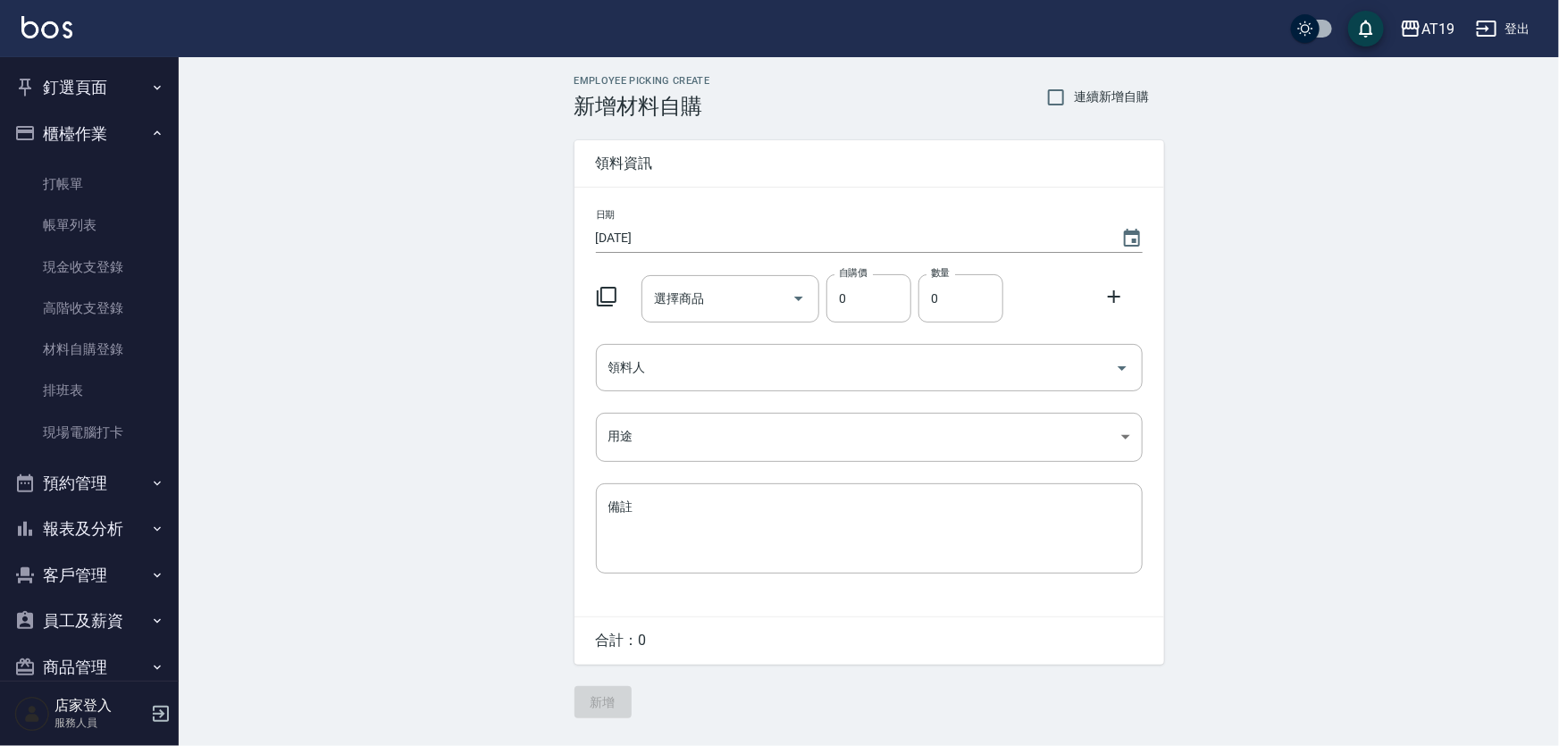
click at [608, 292] on icon at bounding box center [606, 296] width 21 height 21
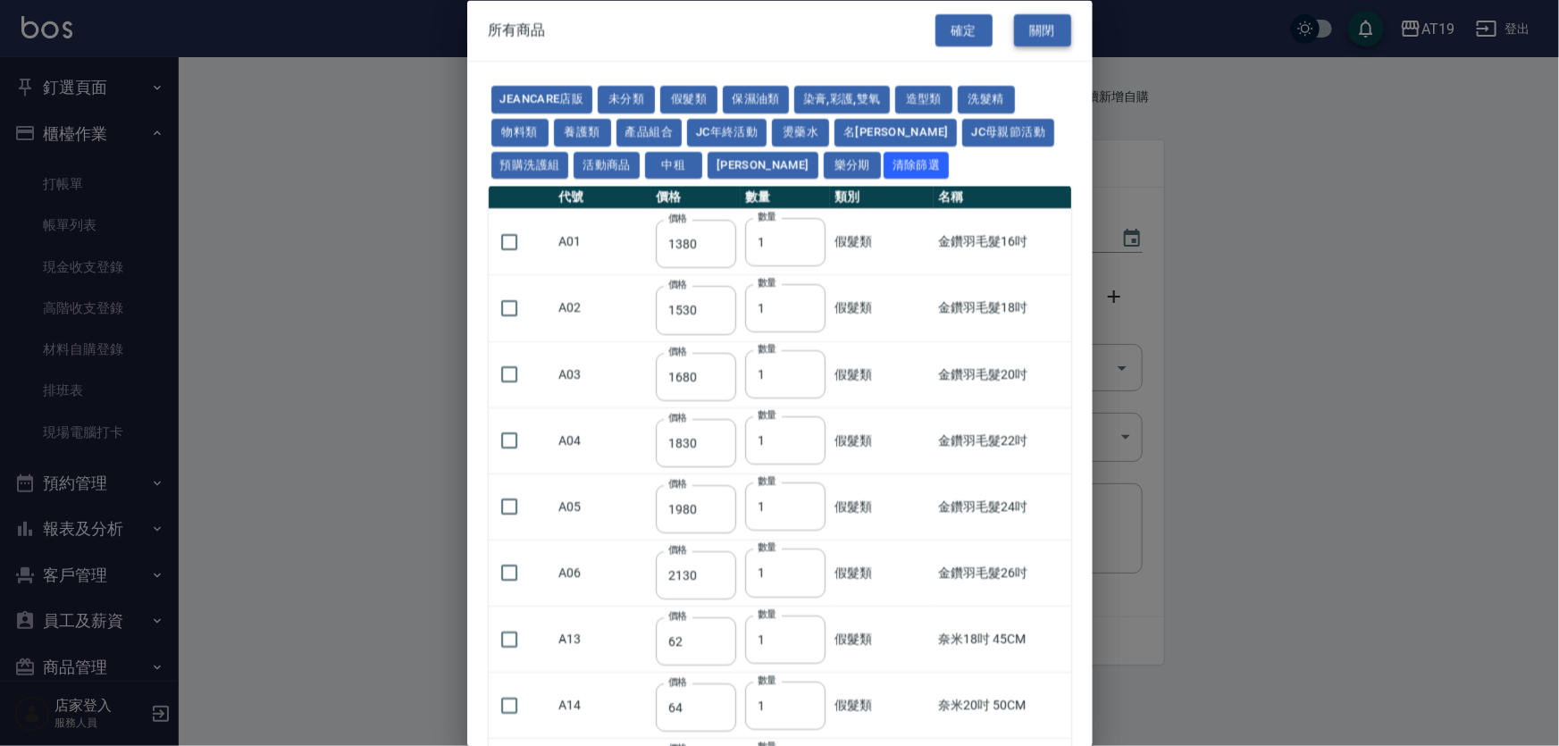
click at [1038, 36] on button "關閉" at bounding box center [1042, 30] width 57 height 33
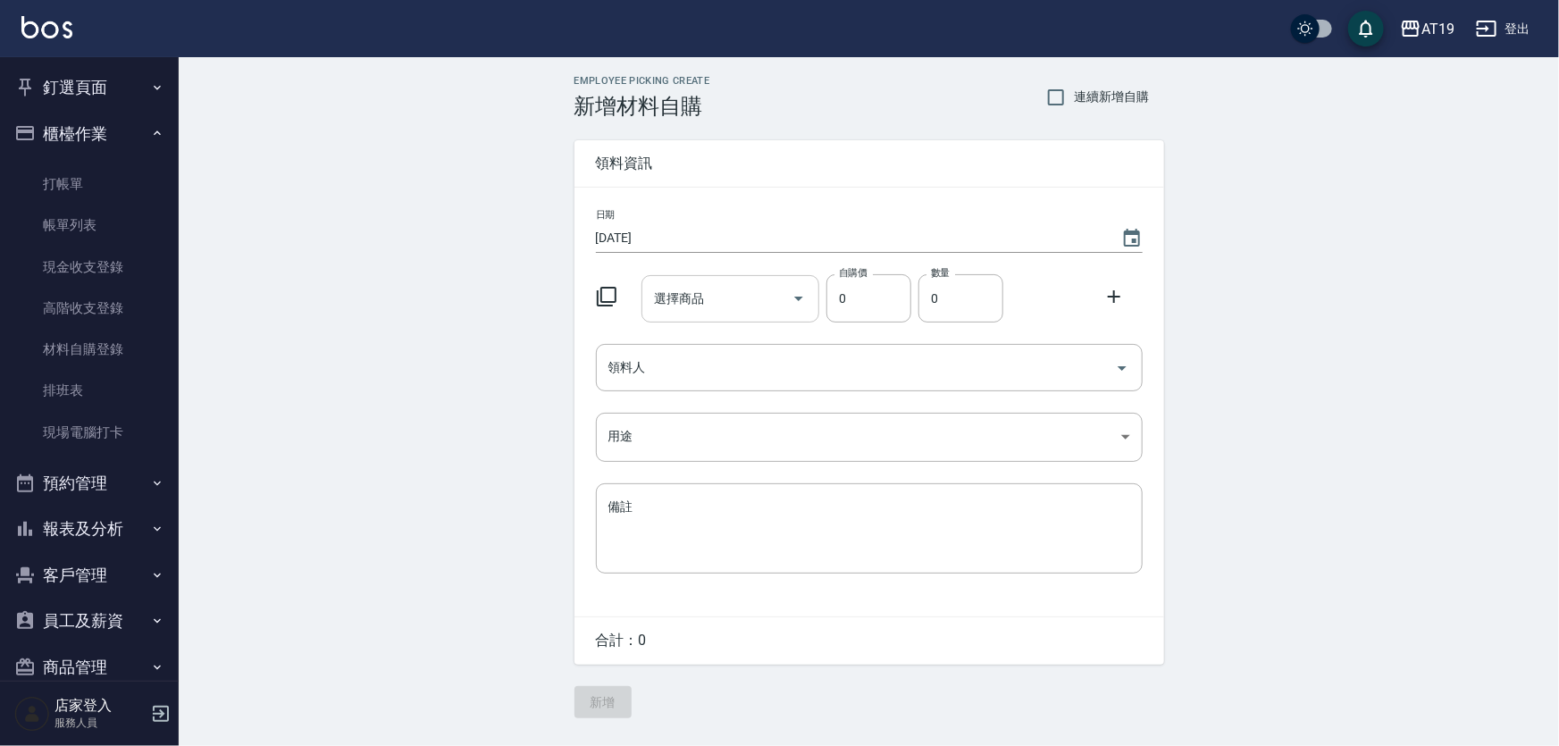
click at [802, 306] on icon "Open" at bounding box center [798, 298] width 21 height 21
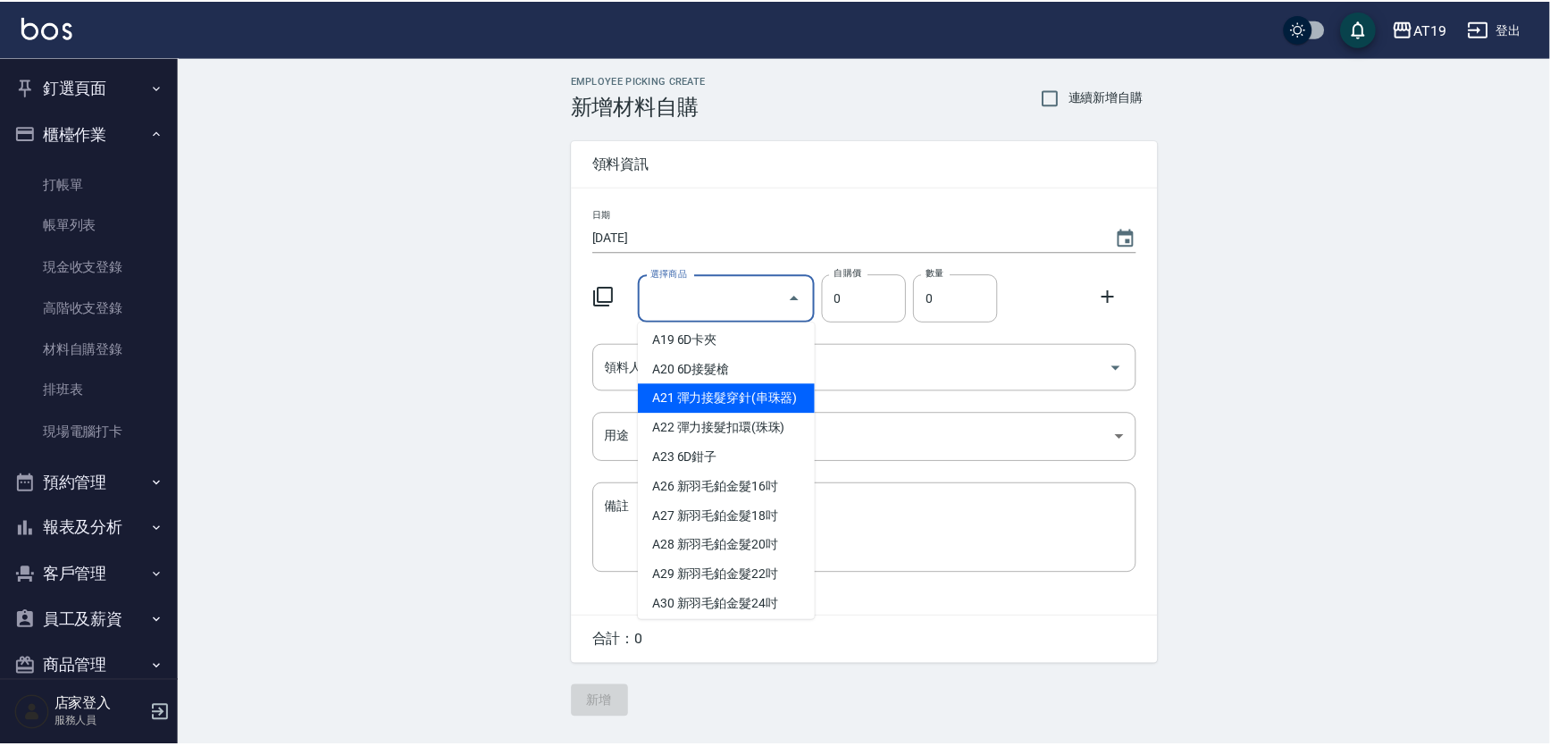
scroll to position [324, 0]
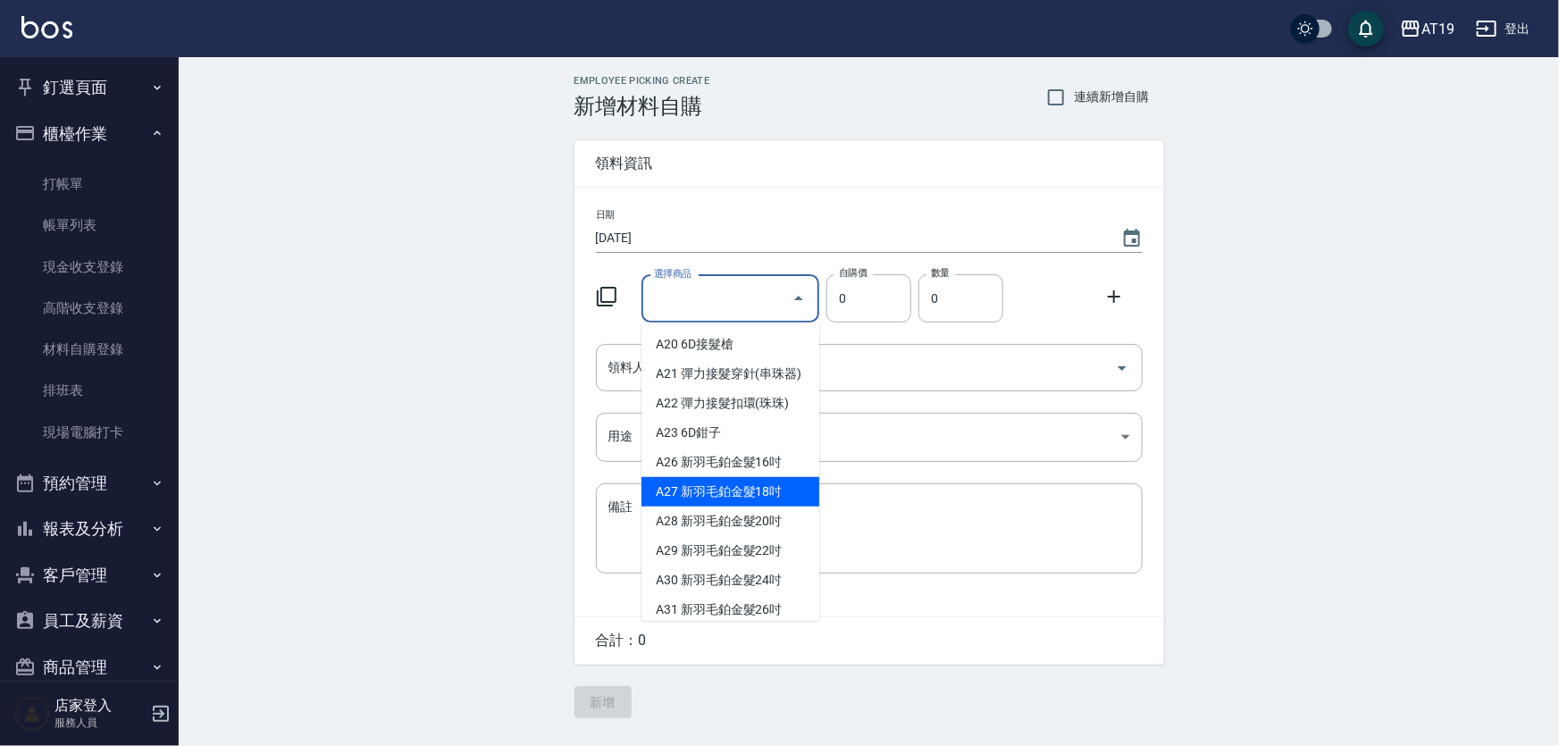
click at [680, 507] on li "A27 新羽毛鉑金髮18吋" at bounding box center [731, 491] width 178 height 29
type input "新羽毛鉑金髮18吋"
type input "1980"
type input "1"
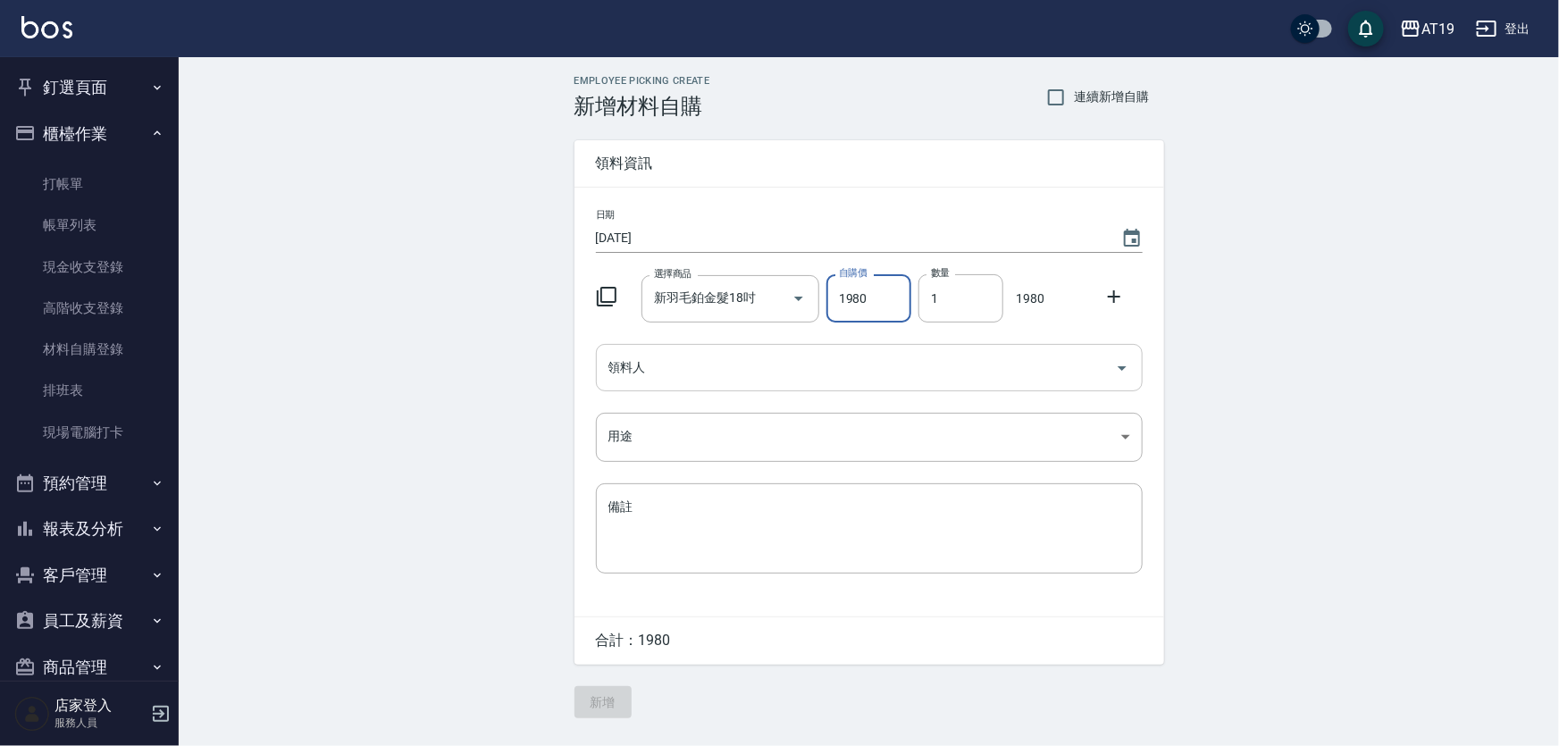
click at [702, 373] on input "領料人" at bounding box center [856, 367] width 504 height 31
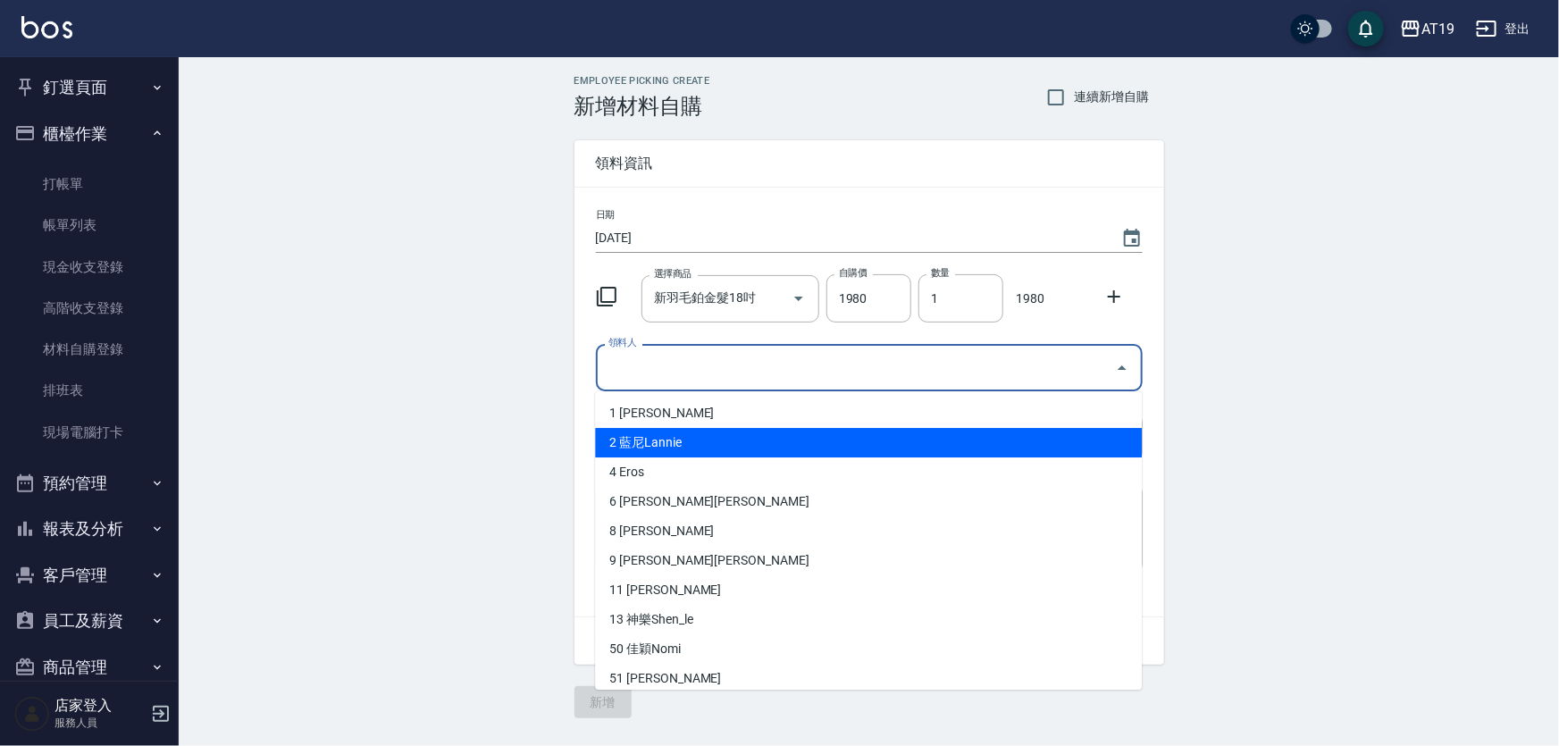
click at [703, 445] on li "2 藍尼Lannie" at bounding box center [868, 442] width 547 height 29
type input "[PERSON_NAME]"
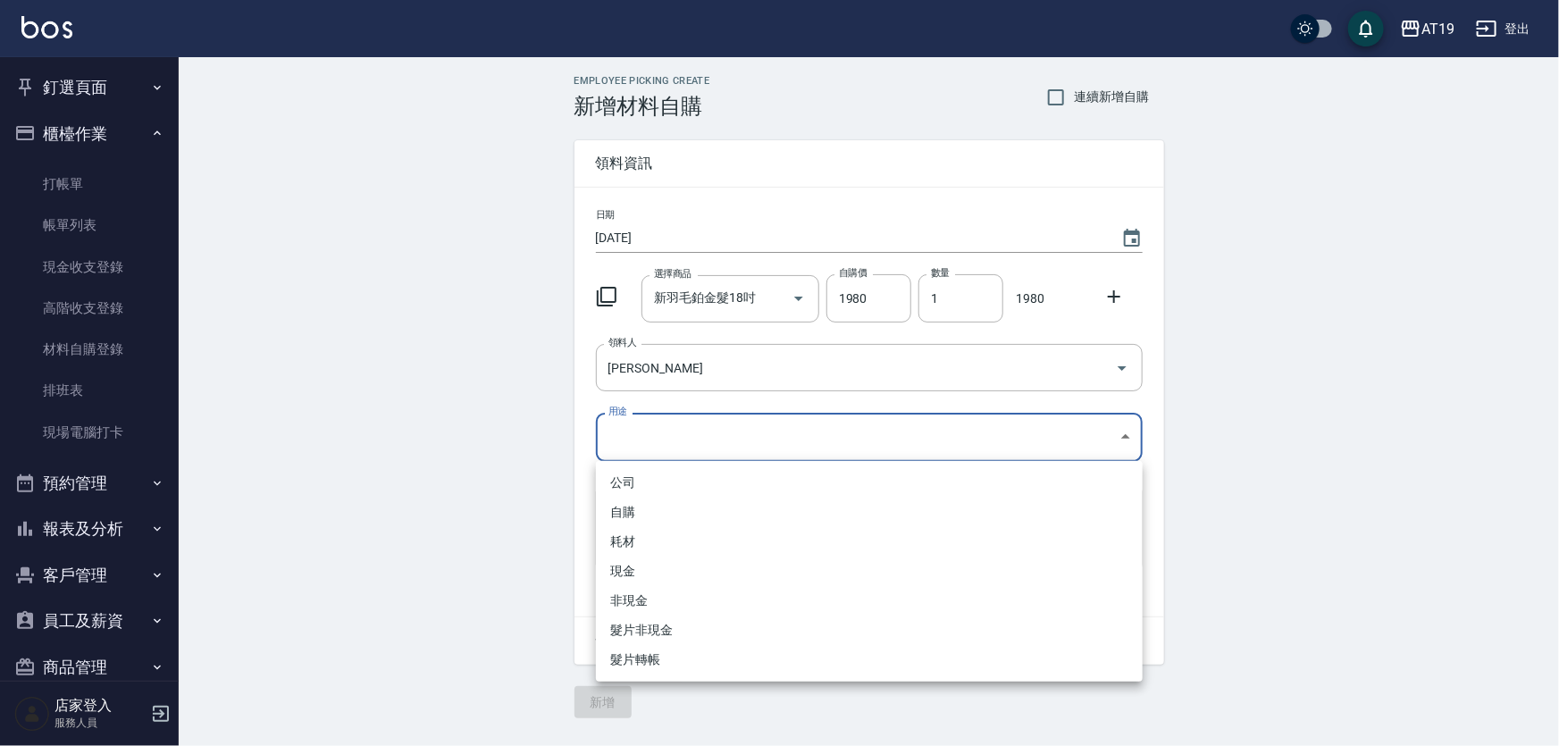
click at [686, 439] on body "AT19 登出 釘選頁面 打帳單 帳單列表 排班表 現場電腦打卡 店家日報表 互助日報表 設計師日報表 櫃檯作業 打帳單 帳單列表 現金收支登錄 高階收支登錄…" at bounding box center [779, 373] width 1559 height 746
click at [693, 575] on li "現金" at bounding box center [869, 571] width 547 height 29
type input "現金"
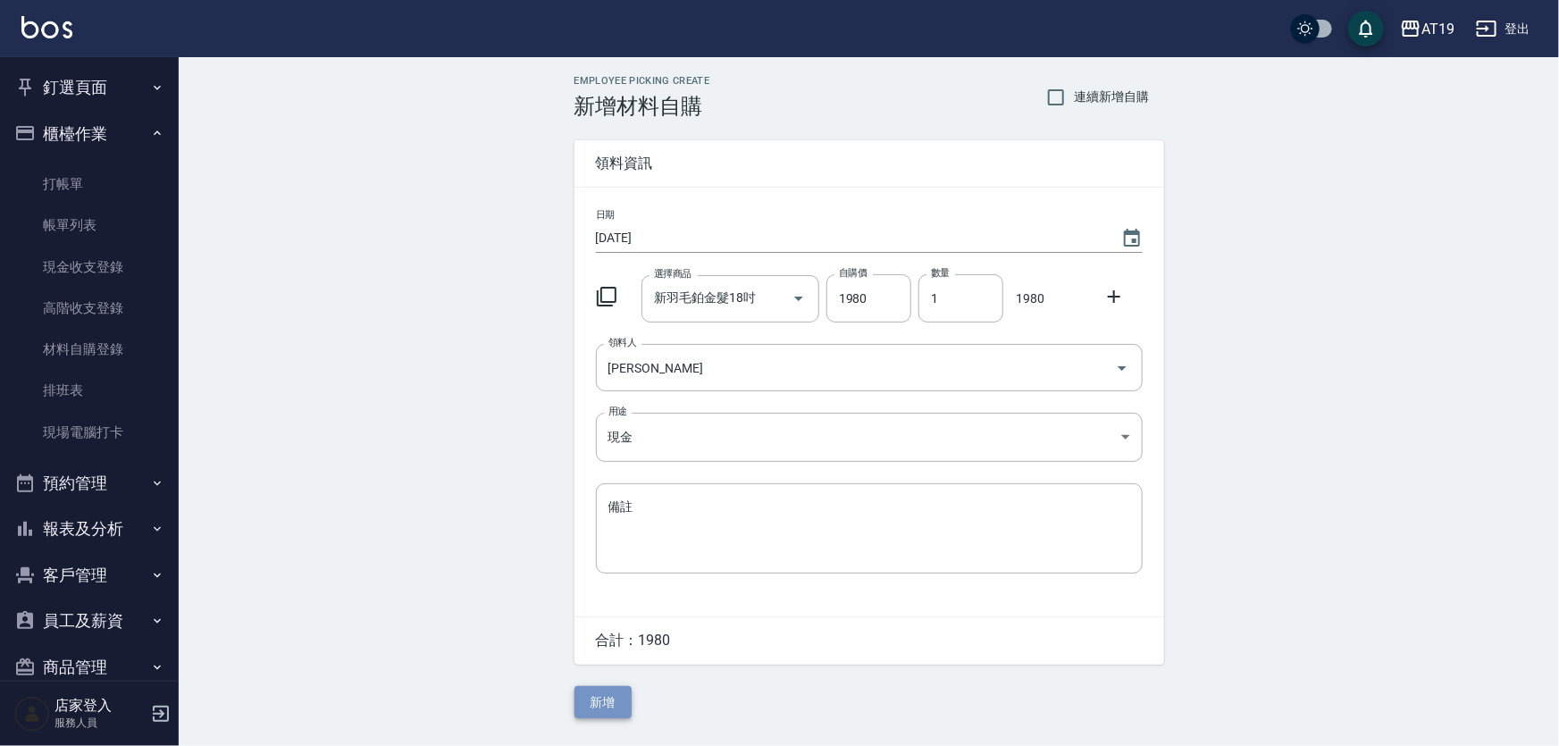
click at [583, 690] on button "新增" at bounding box center [603, 702] width 57 height 33
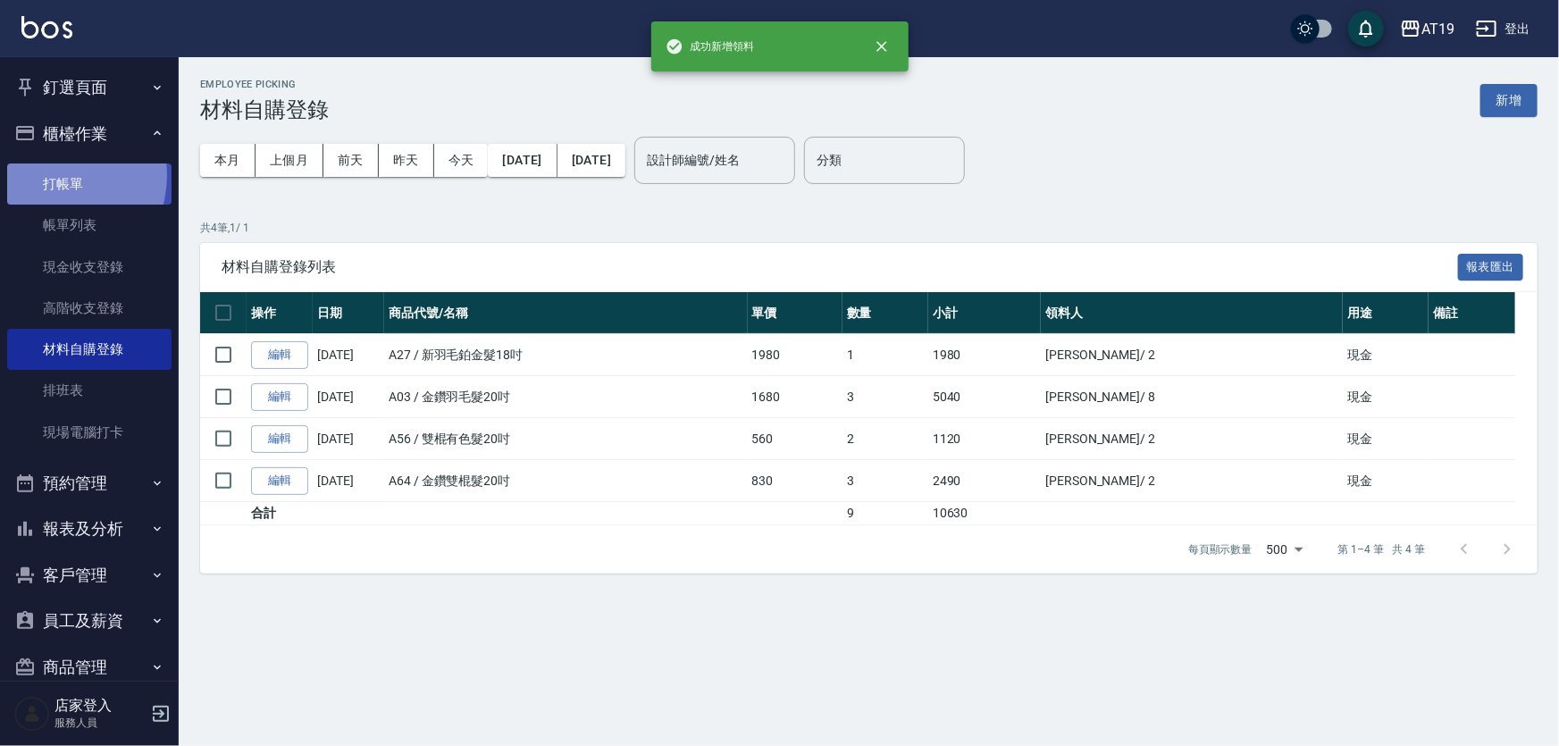
click at [48, 175] on link "打帳單" at bounding box center [89, 184] width 164 height 41
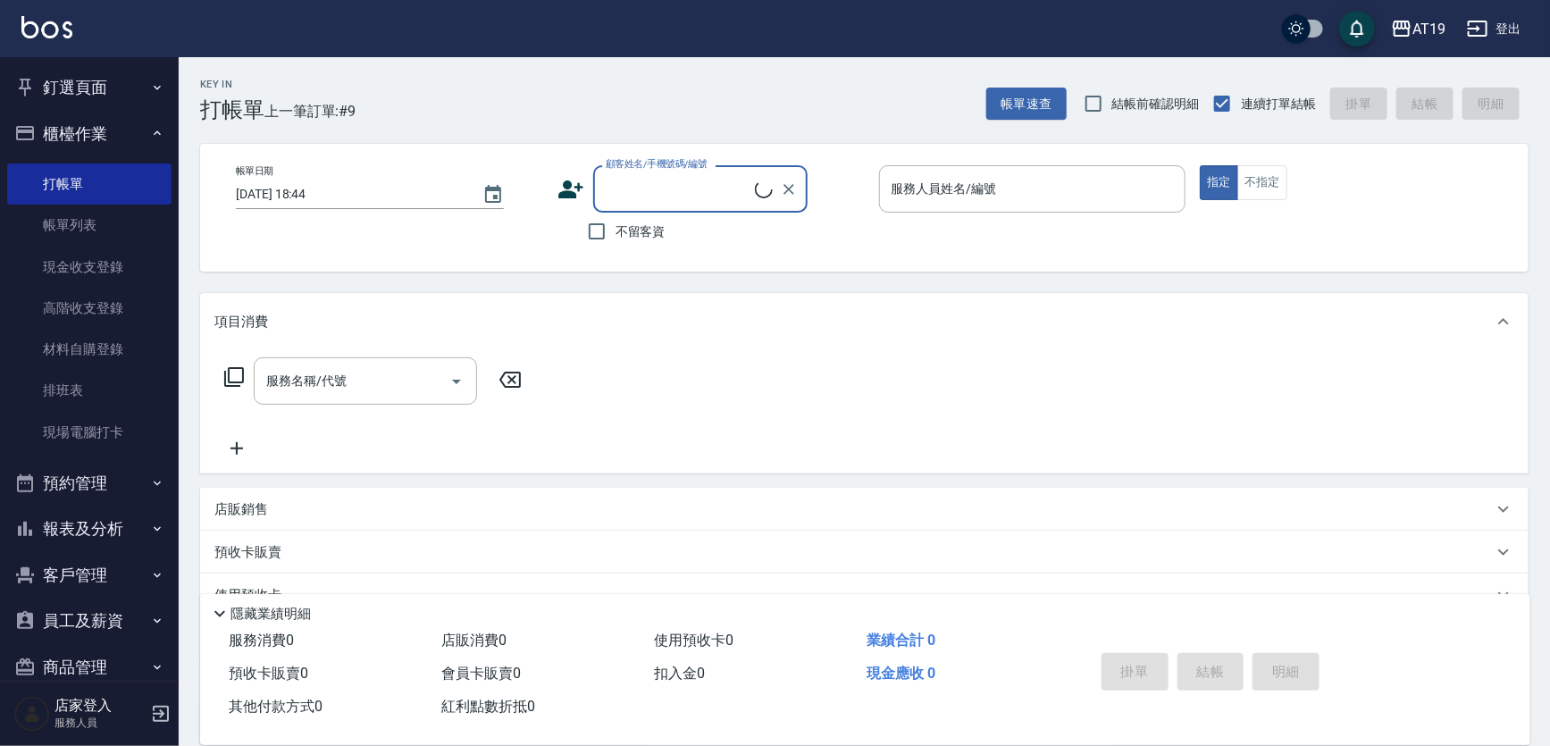
click at [621, 193] on input "顧客姓名/手機號碼/編號" at bounding box center [678, 188] width 154 height 31
click at [625, 224] on li "[PERSON_NAME]/0976626725/0976626725" at bounding box center [700, 234] width 214 height 29
type input "[PERSON_NAME]/0976626725/0976626725"
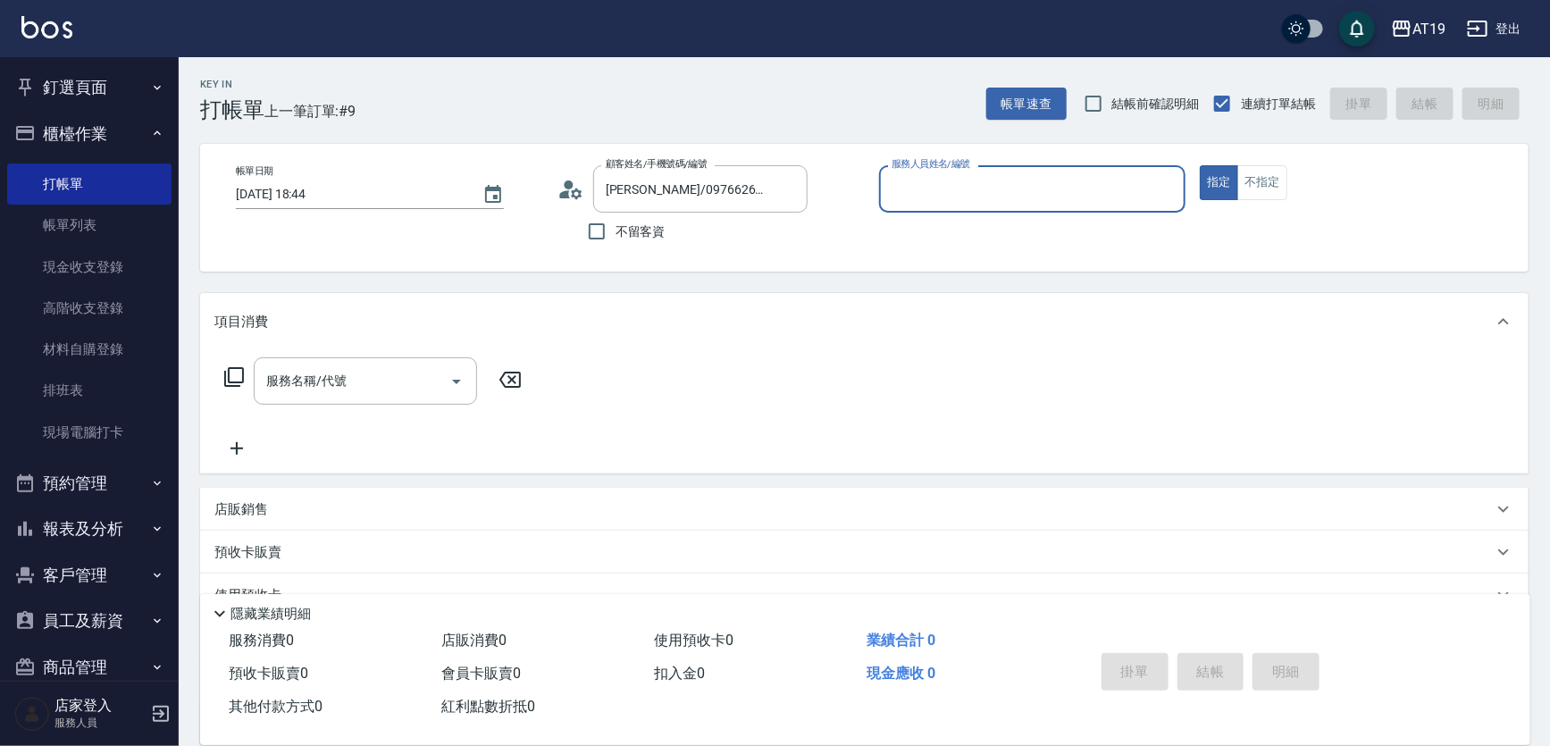
type input "Lannie- 2"
click at [403, 398] on div "服務名稱/代號" at bounding box center [365, 380] width 223 height 47
click at [234, 373] on icon at bounding box center [233, 376] width 21 height 21
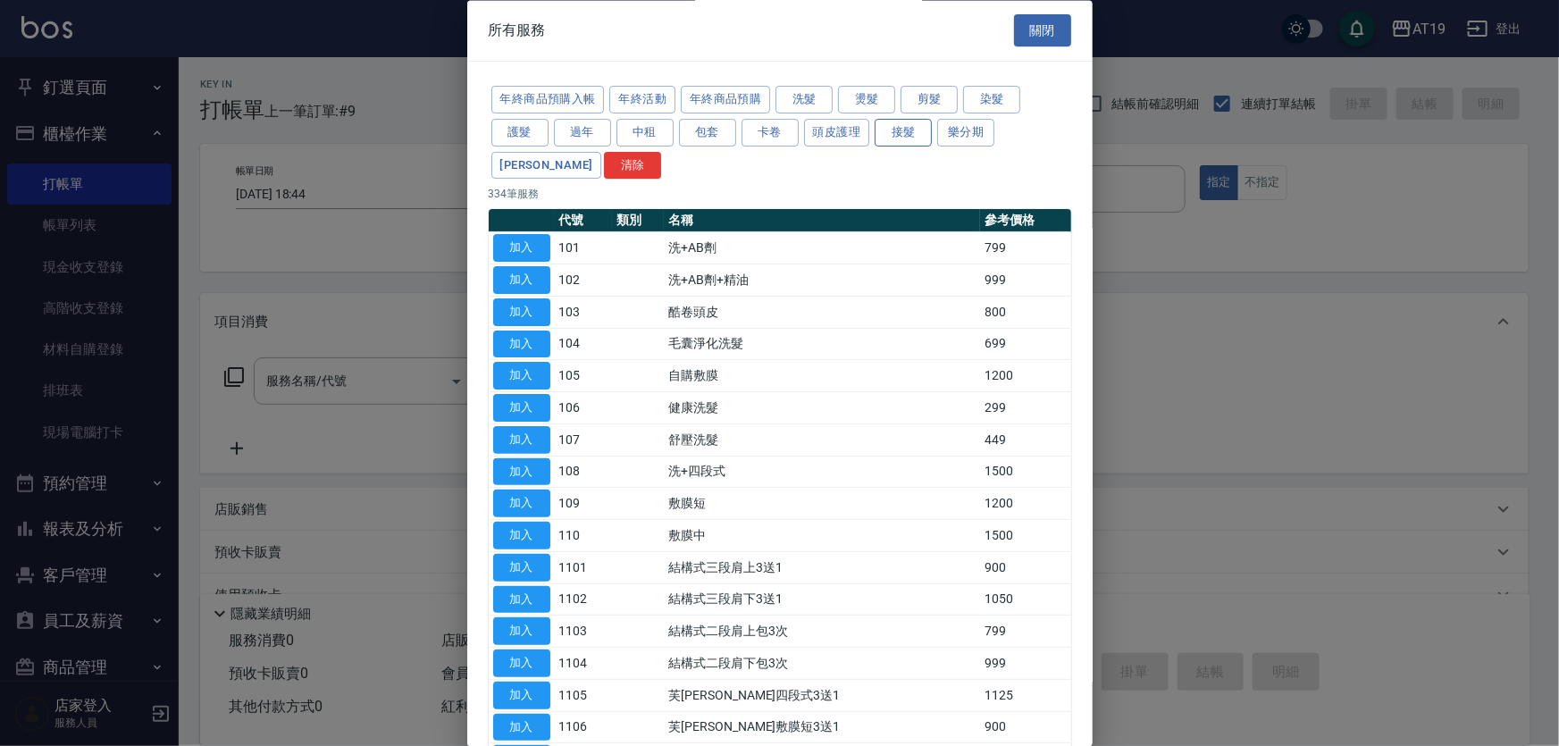
click at [893, 126] on button "接髮" at bounding box center [903, 133] width 57 height 28
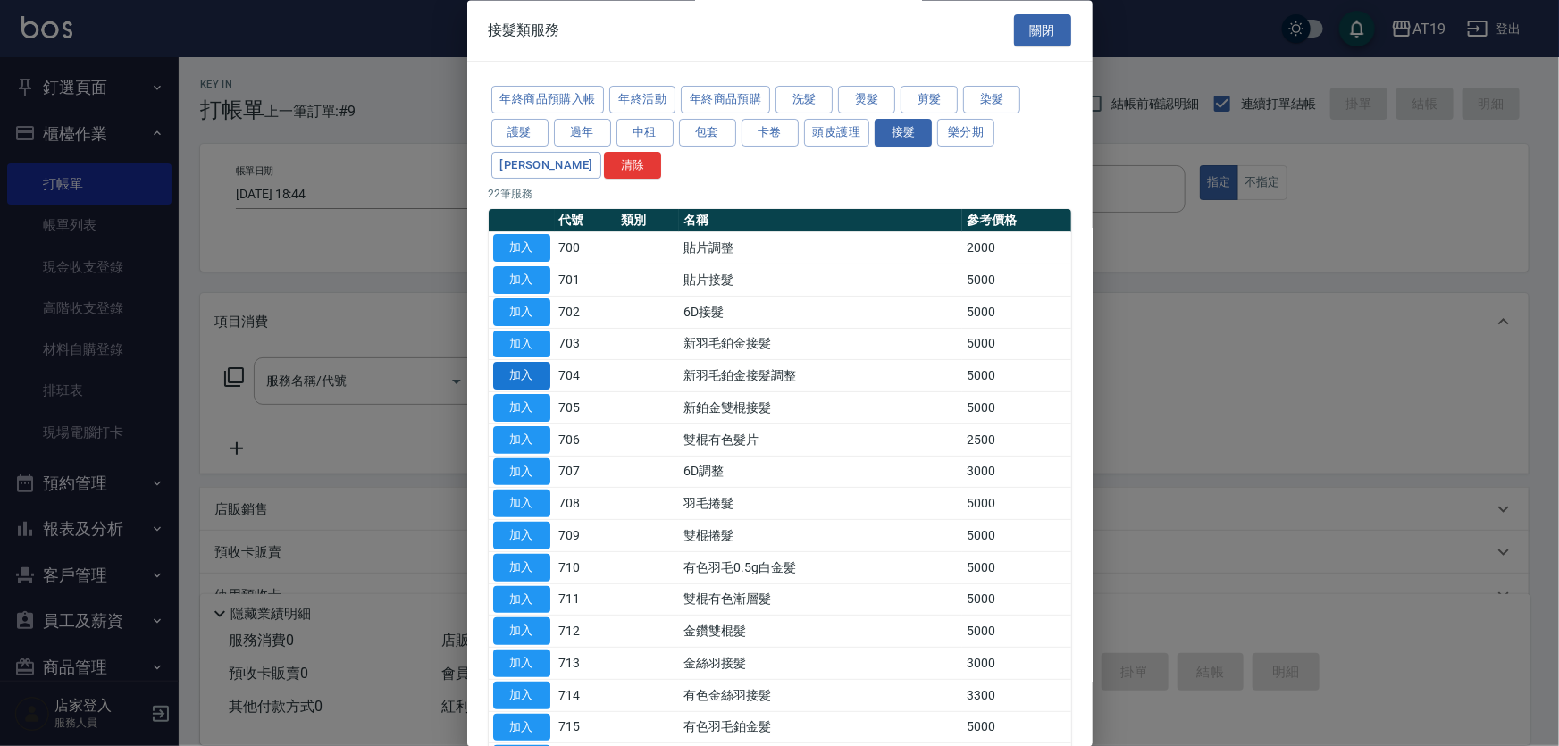
click at [531, 363] on button "加入" at bounding box center [521, 377] width 57 height 28
type input "新羽毛鉑金接髮調整(704)"
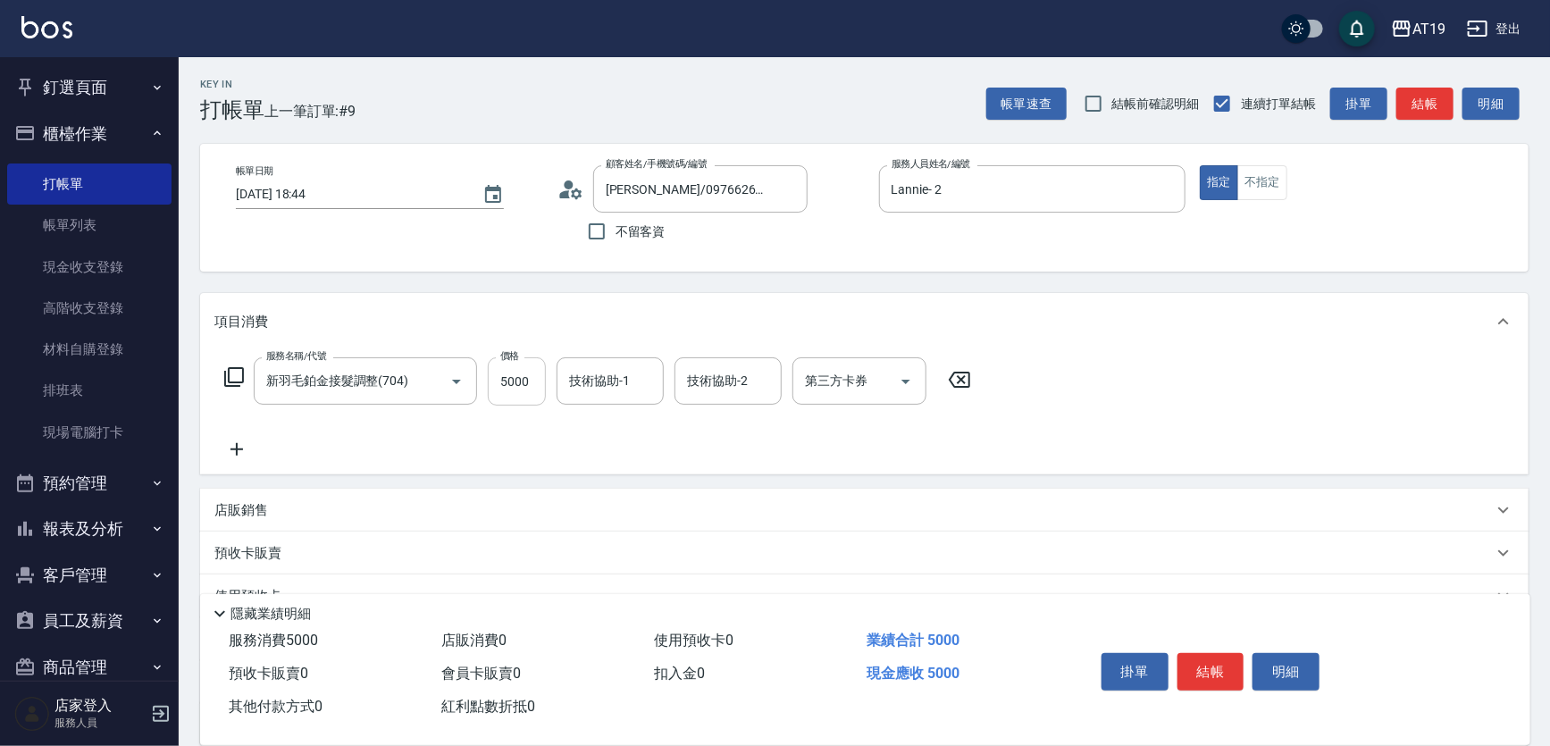
click at [540, 390] on input "5000" at bounding box center [517, 381] width 58 height 48
type input "0"
type input "32"
type input "30"
type input "320"
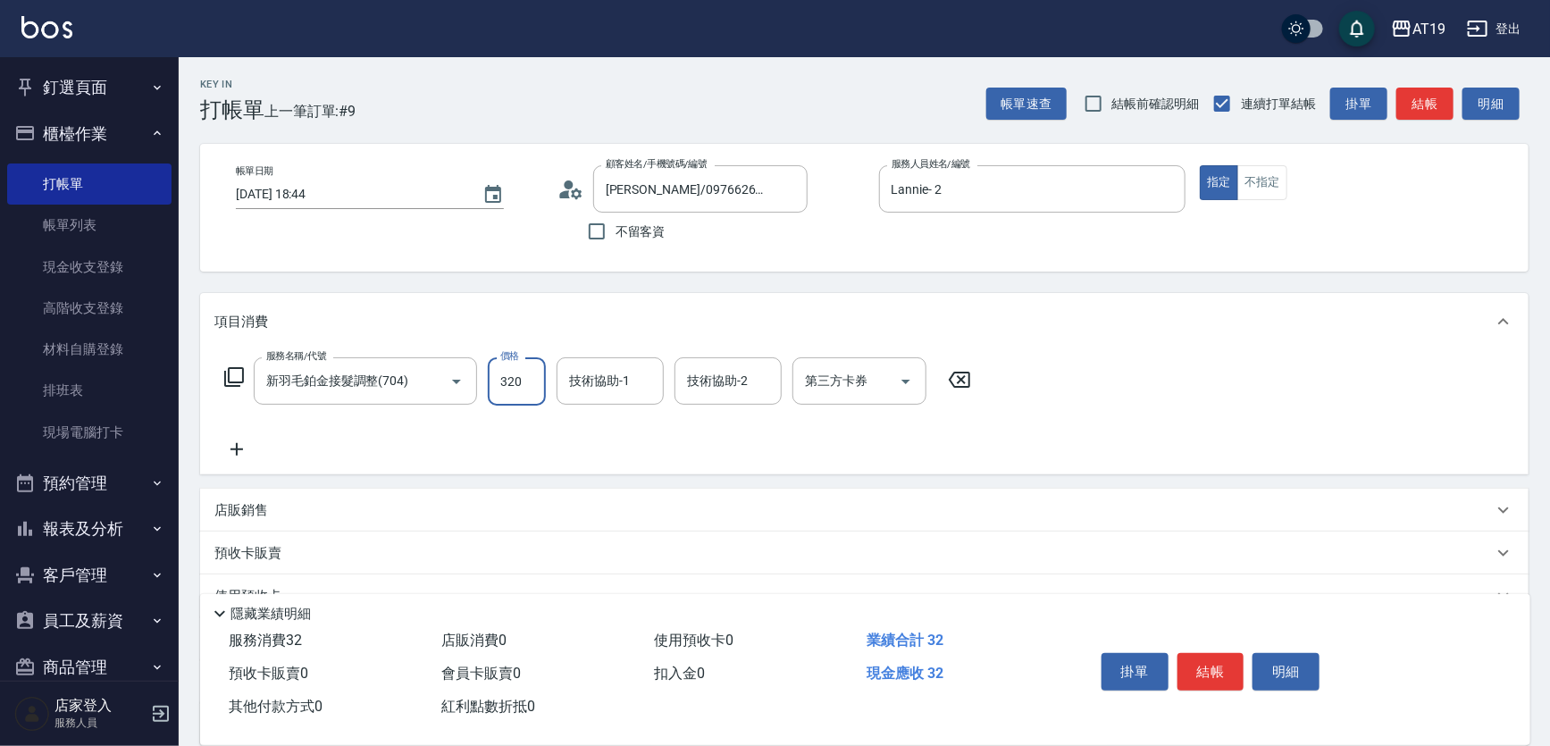
type input "320"
type input "3200"
click at [238, 447] on icon at bounding box center [236, 449] width 45 height 21
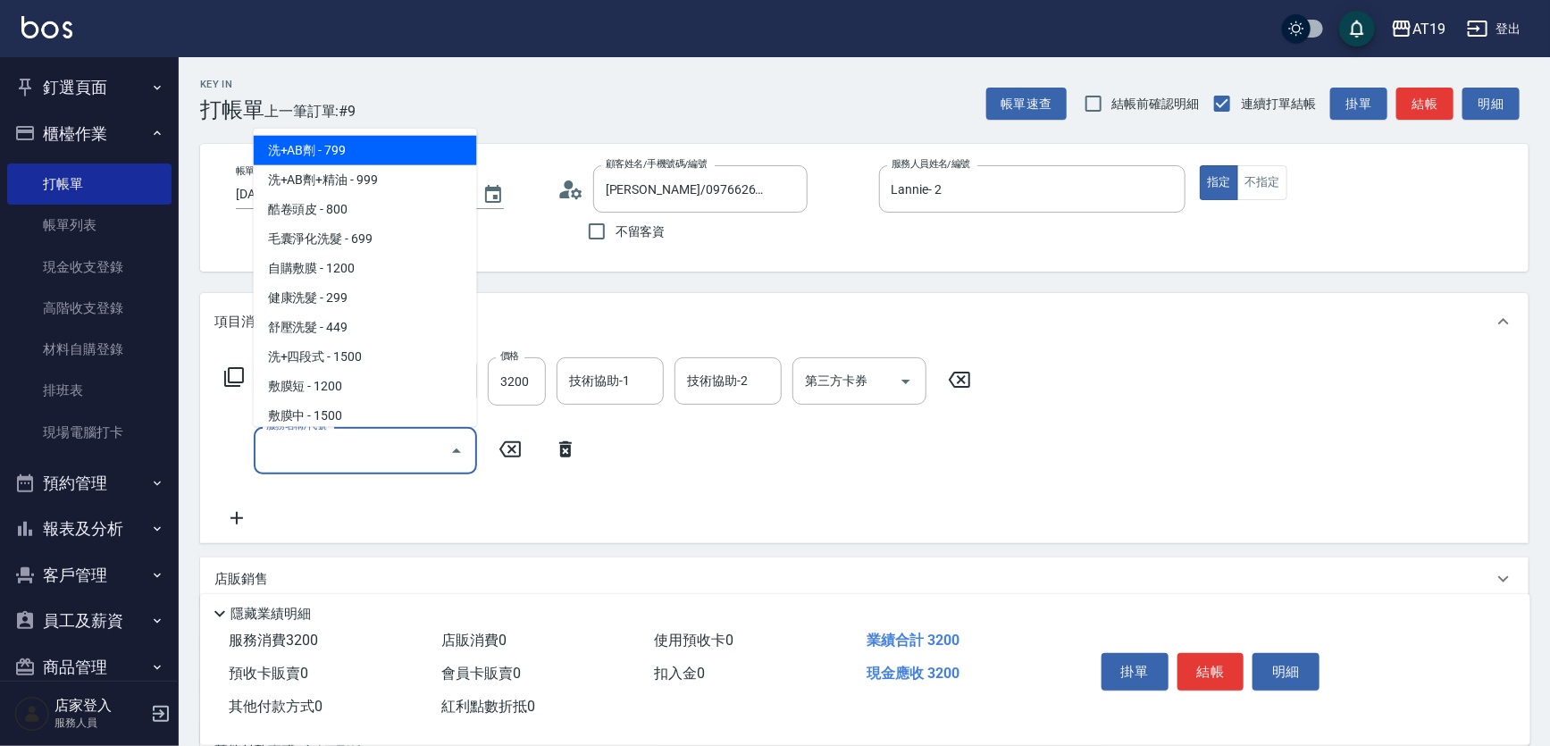
click at [290, 455] on input "服務名稱/代號" at bounding box center [352, 450] width 180 height 31
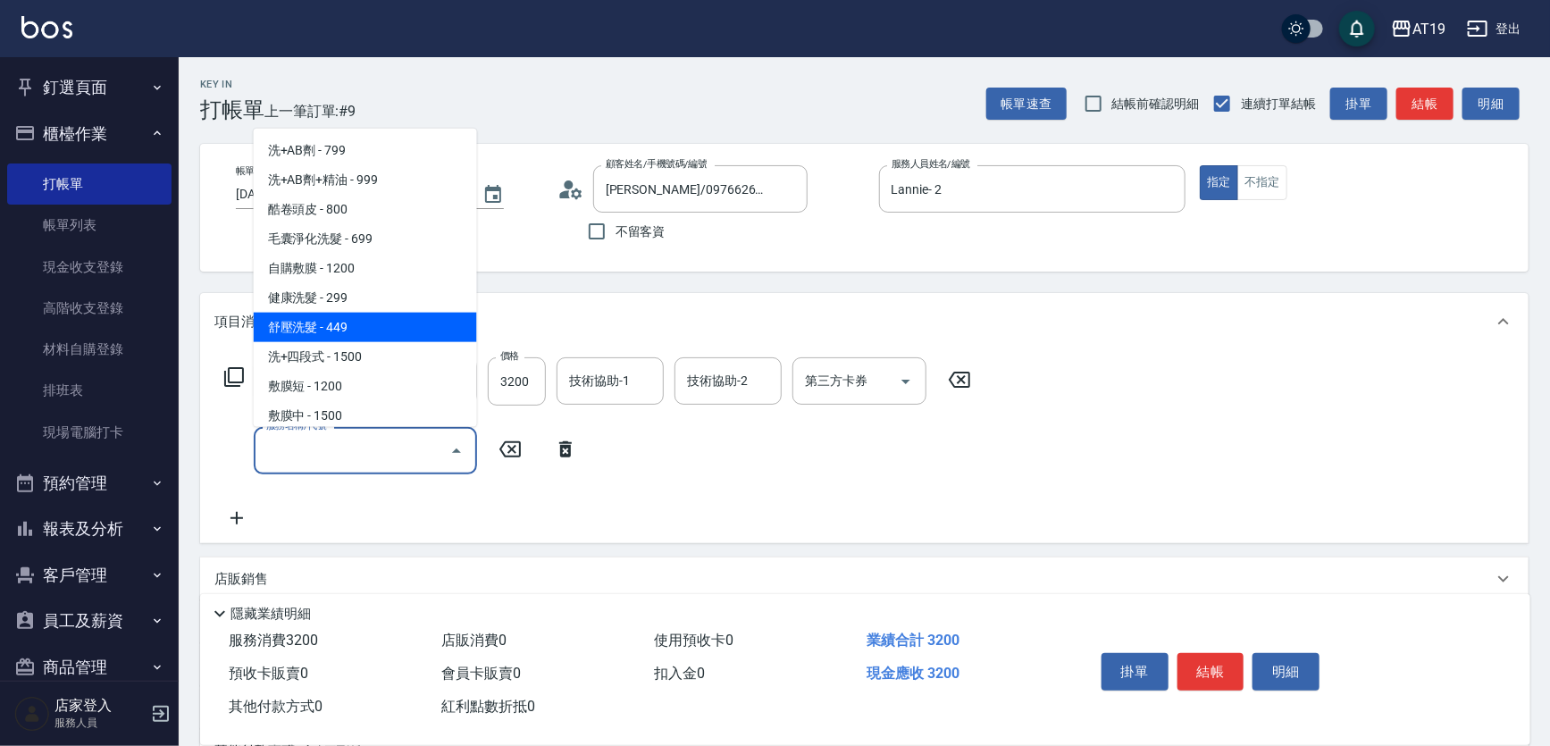
click at [233, 372] on icon at bounding box center [233, 376] width 21 height 21
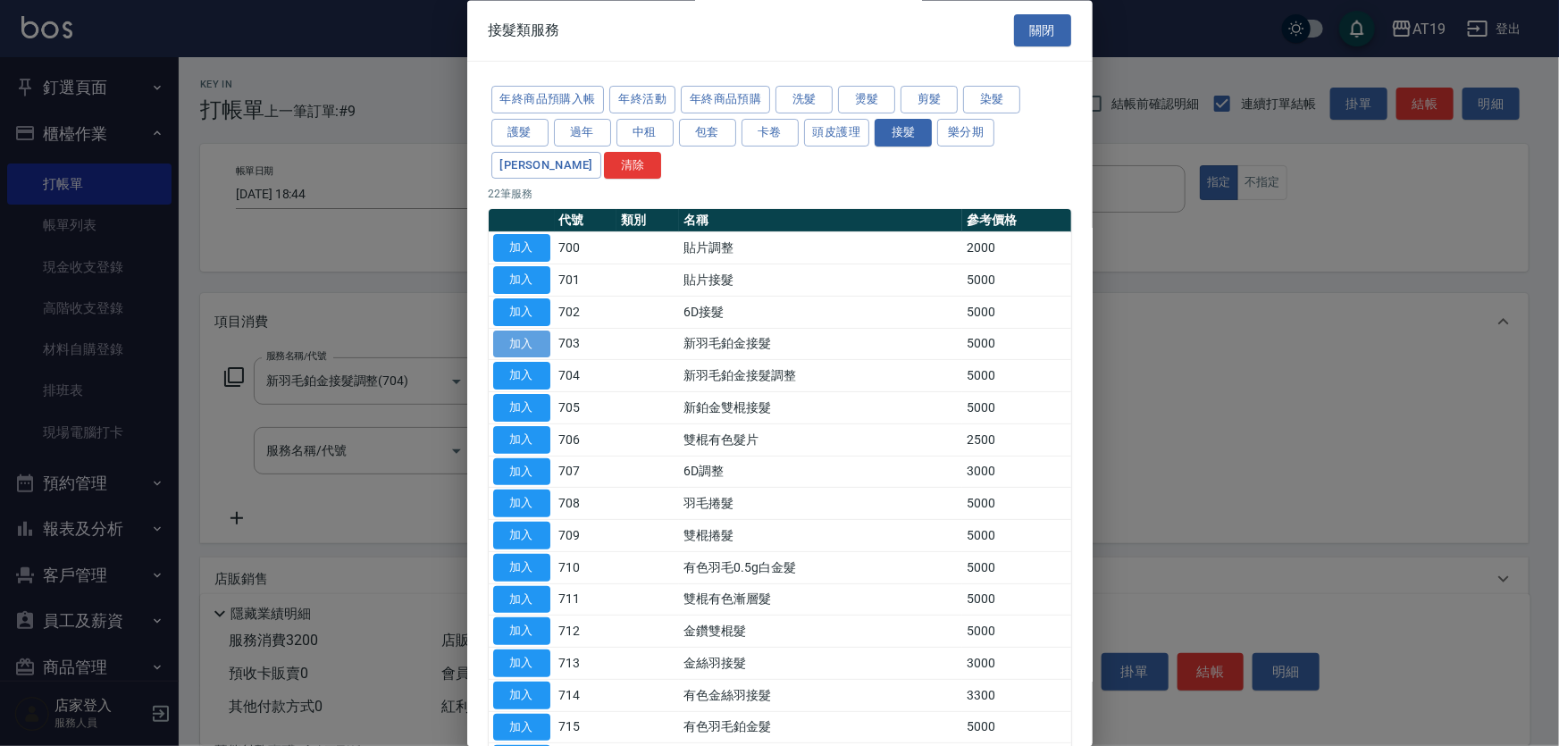
click at [504, 340] on button "加入" at bounding box center [521, 345] width 57 height 28
type input "820"
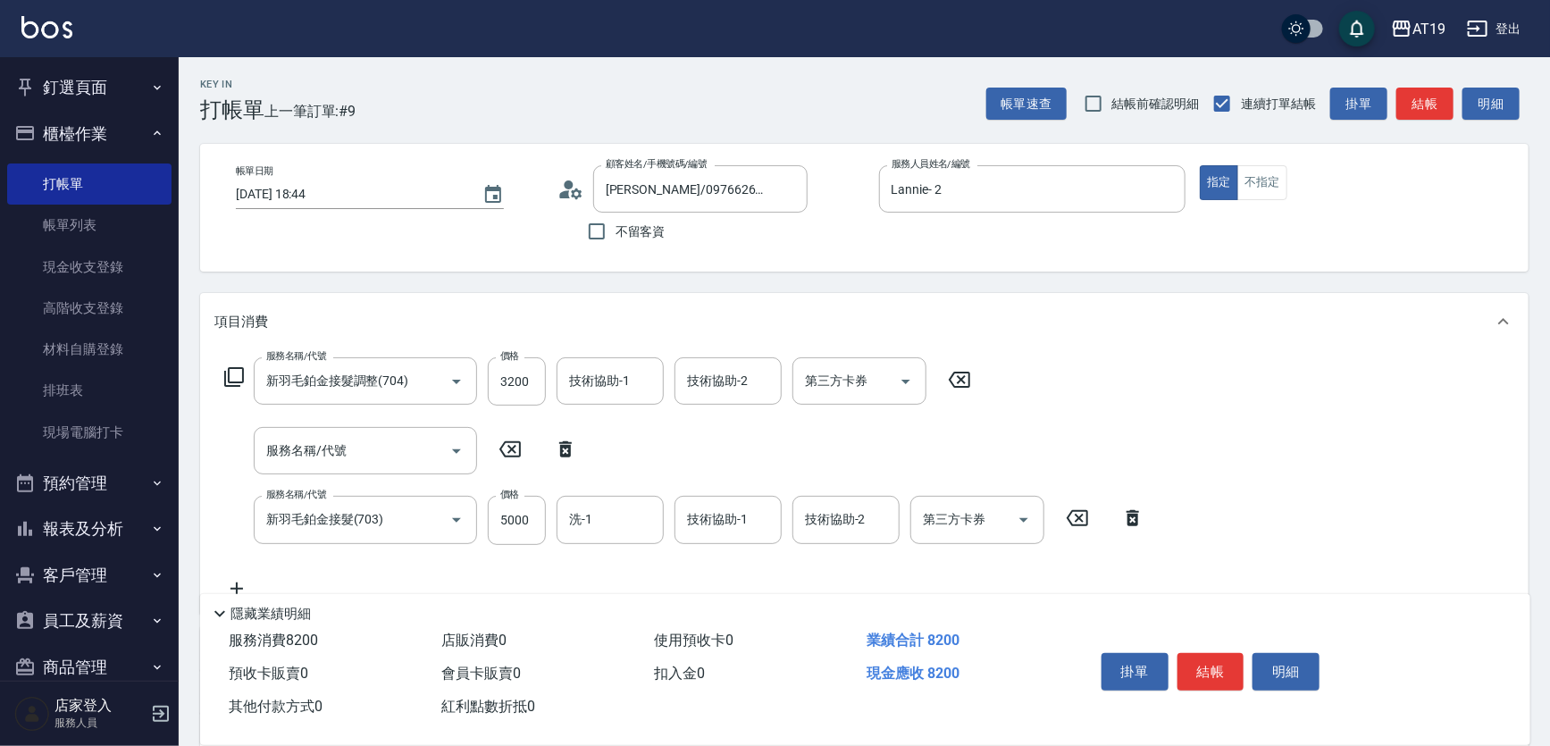
click at [558, 446] on icon at bounding box center [565, 449] width 45 height 21
type input "新羽毛鉑金接髮(703)"
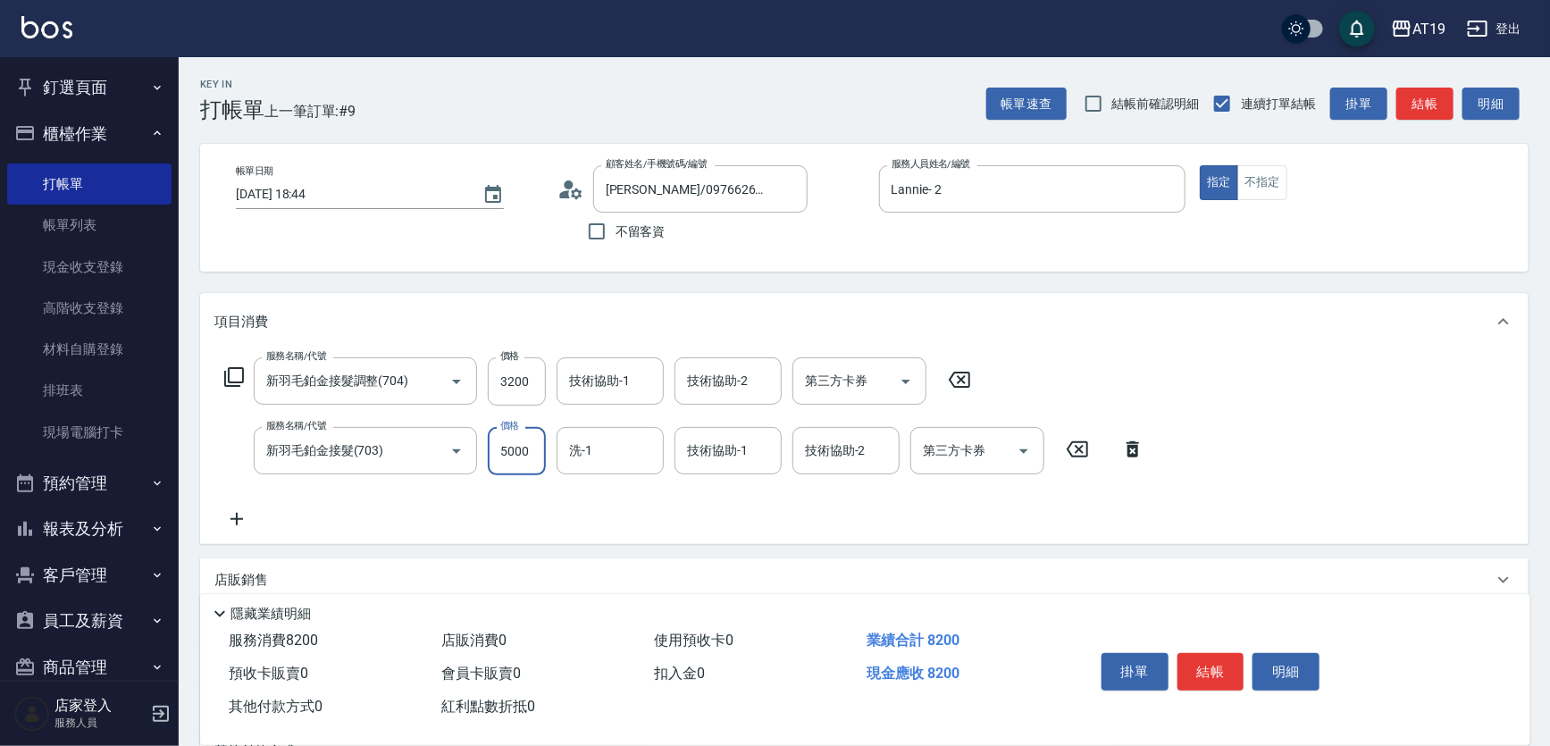
click at [530, 449] on input "5000" at bounding box center [517, 451] width 58 height 48
type input "320"
type input "40"
type input "360"
type input "4020"
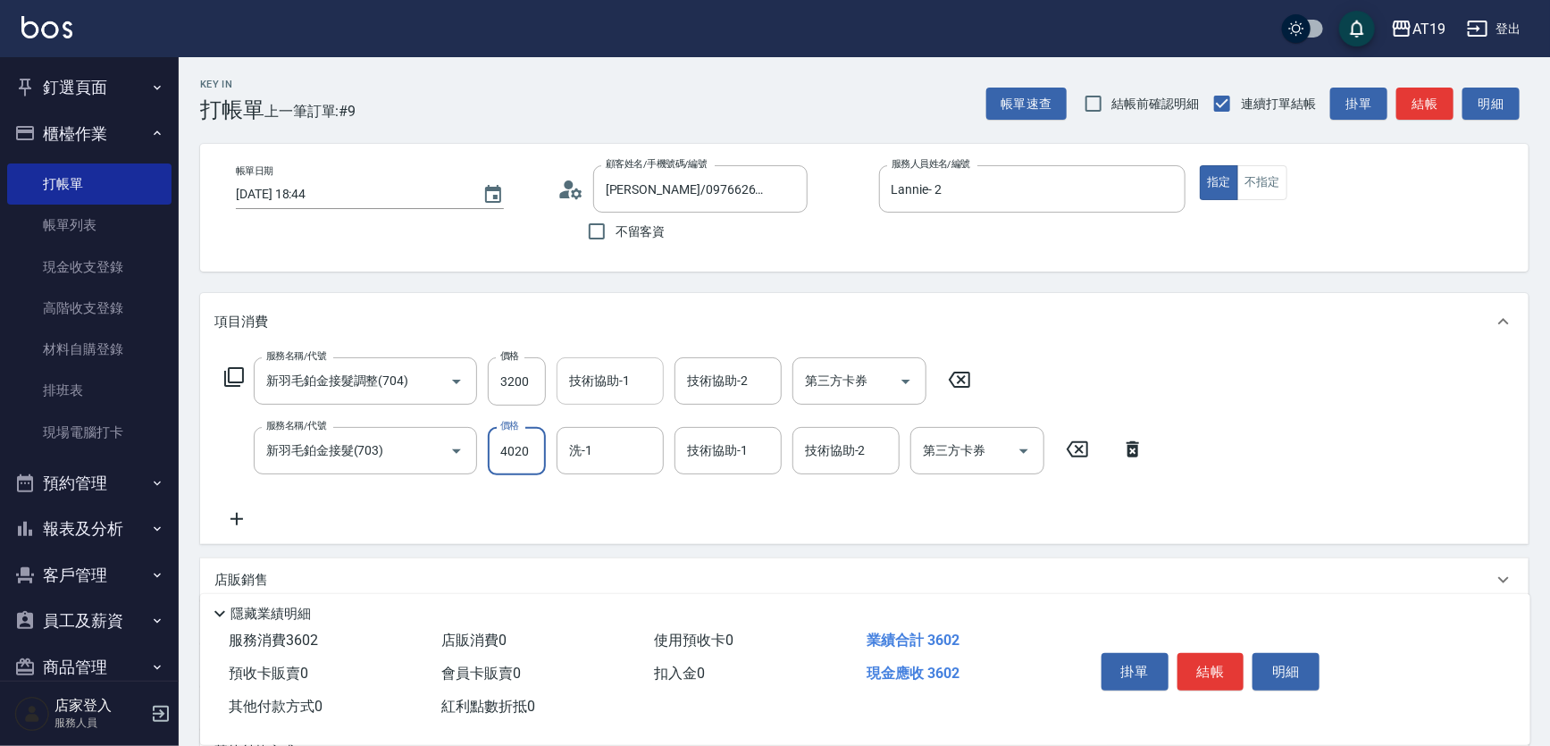
type input "720"
type input "4020"
click at [1194, 671] on button "結帳" at bounding box center [1211, 672] width 67 height 38
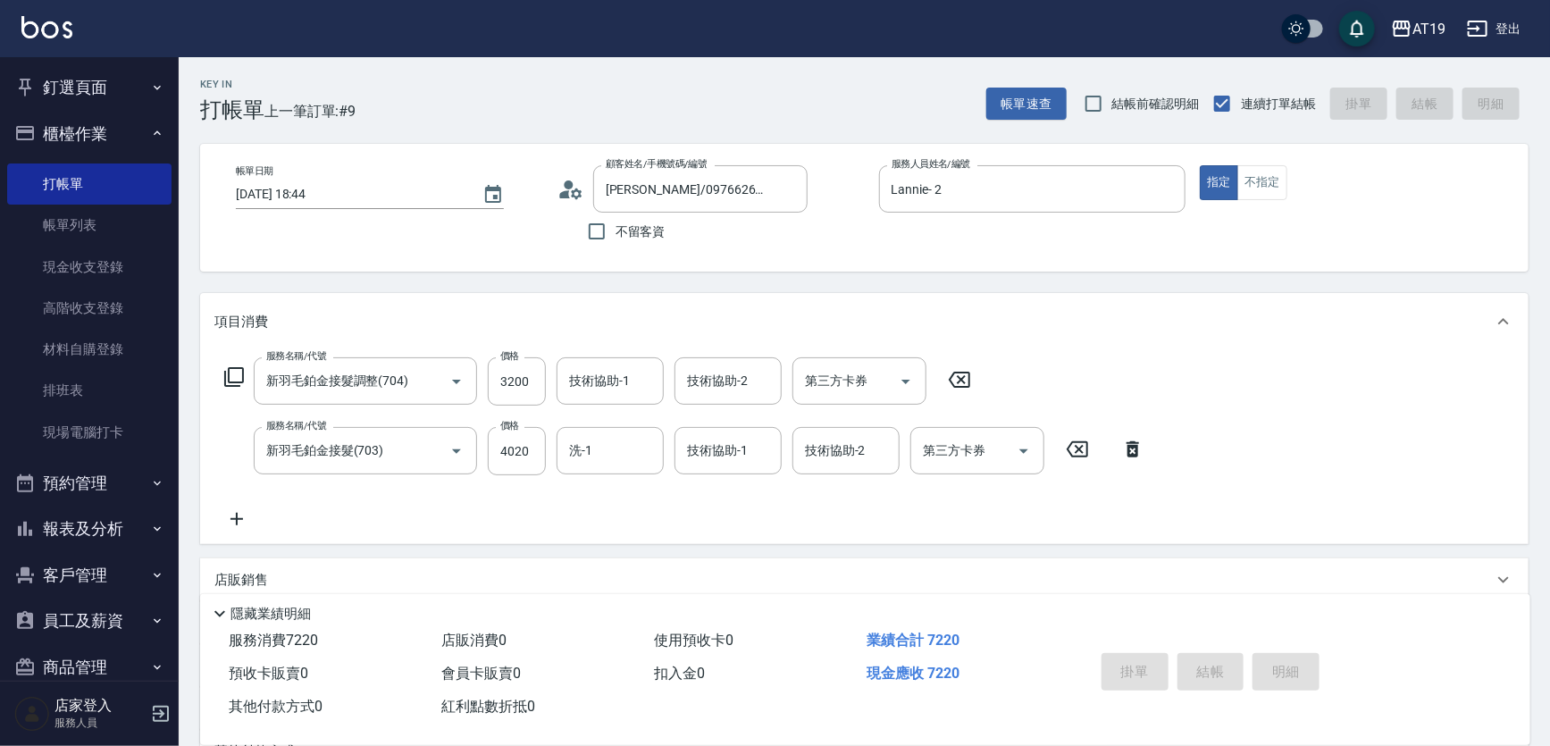
type input "[DATE] 18:45"
type input "0"
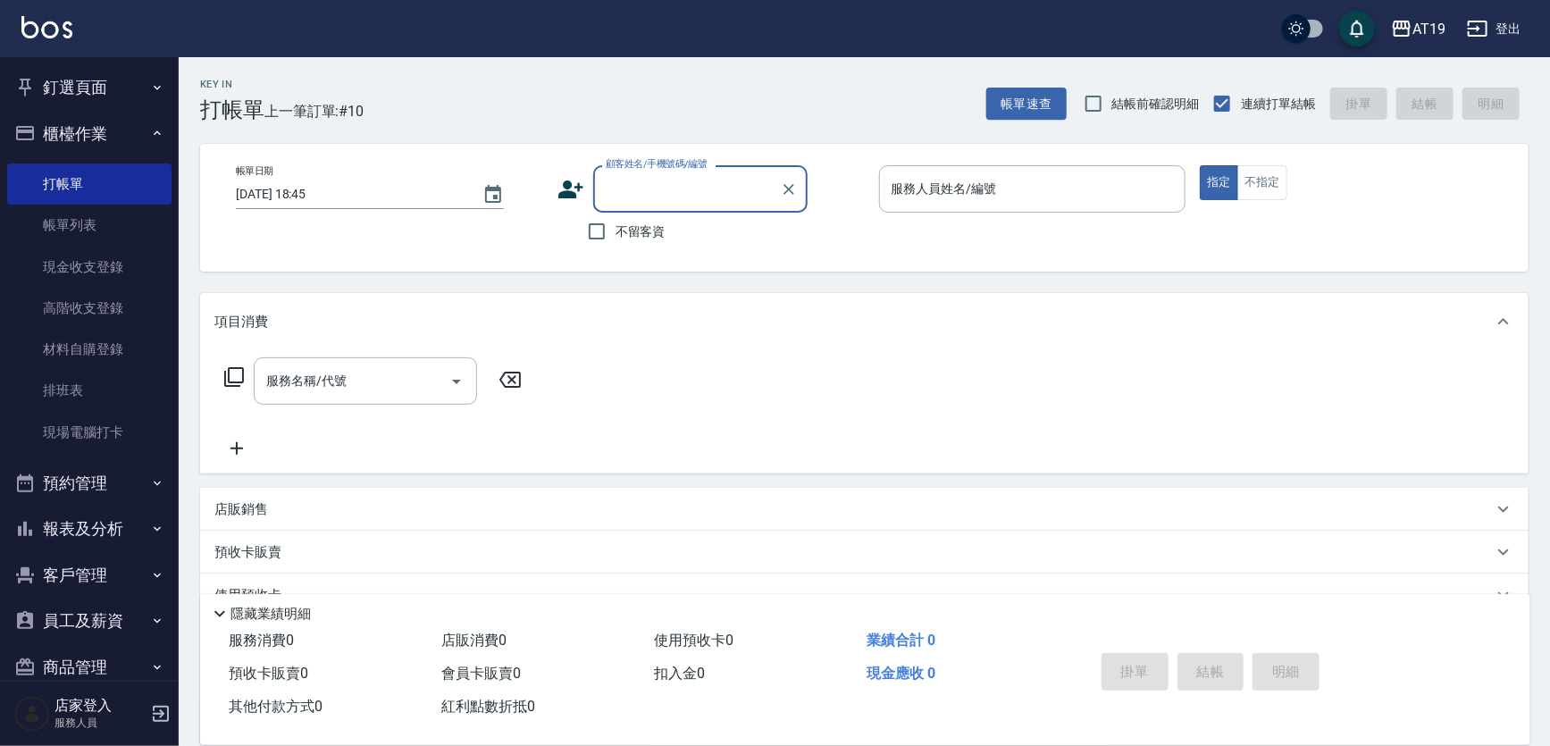
click at [637, 197] on input "顧客姓名/手機號碼/編號" at bounding box center [687, 188] width 172 height 31
click at [632, 225] on li "[PERSON_NAME]/0978218273/0978218273" at bounding box center [700, 234] width 214 height 29
type input "[PERSON_NAME]/0978218273/0978218273"
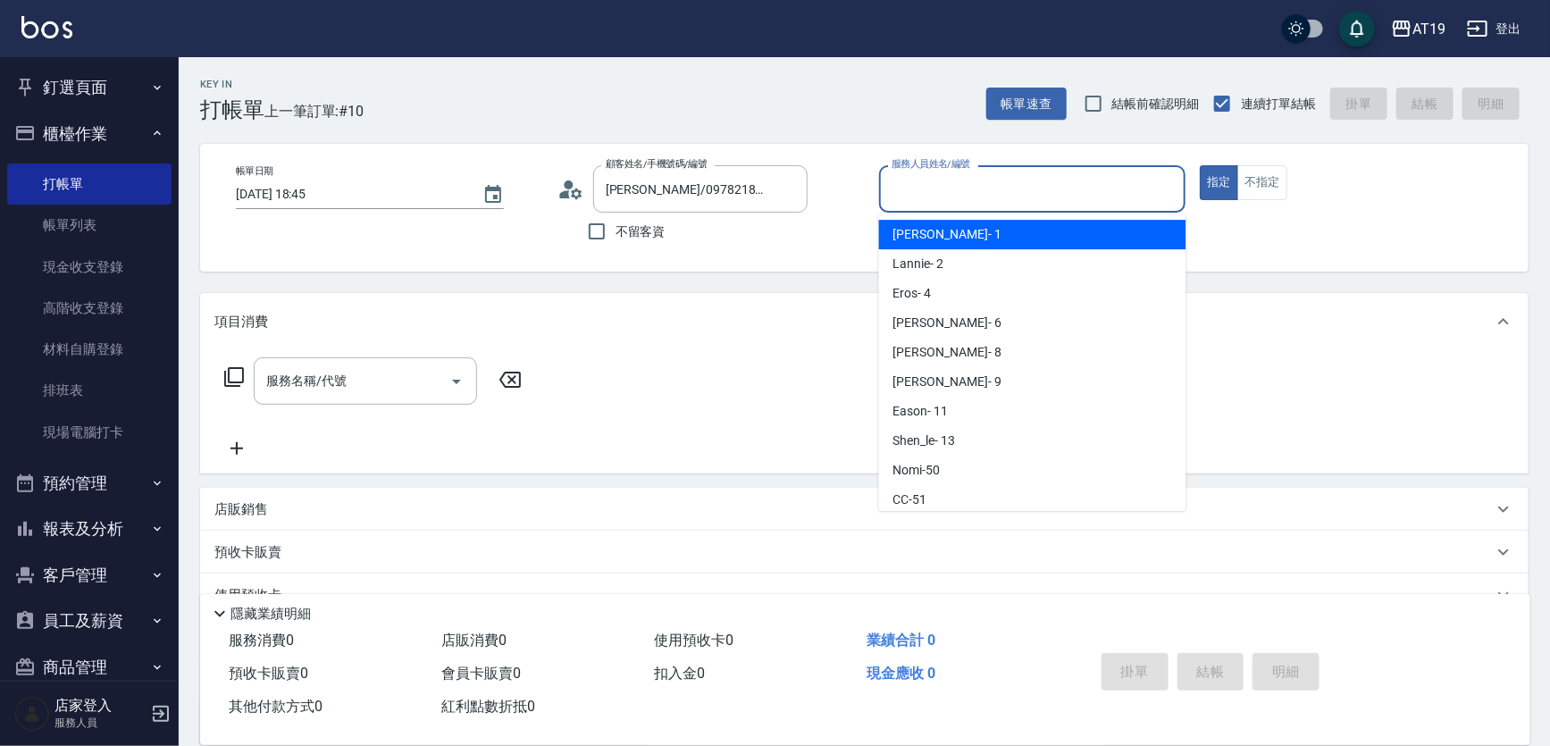
click at [920, 173] on input "服務人員姓名/編號" at bounding box center [1032, 188] width 291 height 31
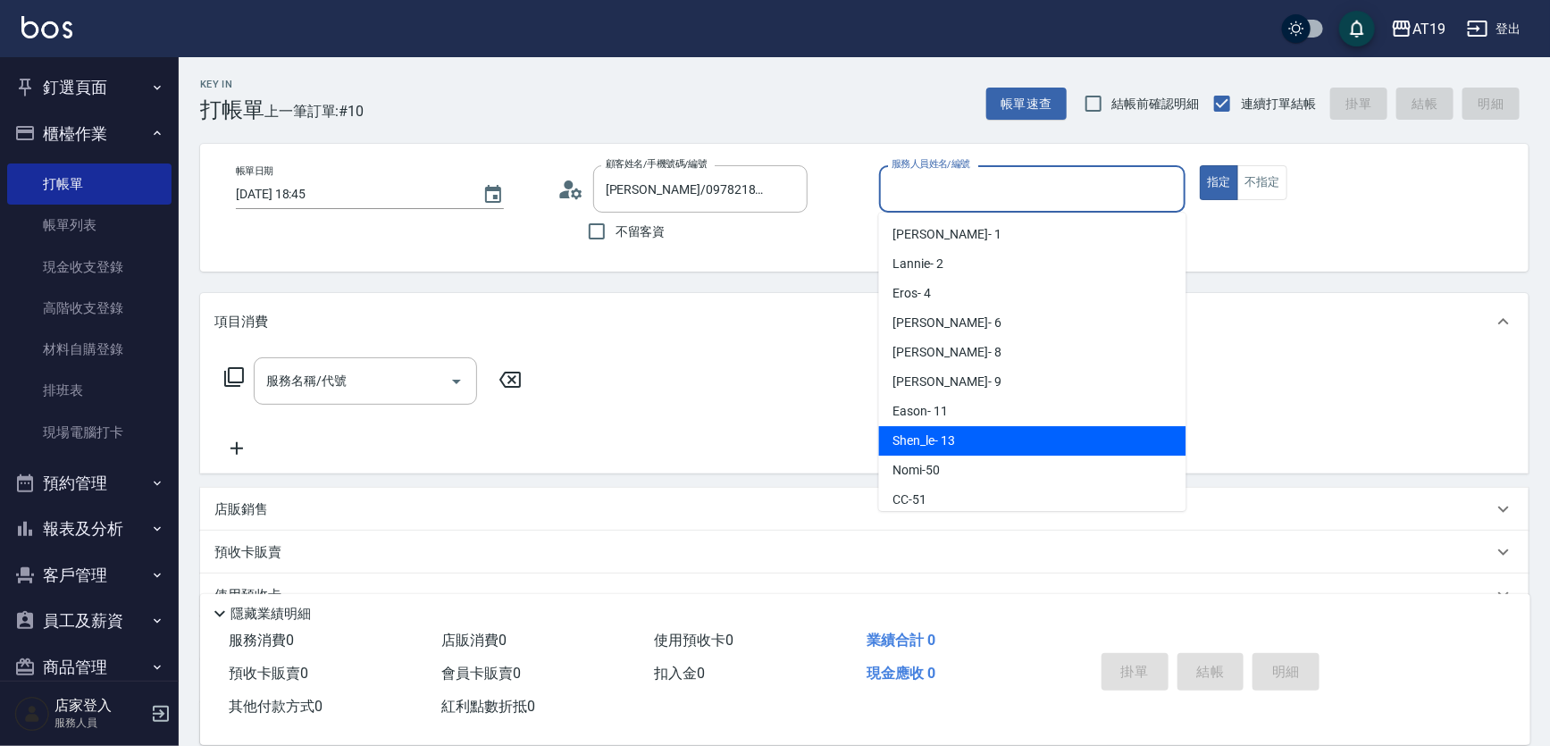
drag, startPoint x: 942, startPoint y: 442, endPoint x: 607, endPoint y: 412, distance: 336.5
click at [935, 441] on span "Shen_le - 13" at bounding box center [925, 441] width 62 height 19
type input "Shen_le- 13"
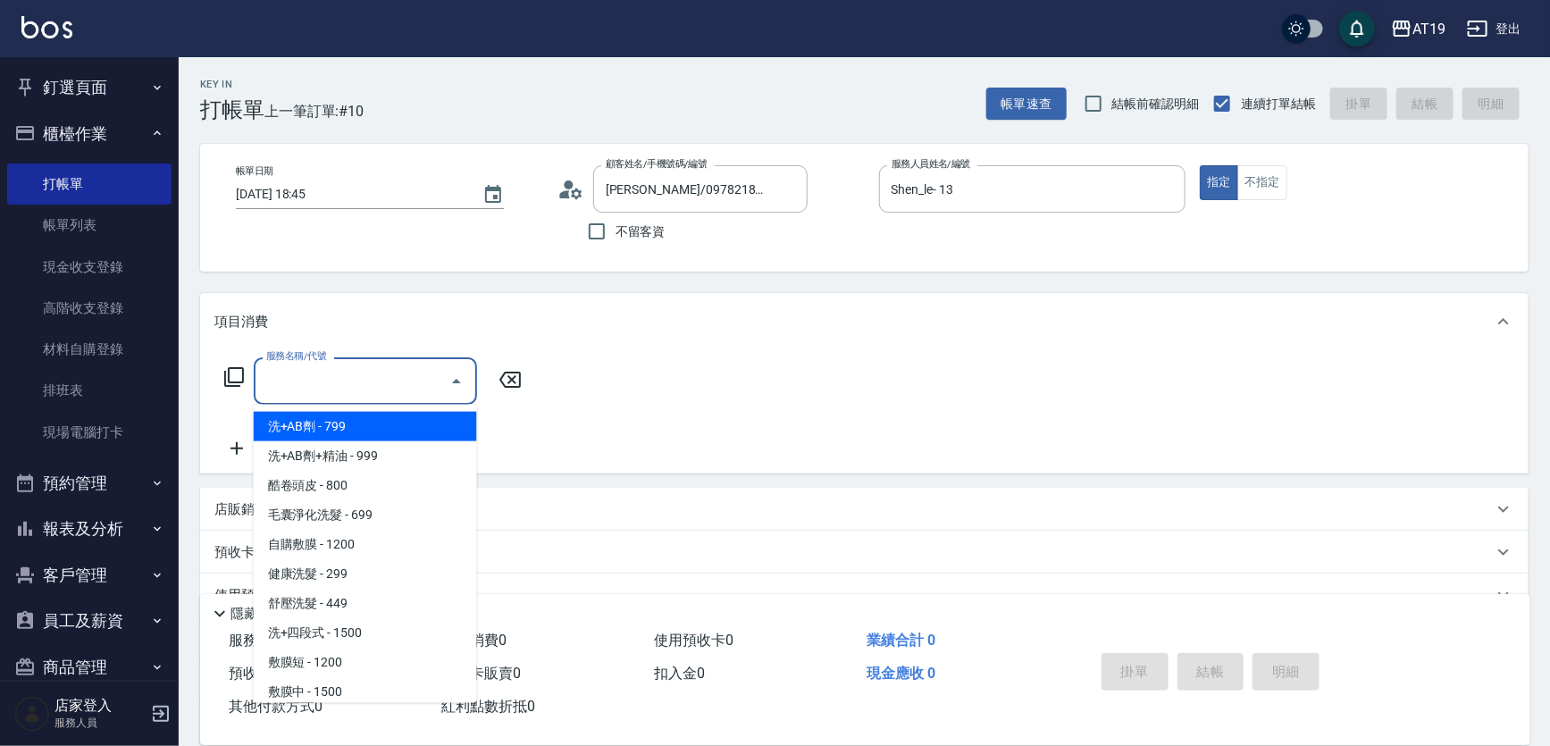
click at [373, 371] on input "服務名稱/代號" at bounding box center [352, 380] width 180 height 31
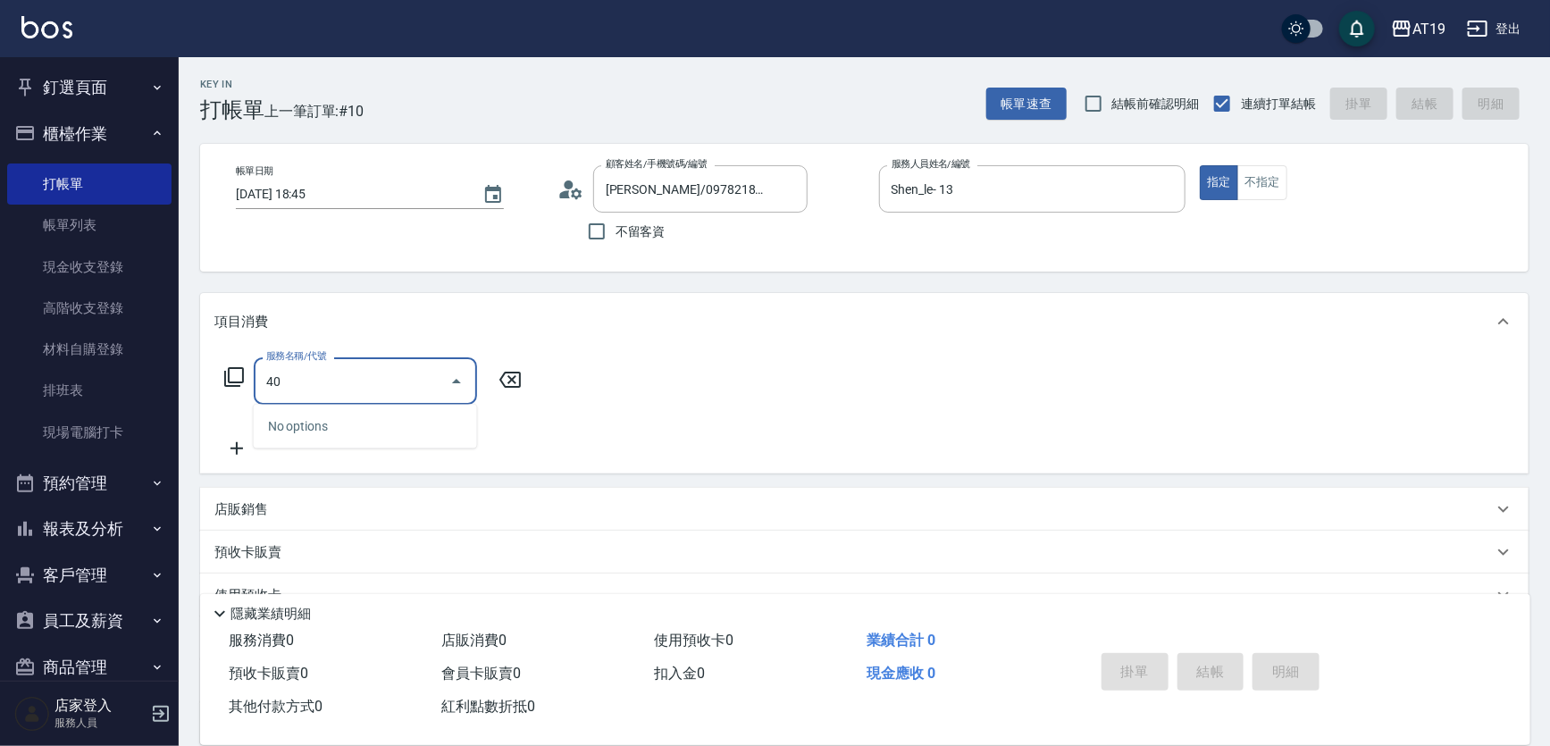
type input "401"
click at [394, 424] on span "剪髮 - 300" at bounding box center [365, 426] width 223 height 29
type input "30"
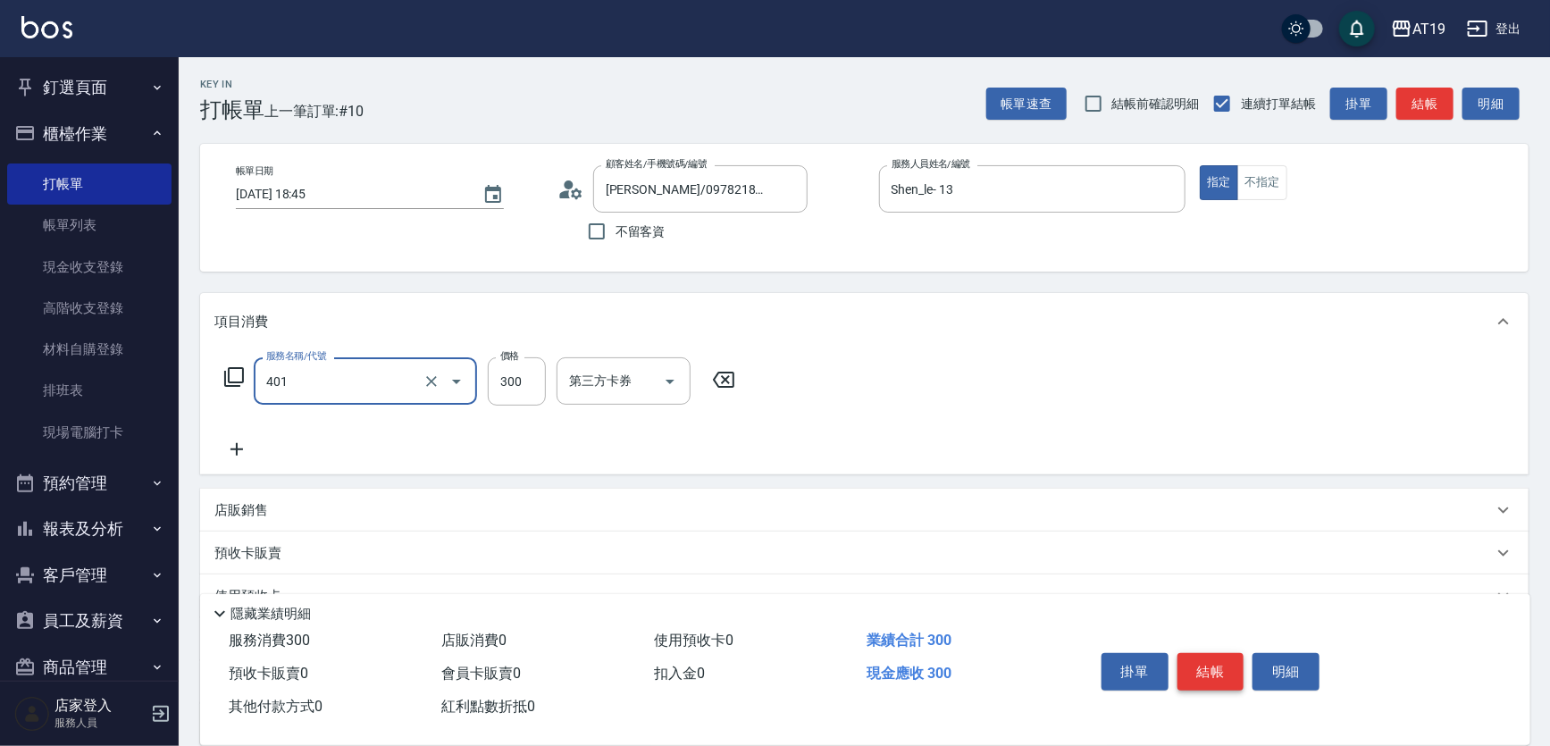
type input "剪髮(401)"
click at [1202, 669] on button "結帳" at bounding box center [1211, 672] width 67 height 38
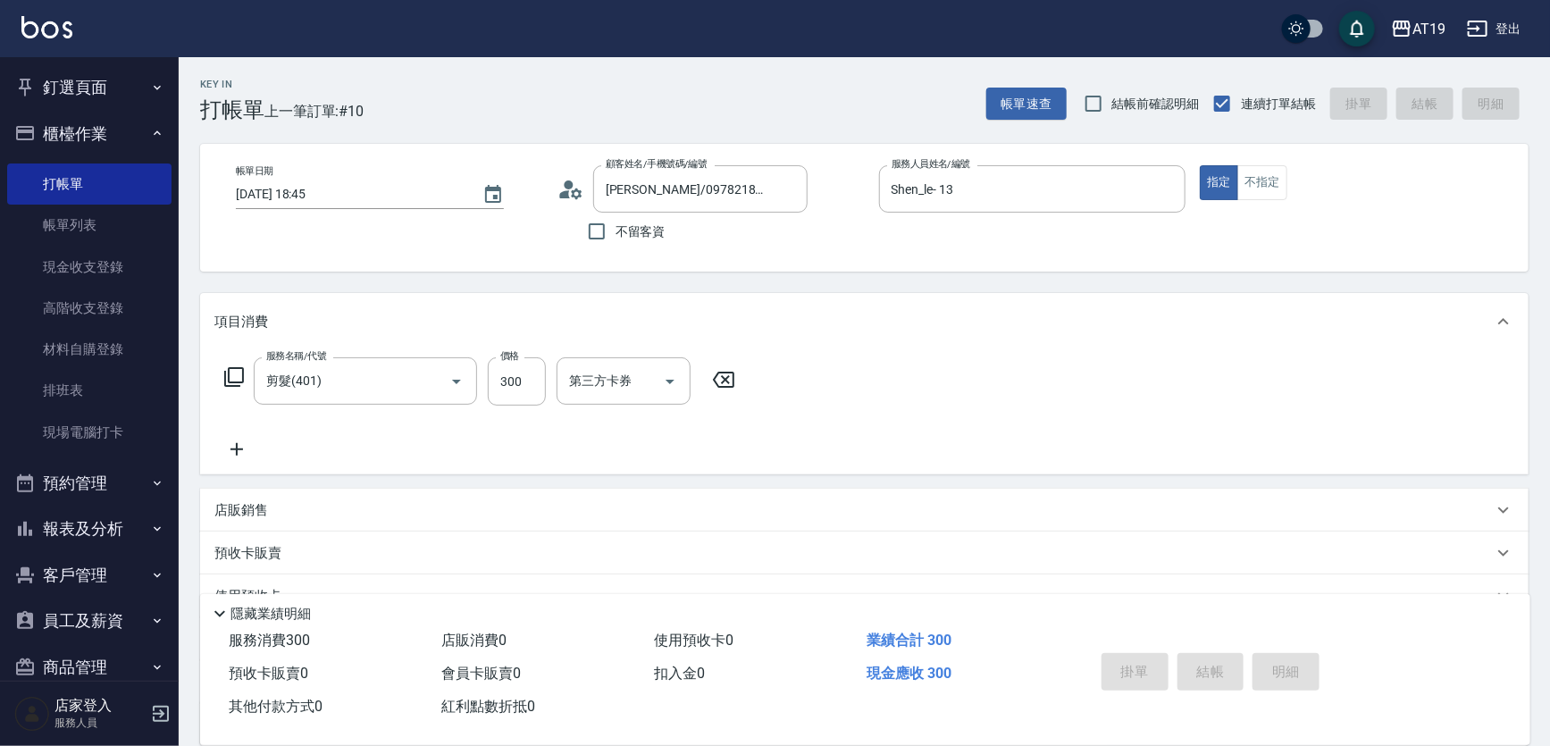
type input "[DATE] 18:46"
type input "0"
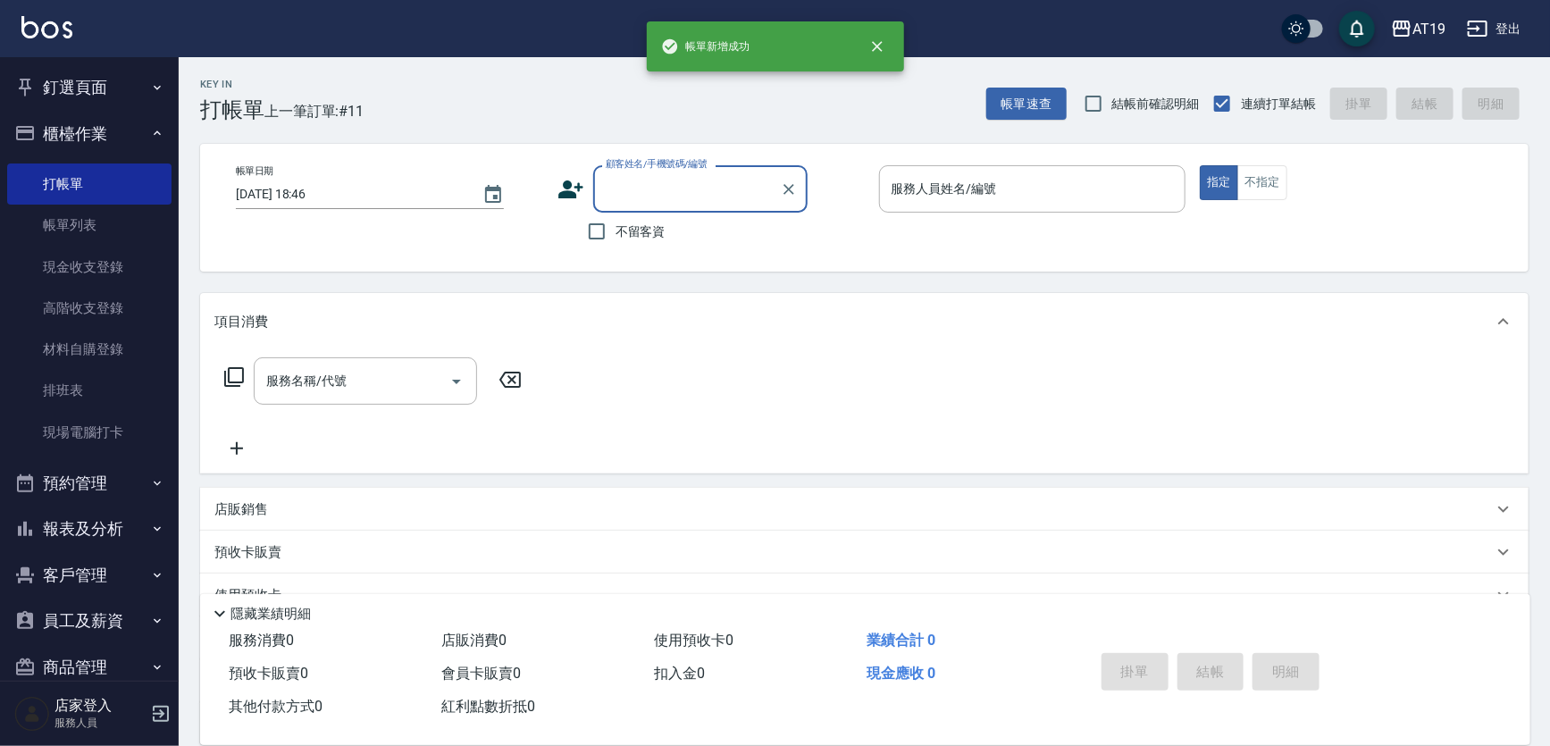
click at [662, 199] on input "顧客姓名/手機號碼/編號" at bounding box center [687, 188] width 172 height 31
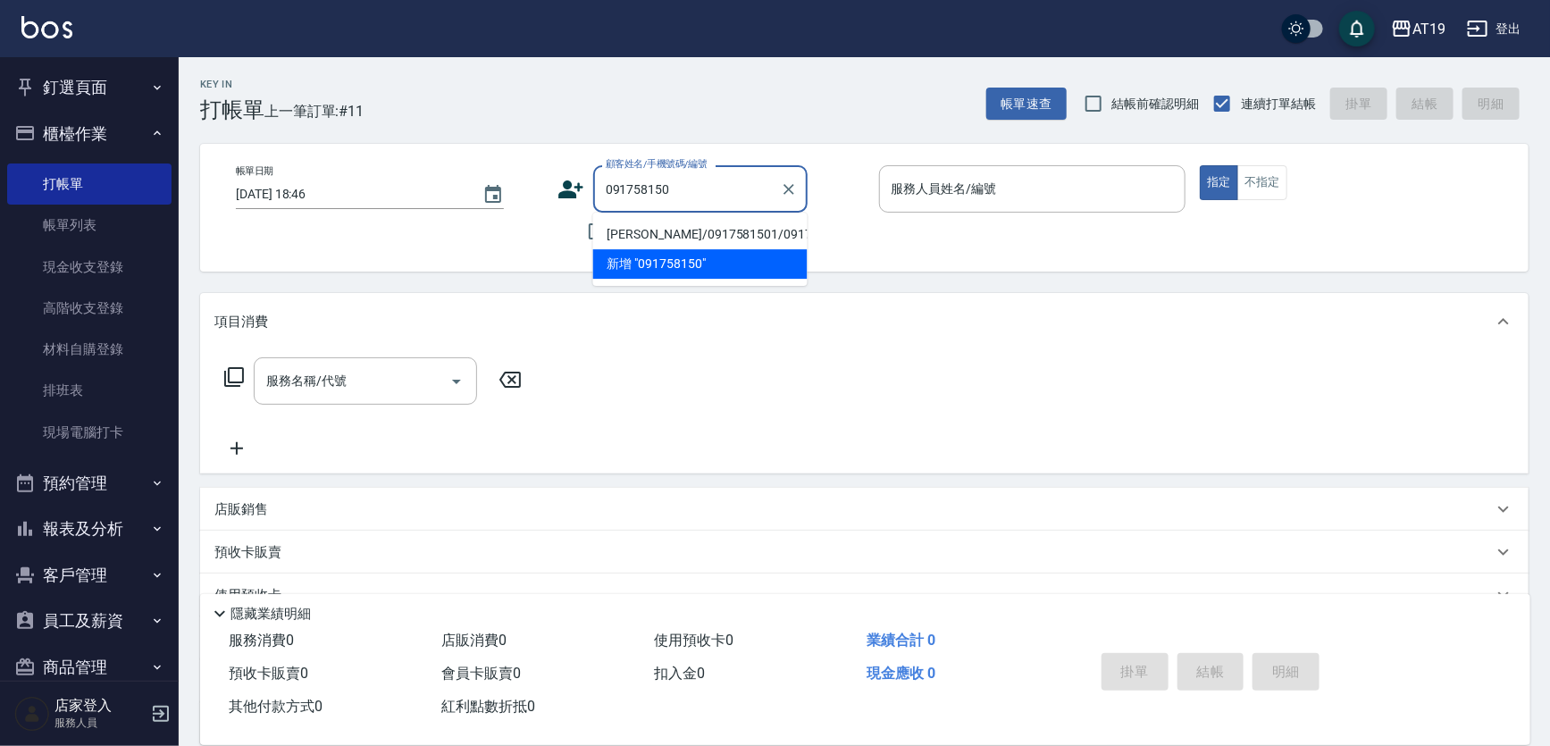
click at [685, 237] on li "[PERSON_NAME]/0917581501/0917581501" at bounding box center [700, 234] width 214 height 29
type input "[PERSON_NAME]/0917581501/0917581501"
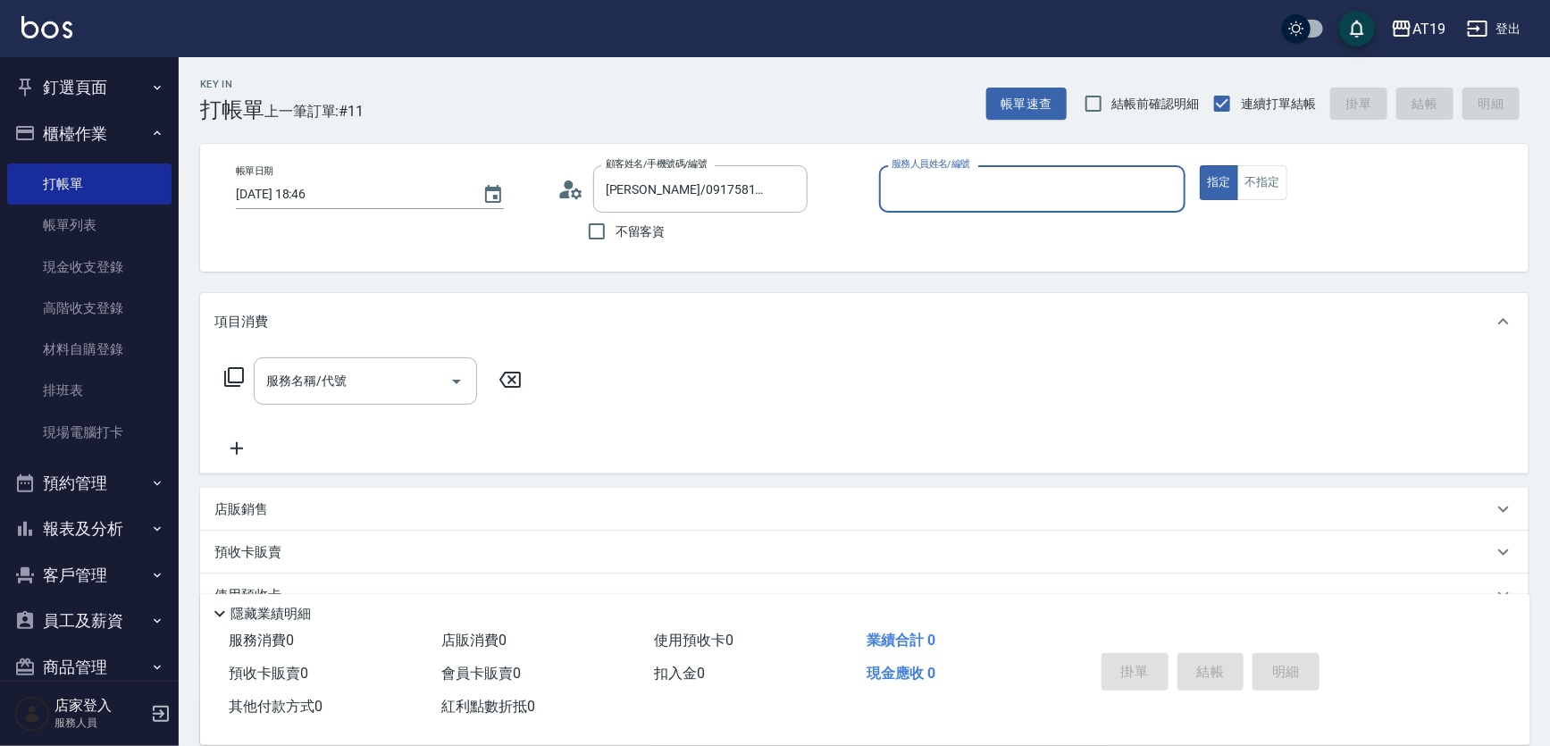
type input "[PERSON_NAME]- 8"
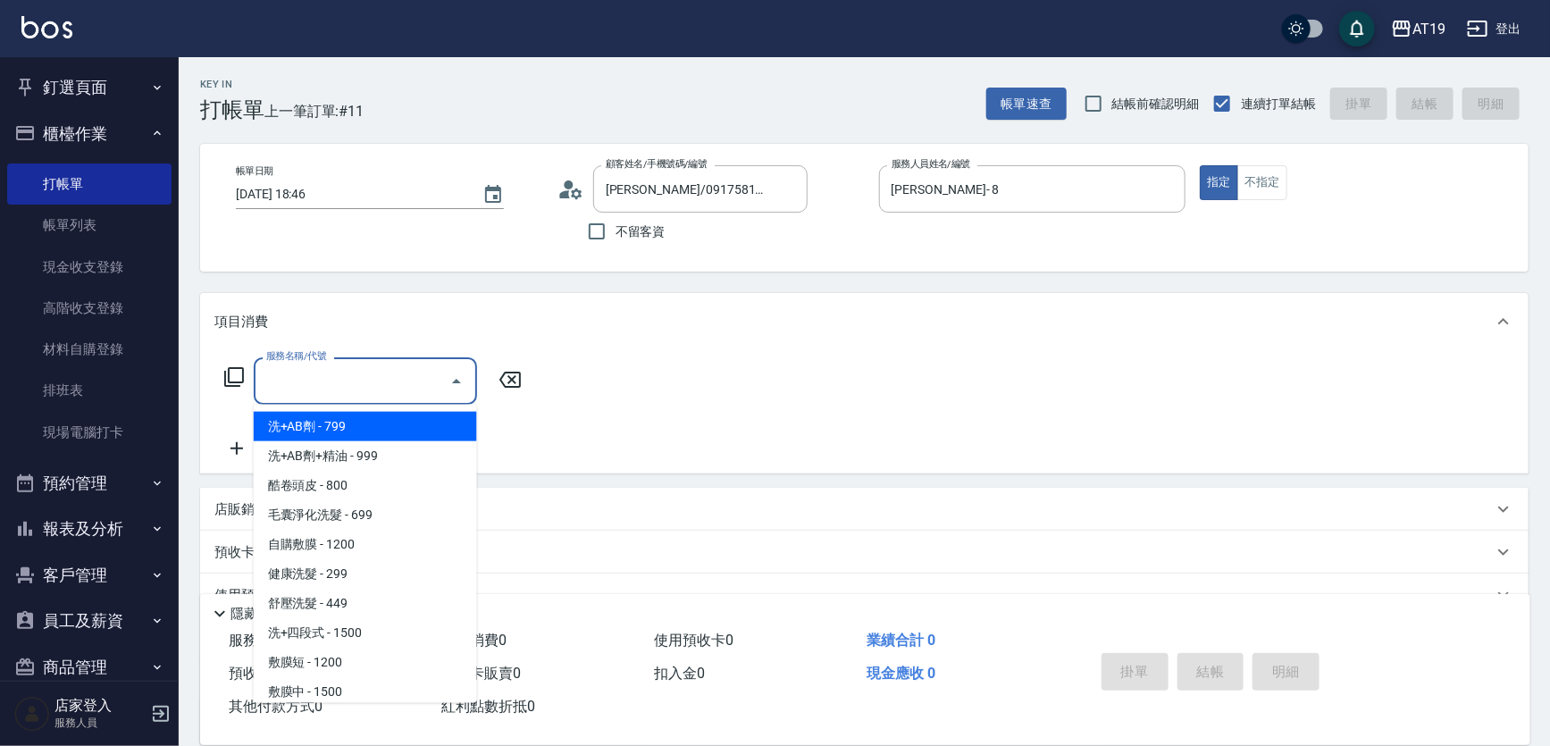
click at [331, 386] on input "服務名稱/代號" at bounding box center [352, 380] width 180 height 31
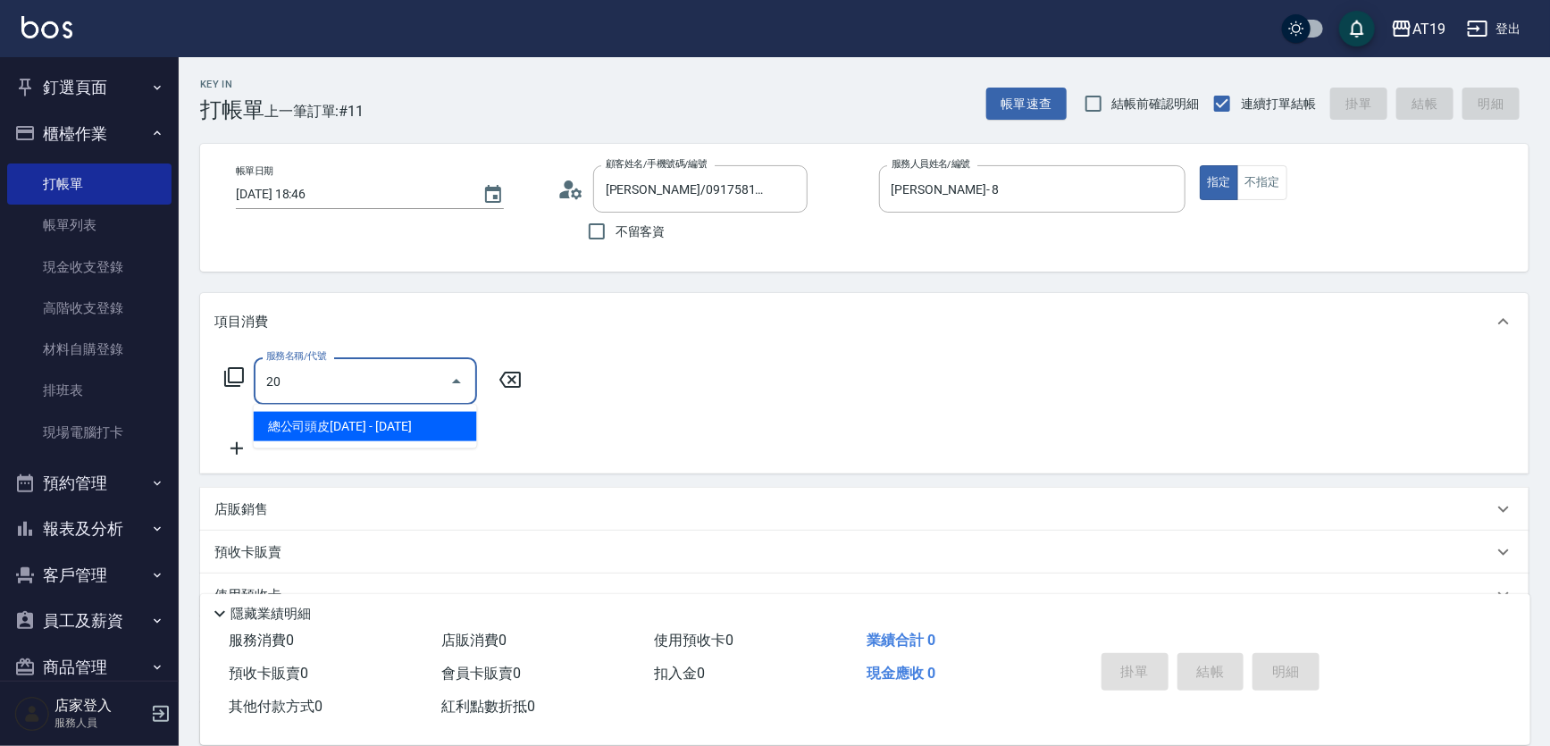
type input "201"
click at [338, 426] on span "洗髮 - 300" at bounding box center [365, 426] width 223 height 29
type input "30"
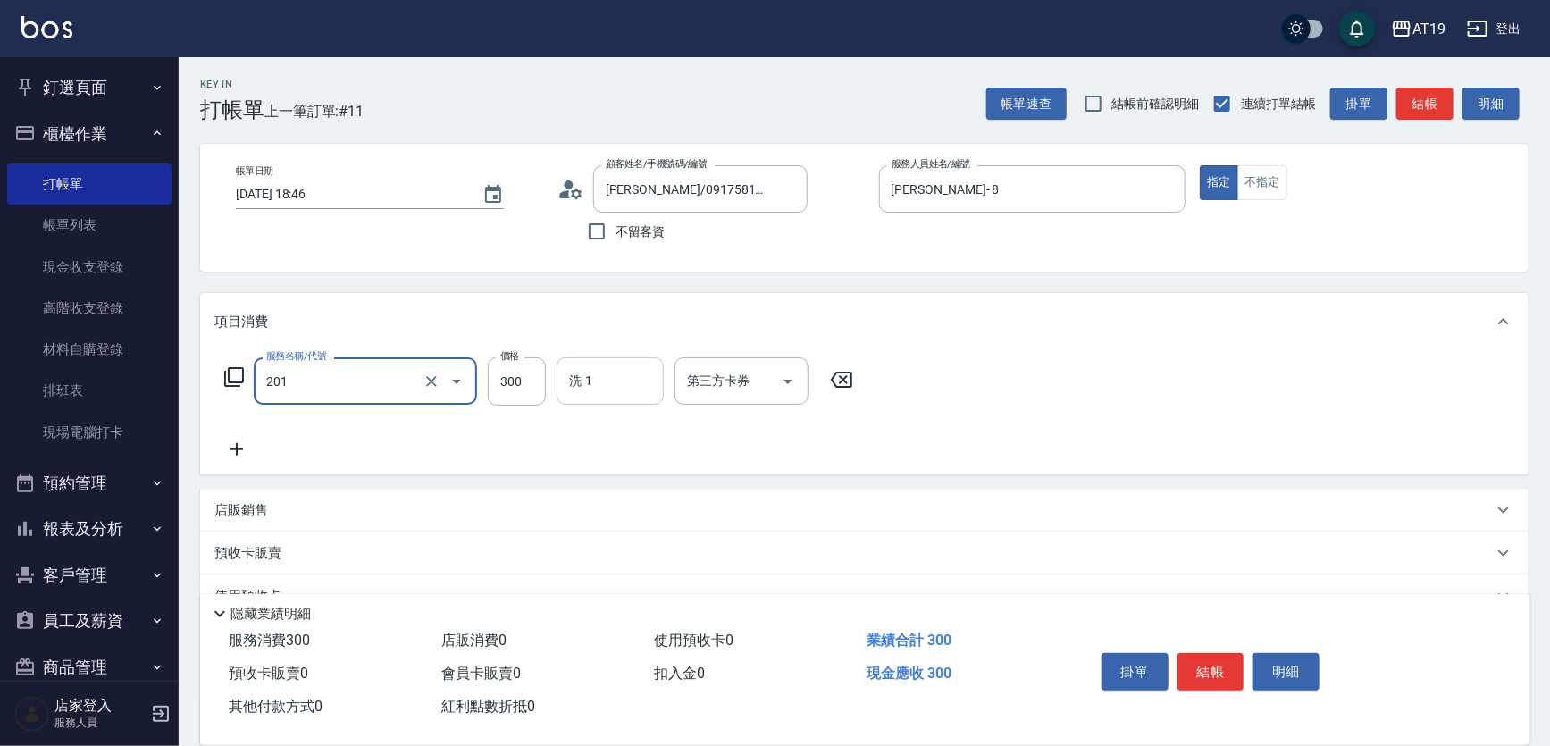
type input "洗髮(201)"
click at [599, 384] on input "洗-1" at bounding box center [610, 380] width 91 height 31
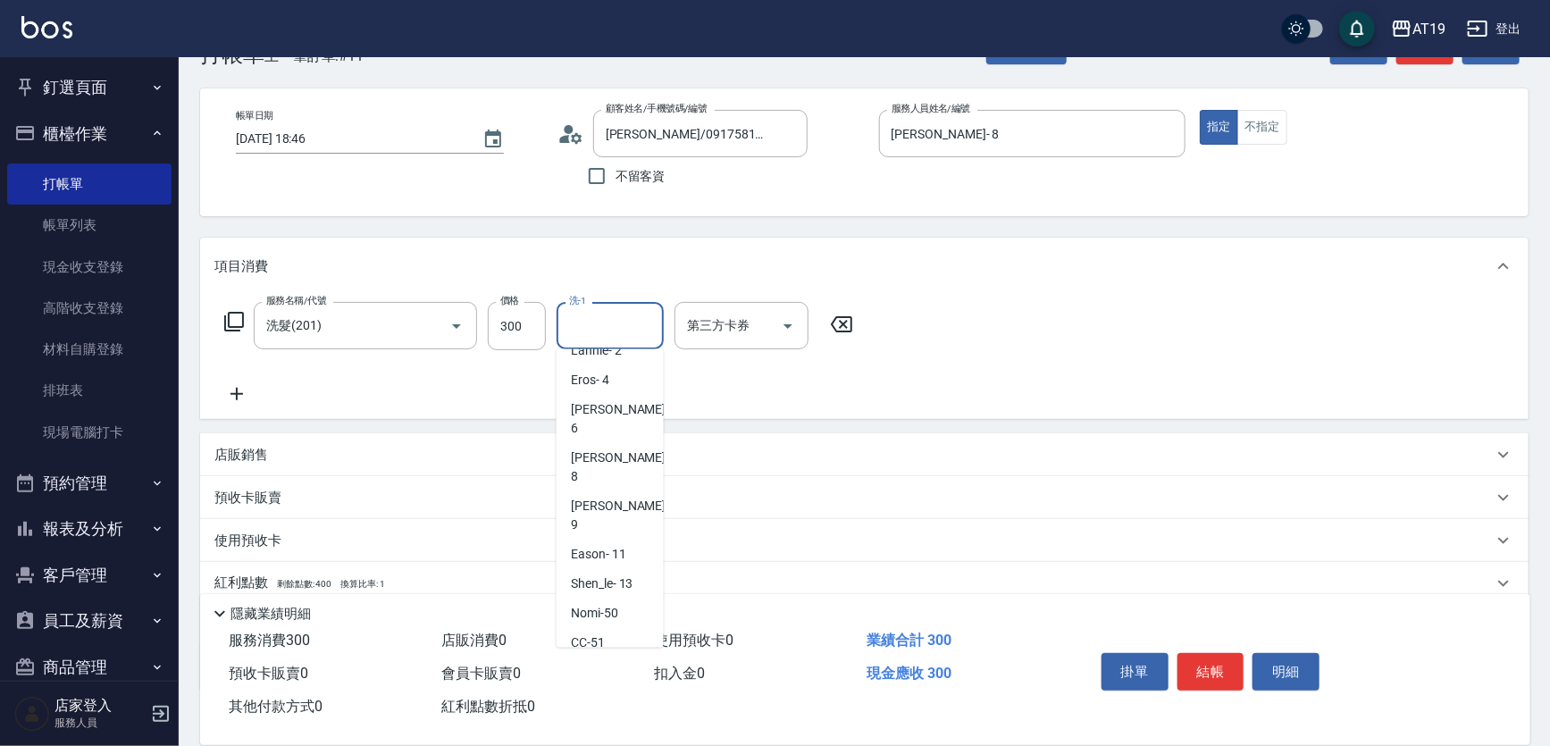
scroll to position [80, 0]
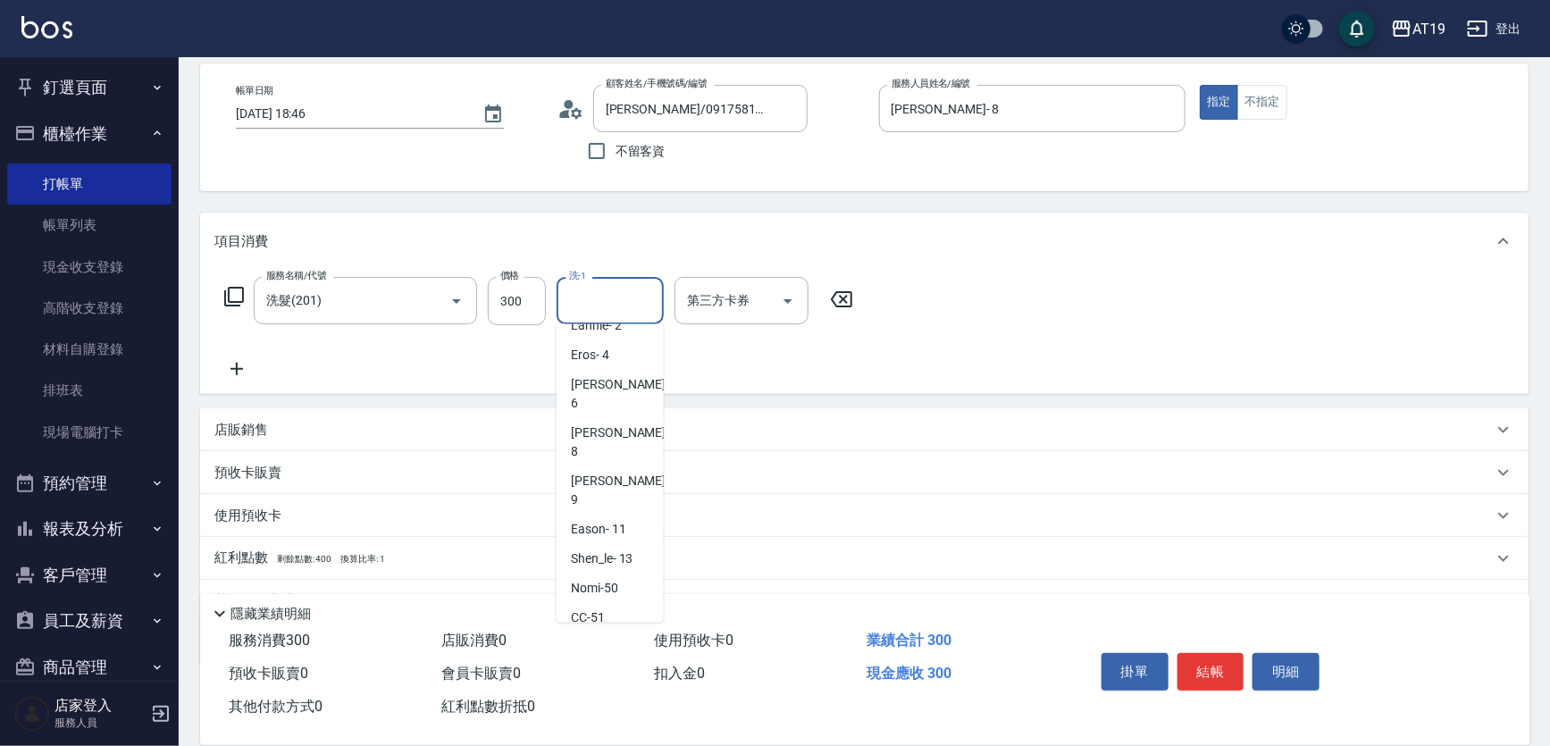
click at [620, 667] on span "Chanel -54" at bounding box center [599, 676] width 56 height 19
type input "Chanel-54"
click at [1206, 671] on button "結帳" at bounding box center [1211, 672] width 67 height 38
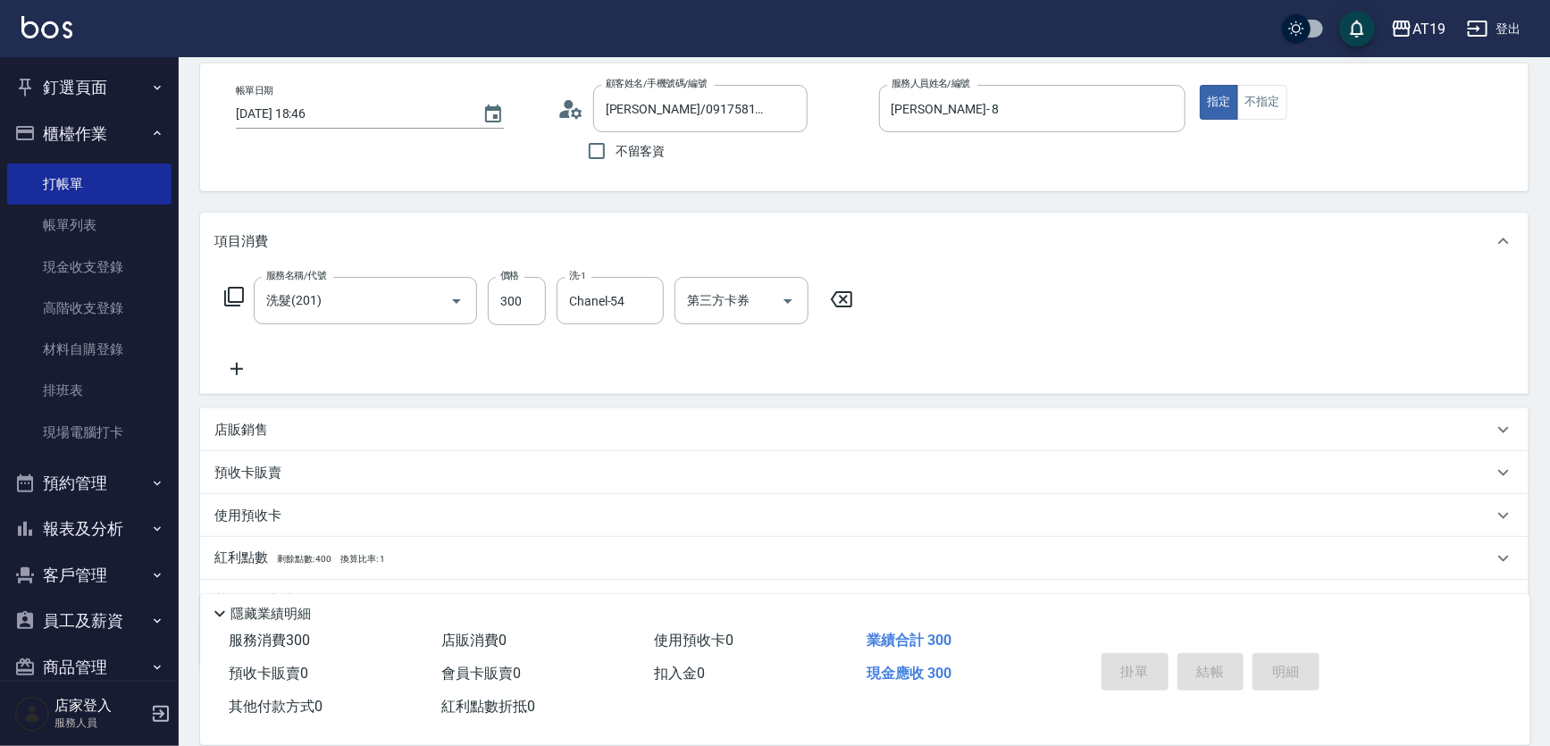
type input "0"
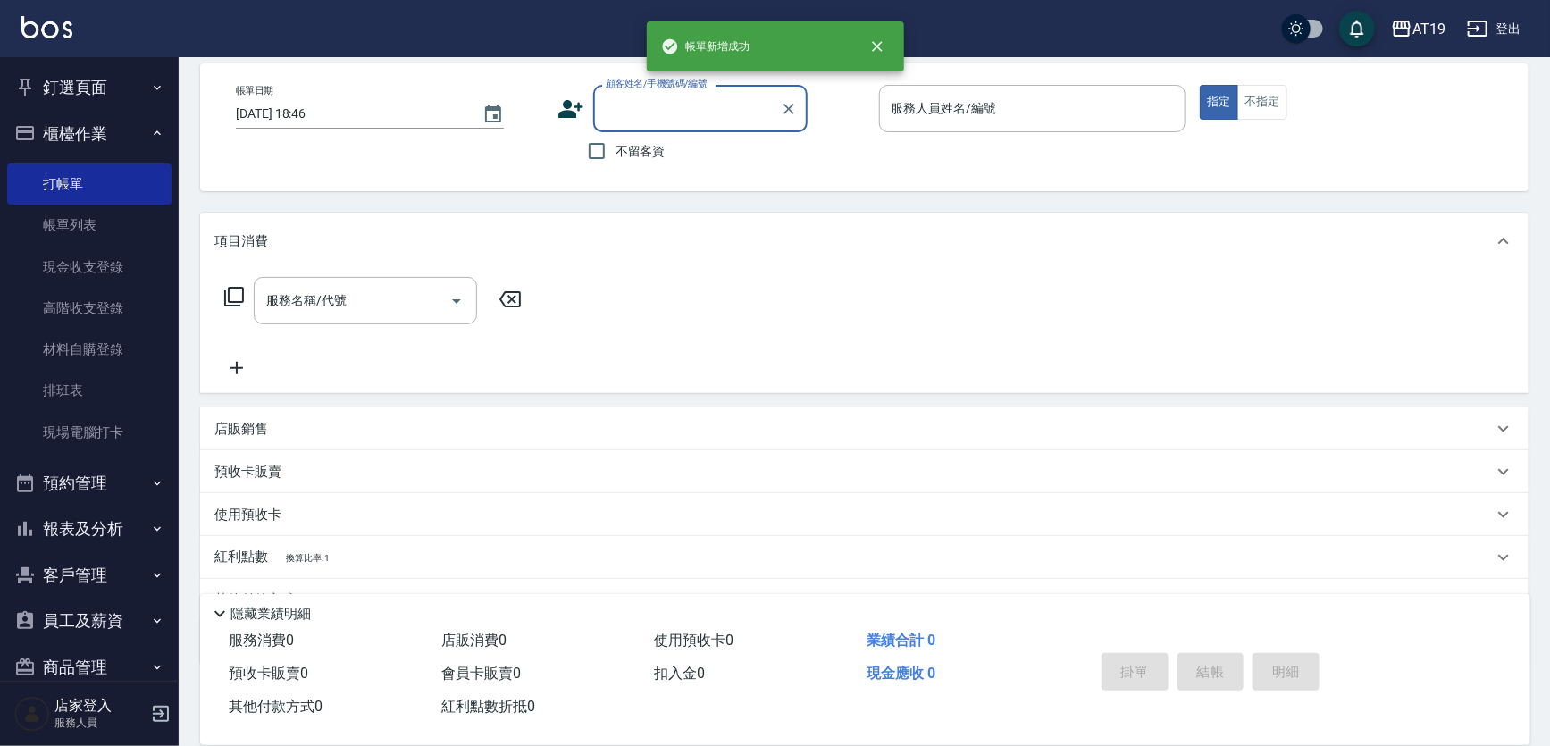
scroll to position [0, 0]
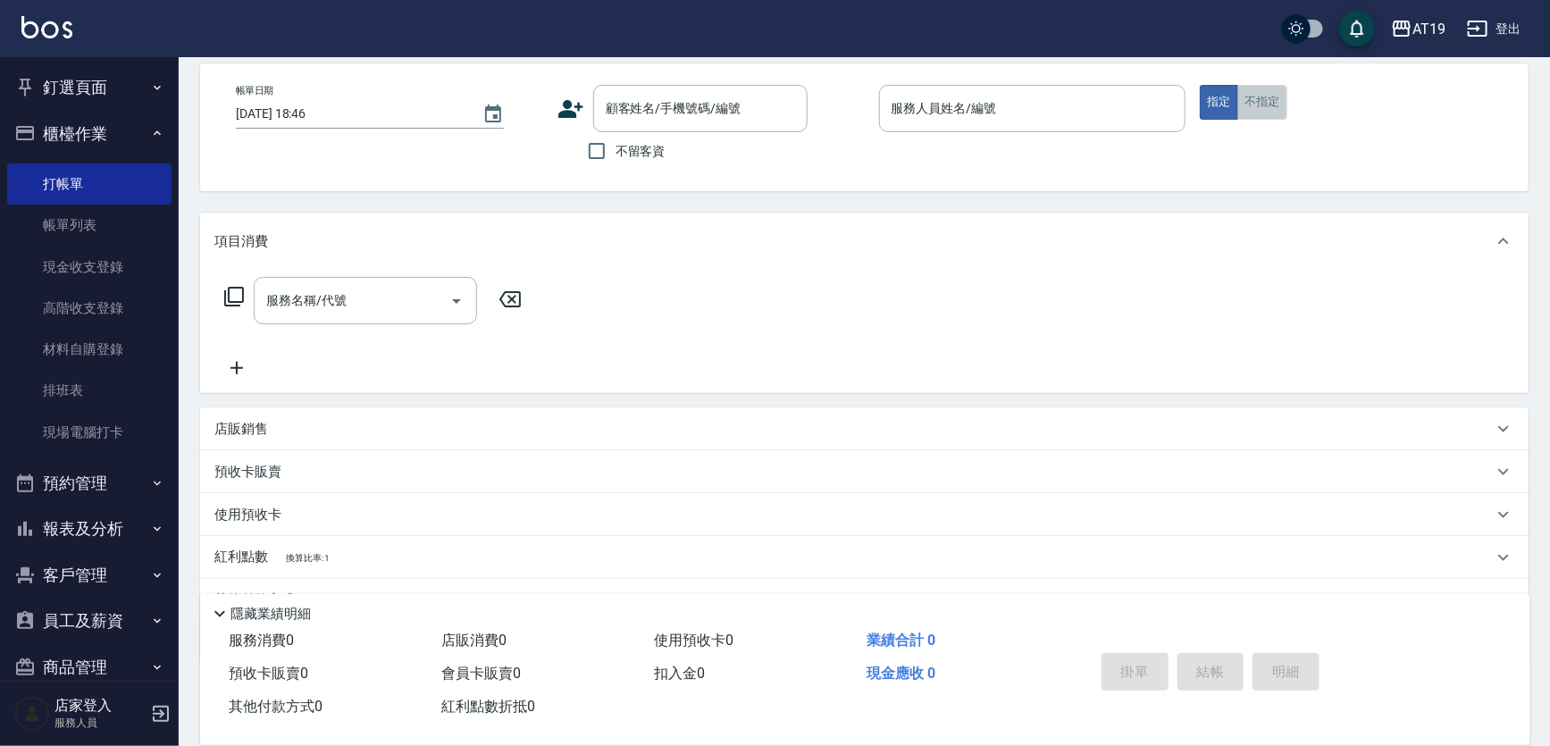
click at [1269, 104] on button "不指定" at bounding box center [1263, 102] width 50 height 35
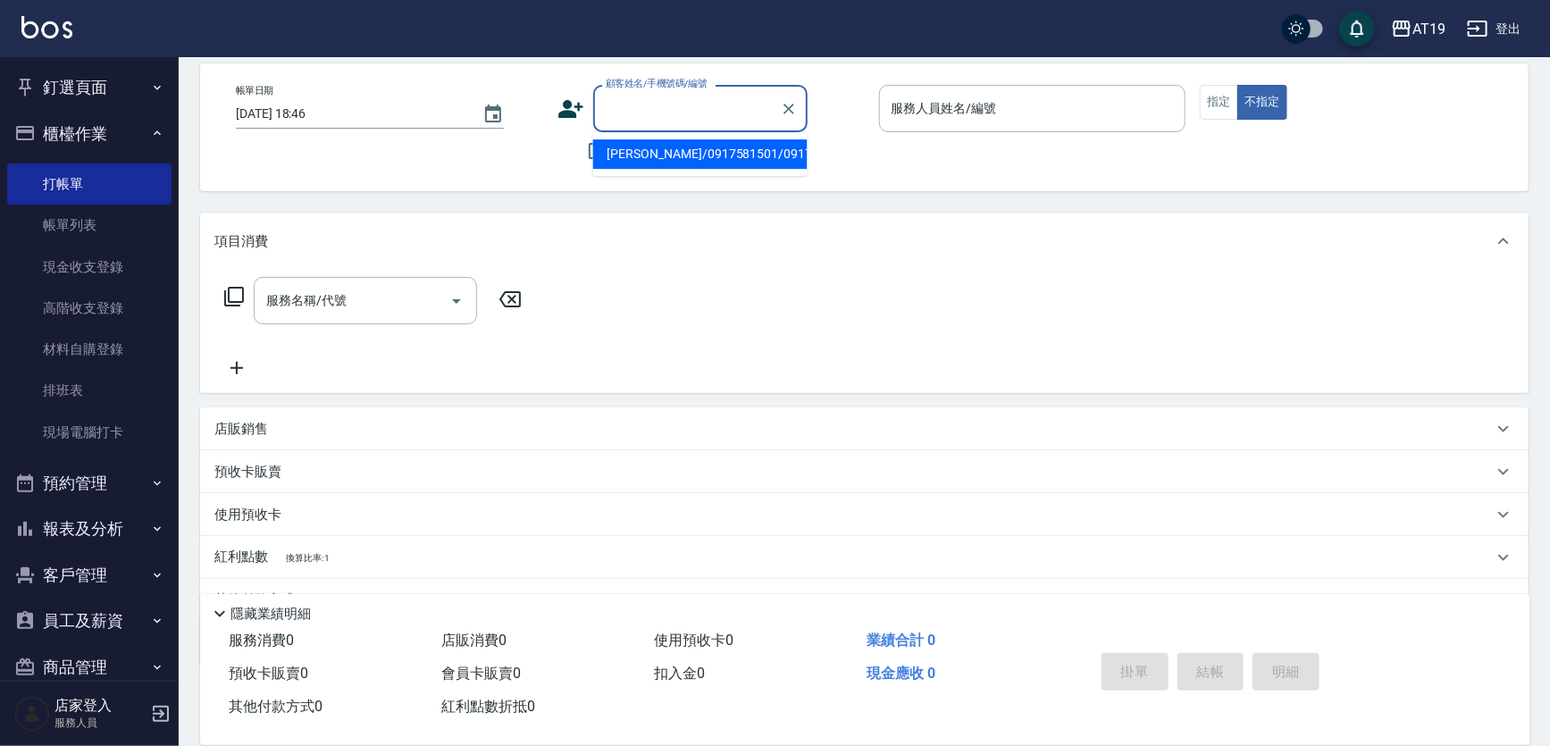
click at [622, 112] on input "顧客姓名/手機號碼/編號" at bounding box center [687, 108] width 172 height 31
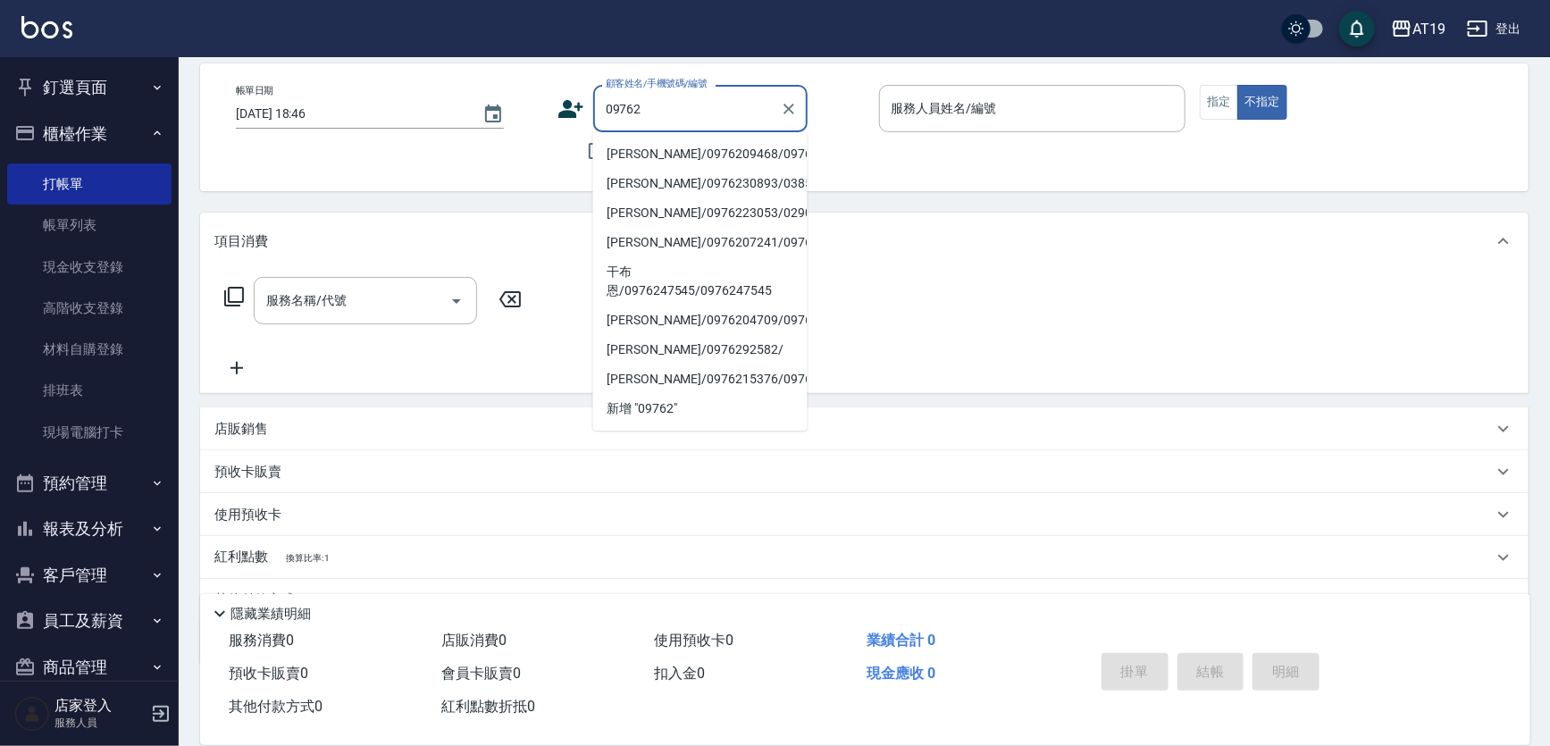
scroll to position [406, 0]
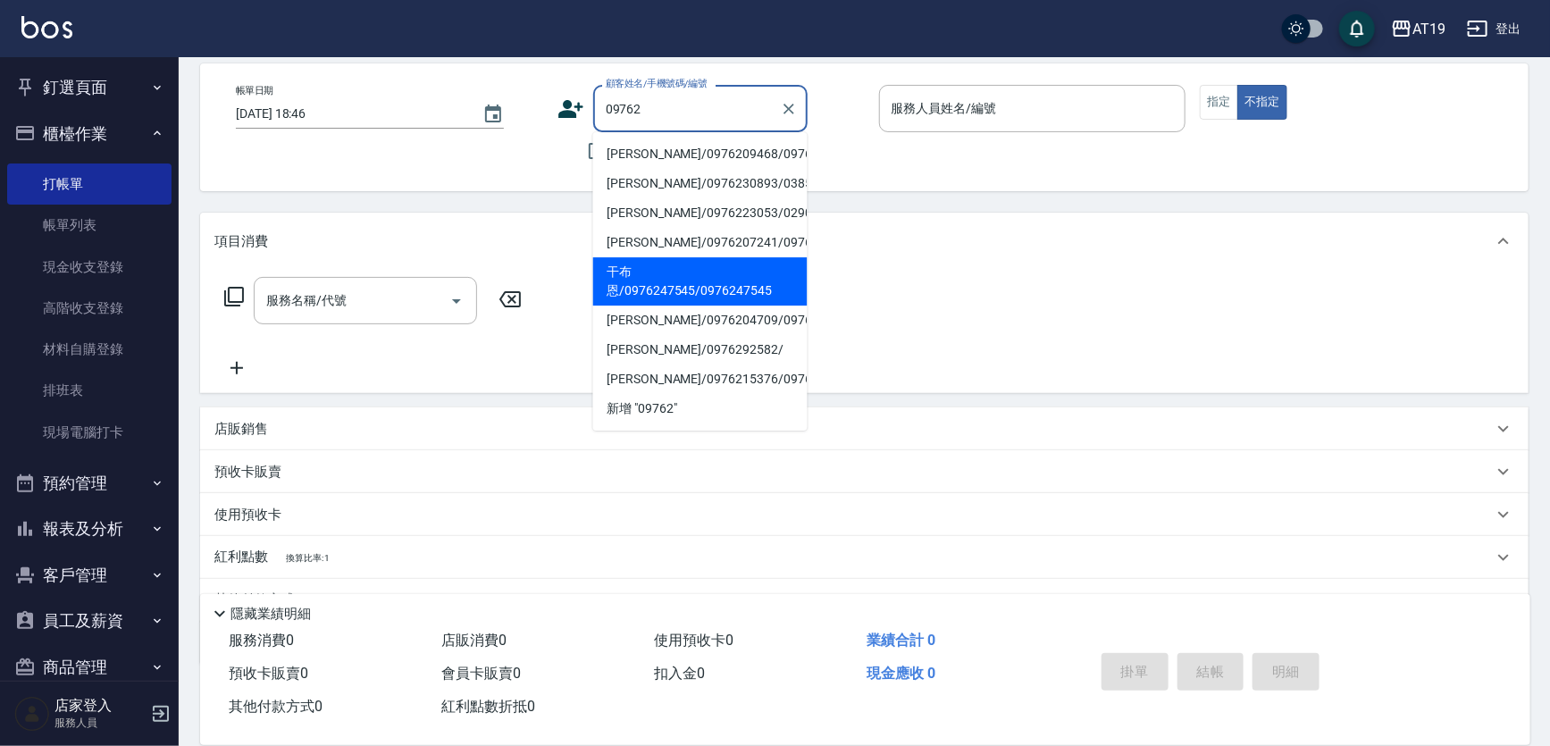
type input "09762"
drag, startPoint x: 545, startPoint y: 262, endPoint x: 550, endPoint y: 247, distance: 15.8
click at [547, 256] on div "項目消費" at bounding box center [864, 241] width 1329 height 57
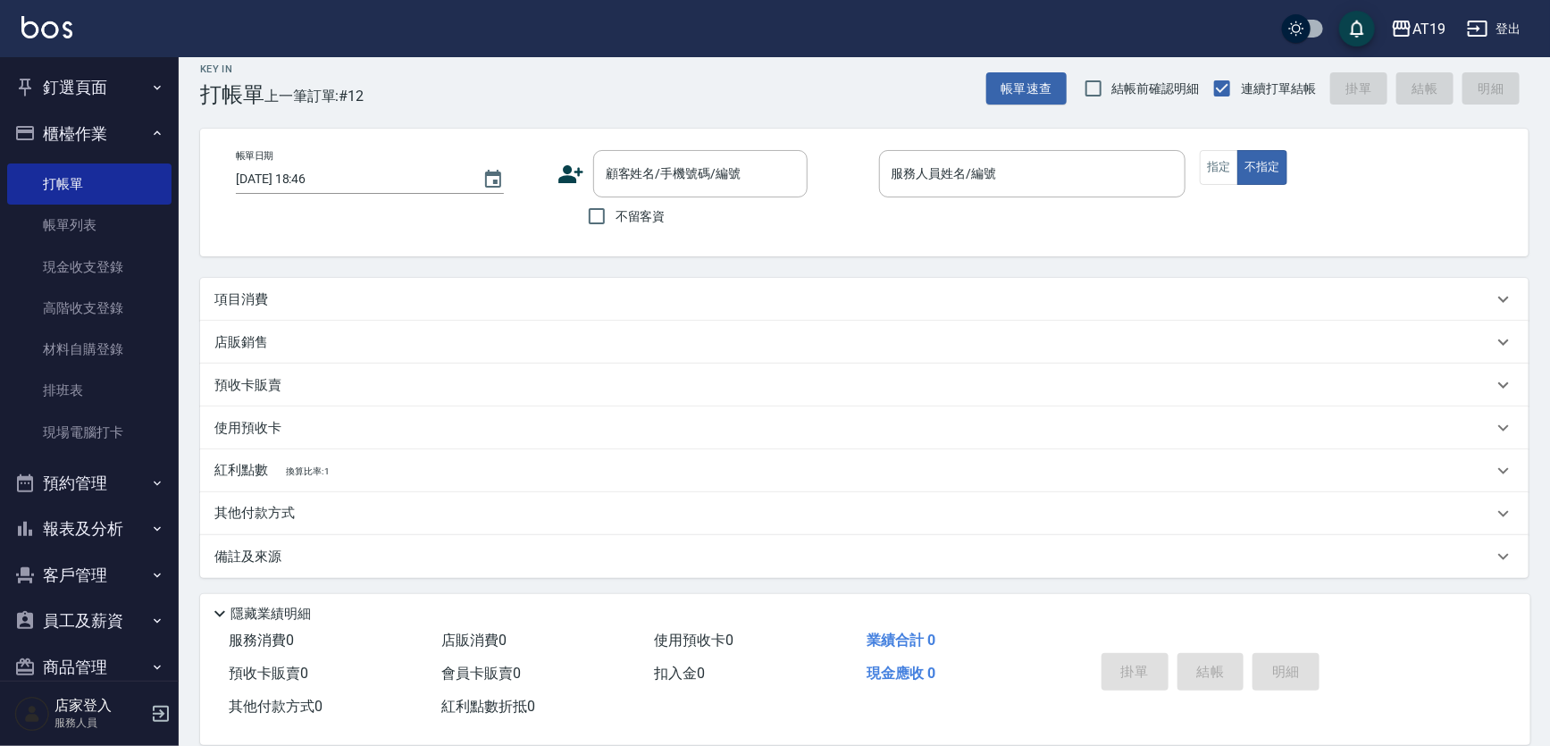
scroll to position [14, 0]
click at [614, 215] on input "不留客資" at bounding box center [597, 217] width 38 height 38
checkbox input "true"
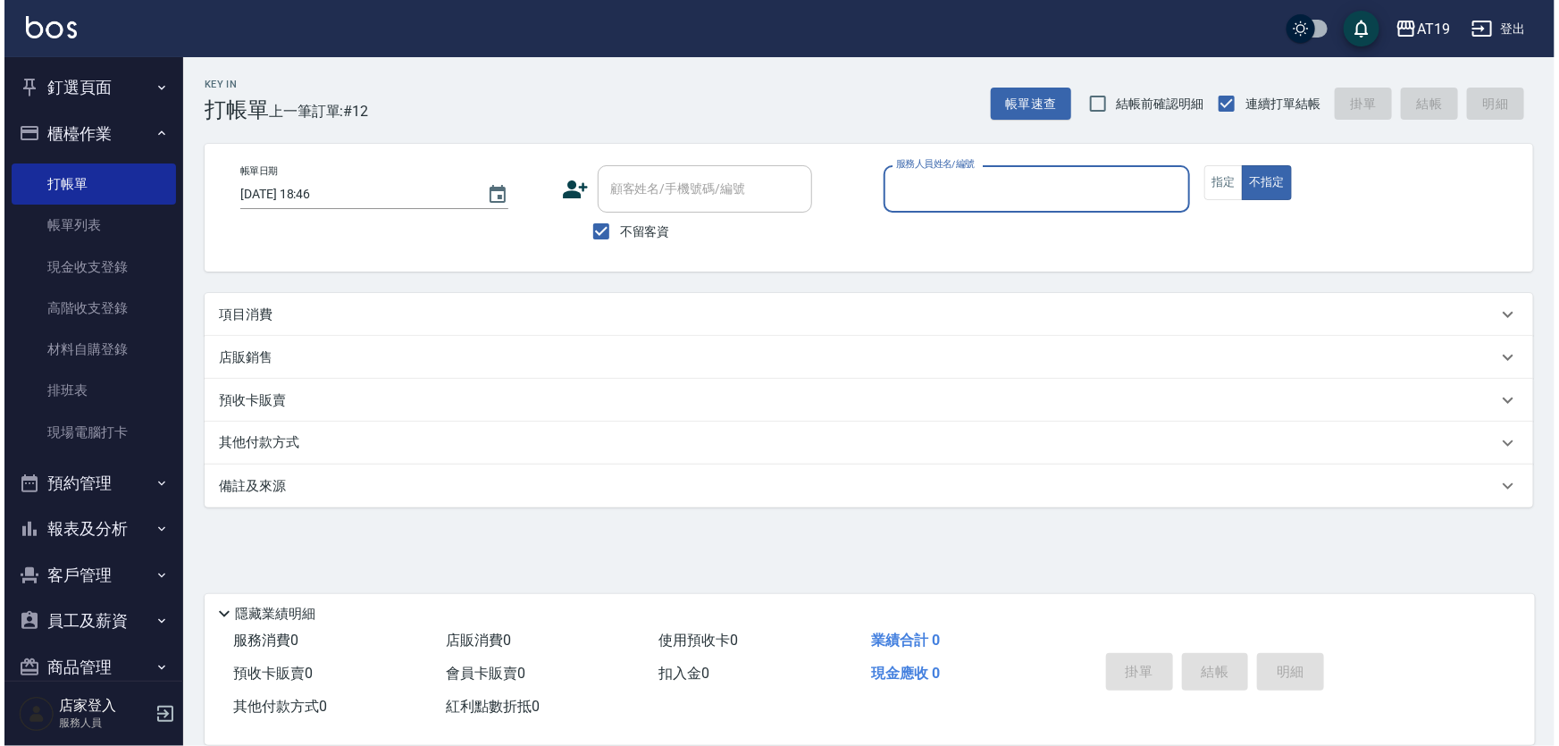
scroll to position [0, 0]
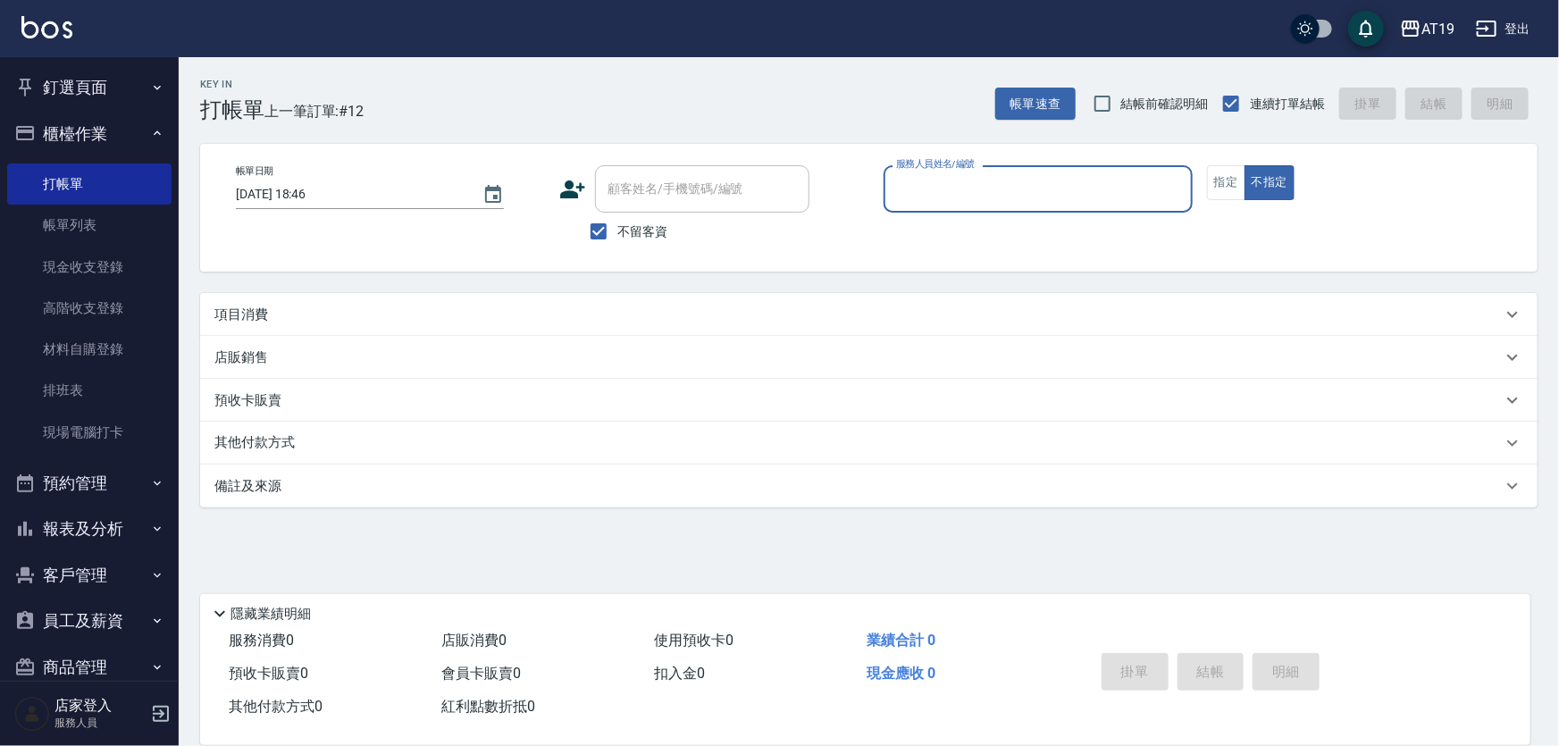
click at [898, 182] on input "服務人員姓名/編號" at bounding box center [1038, 188] width 293 height 31
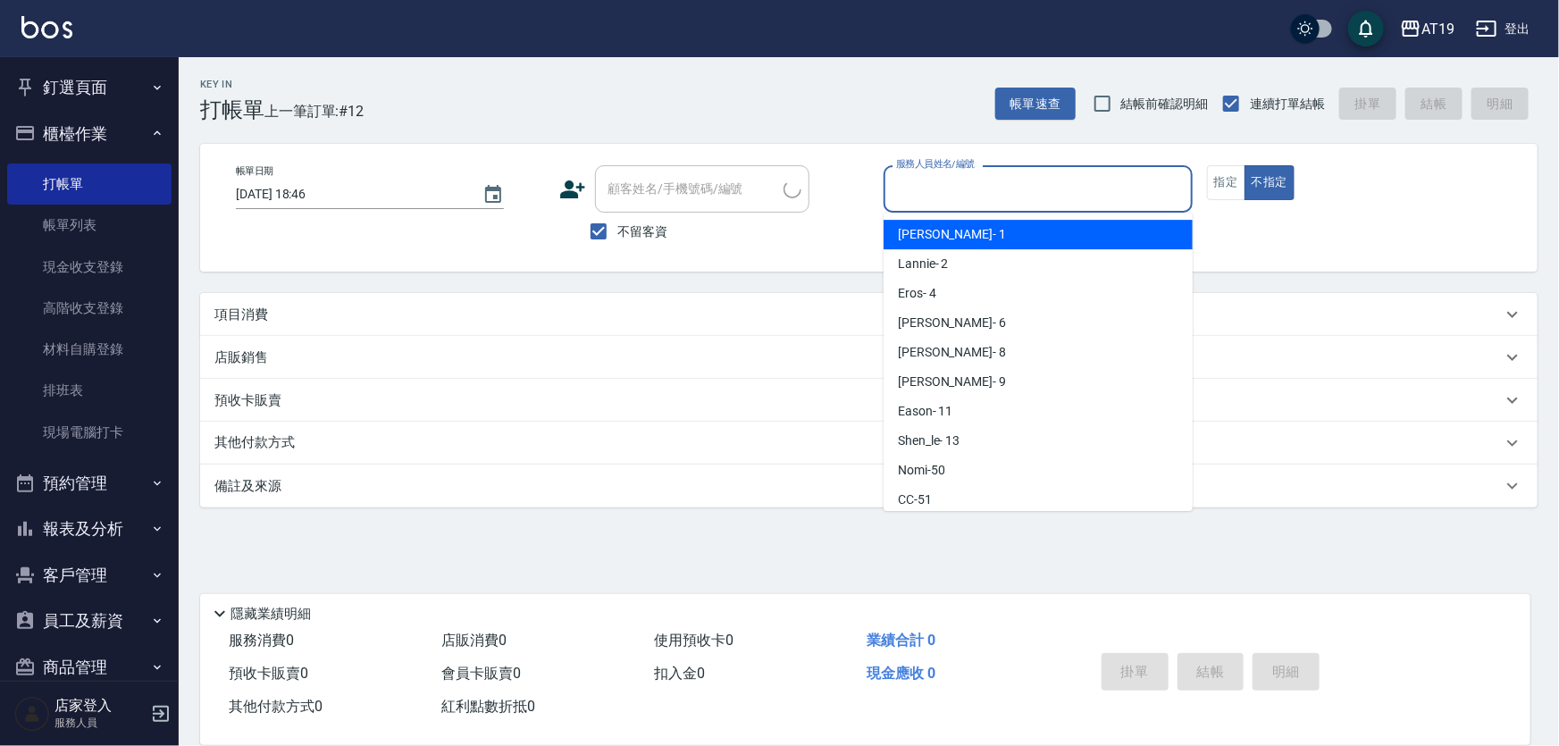
click at [941, 231] on span "Linda - 1" at bounding box center [952, 234] width 108 height 19
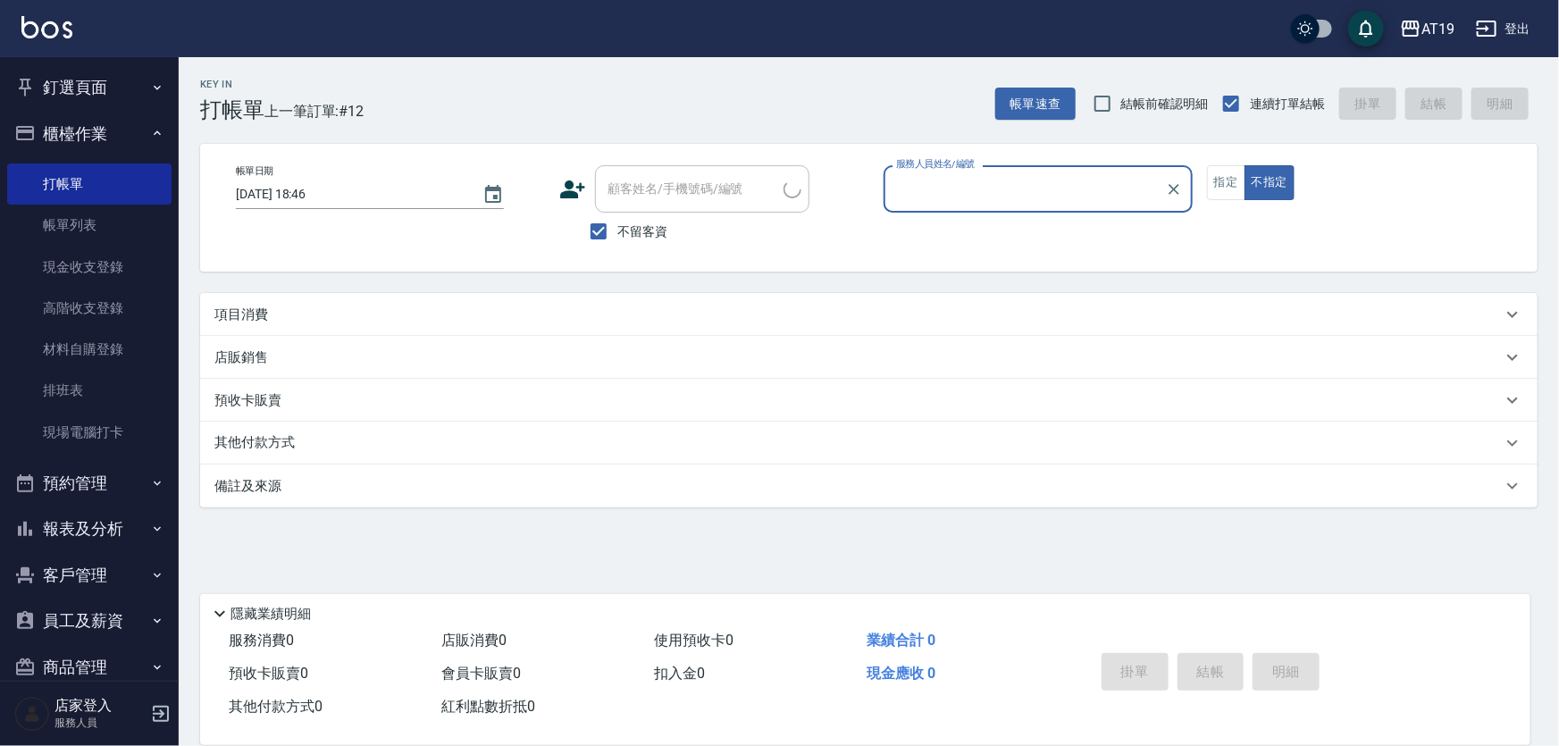
type input "Linda- 1"
click at [282, 317] on div "項目消費" at bounding box center [858, 315] width 1288 height 19
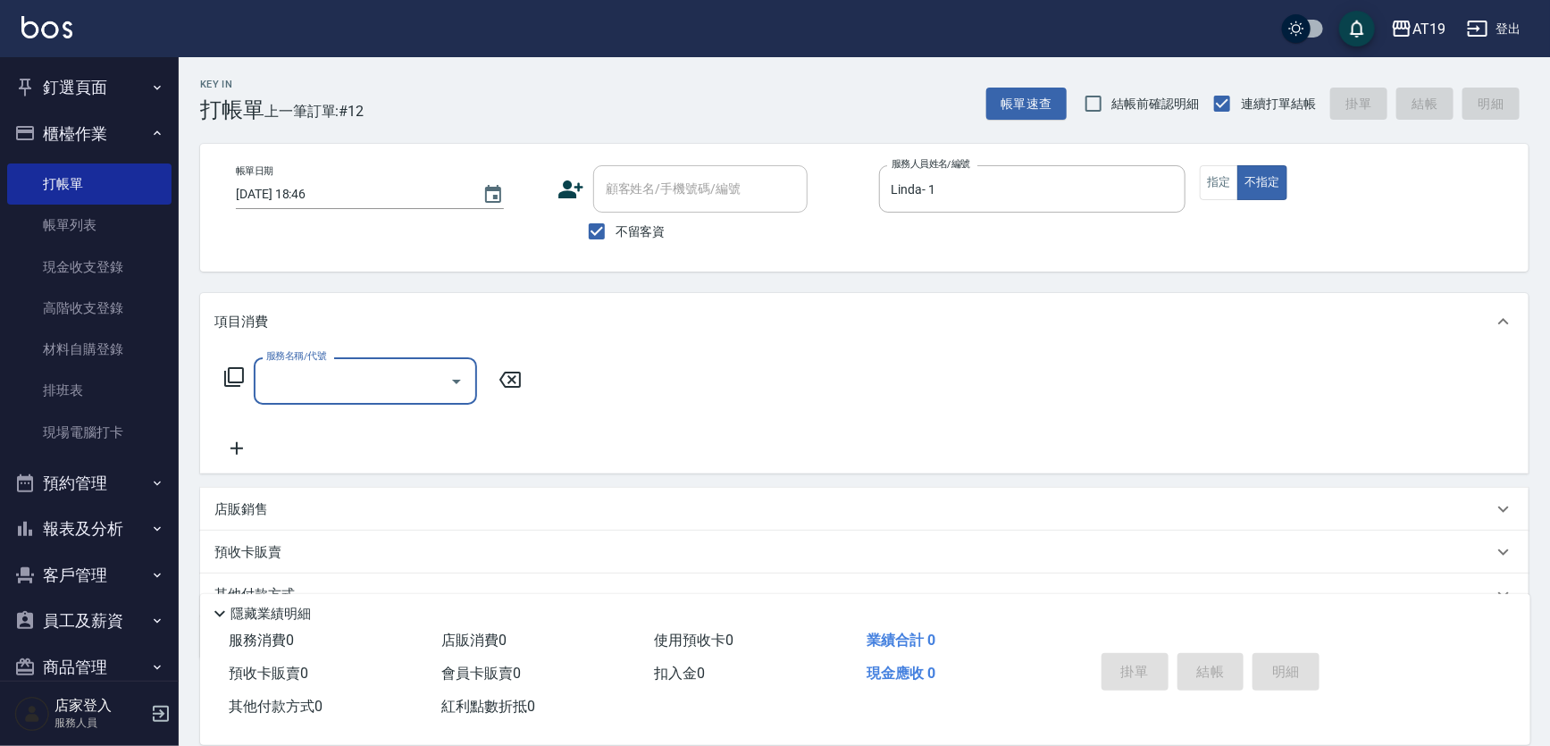
click at [294, 390] on input "服務名稱/代號" at bounding box center [352, 380] width 180 height 31
click at [381, 432] on span "染髮 - 1000" at bounding box center [365, 426] width 223 height 29
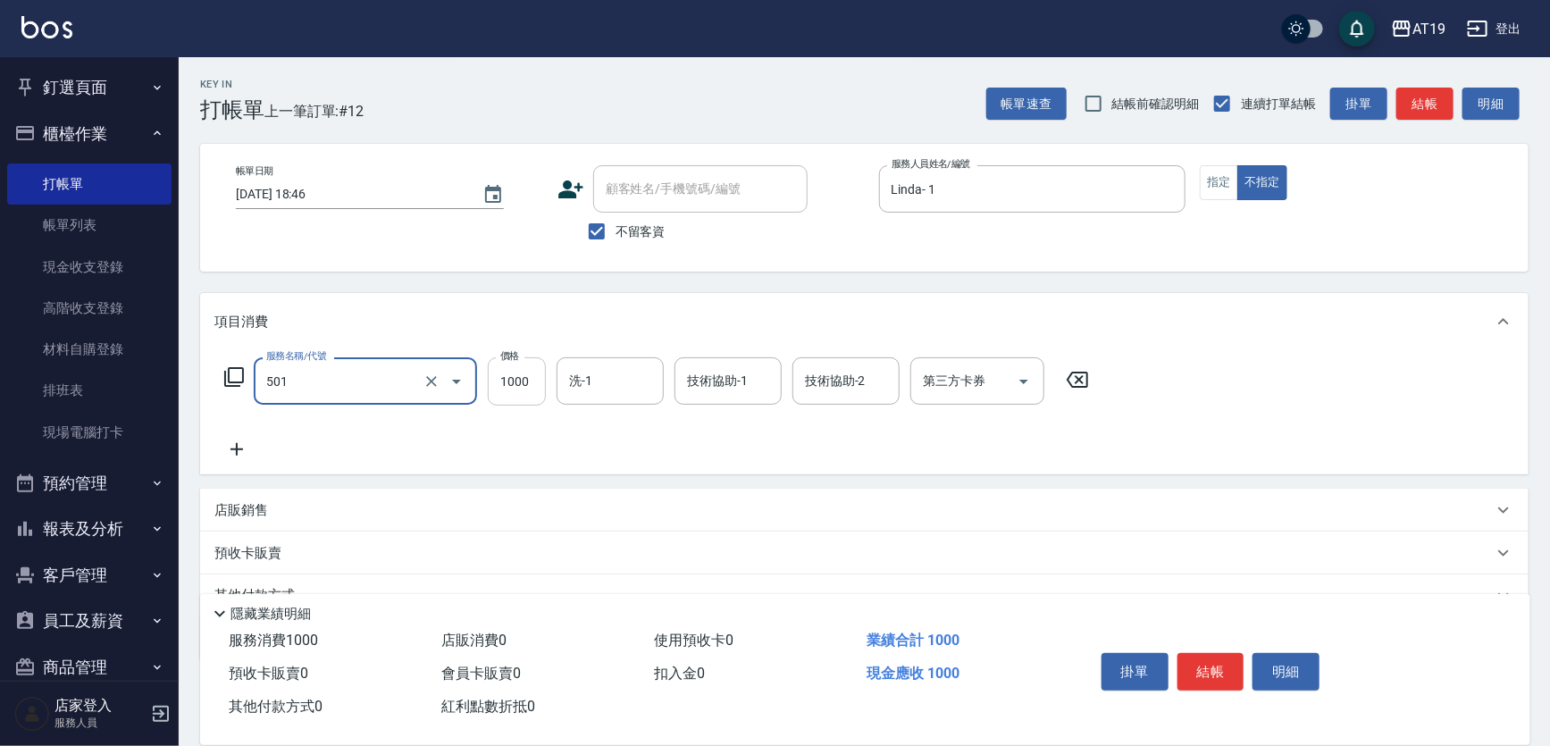
type input "染髮(501)"
click at [534, 403] on input "1000" at bounding box center [517, 381] width 58 height 48
type input "2000"
click at [1227, 657] on button "結帳" at bounding box center [1211, 672] width 67 height 38
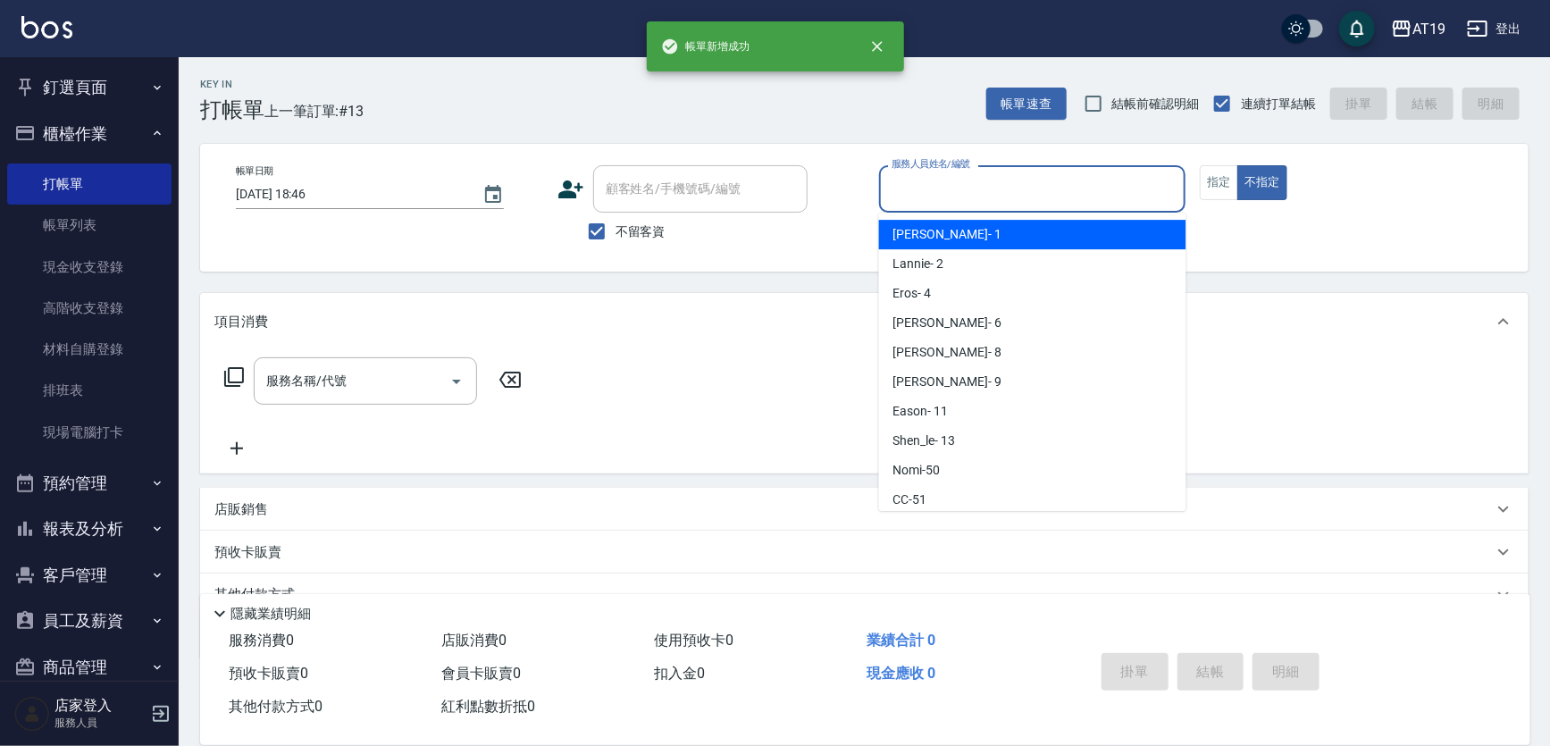
click at [977, 198] on input "服務人員姓名/編號" at bounding box center [1032, 188] width 291 height 31
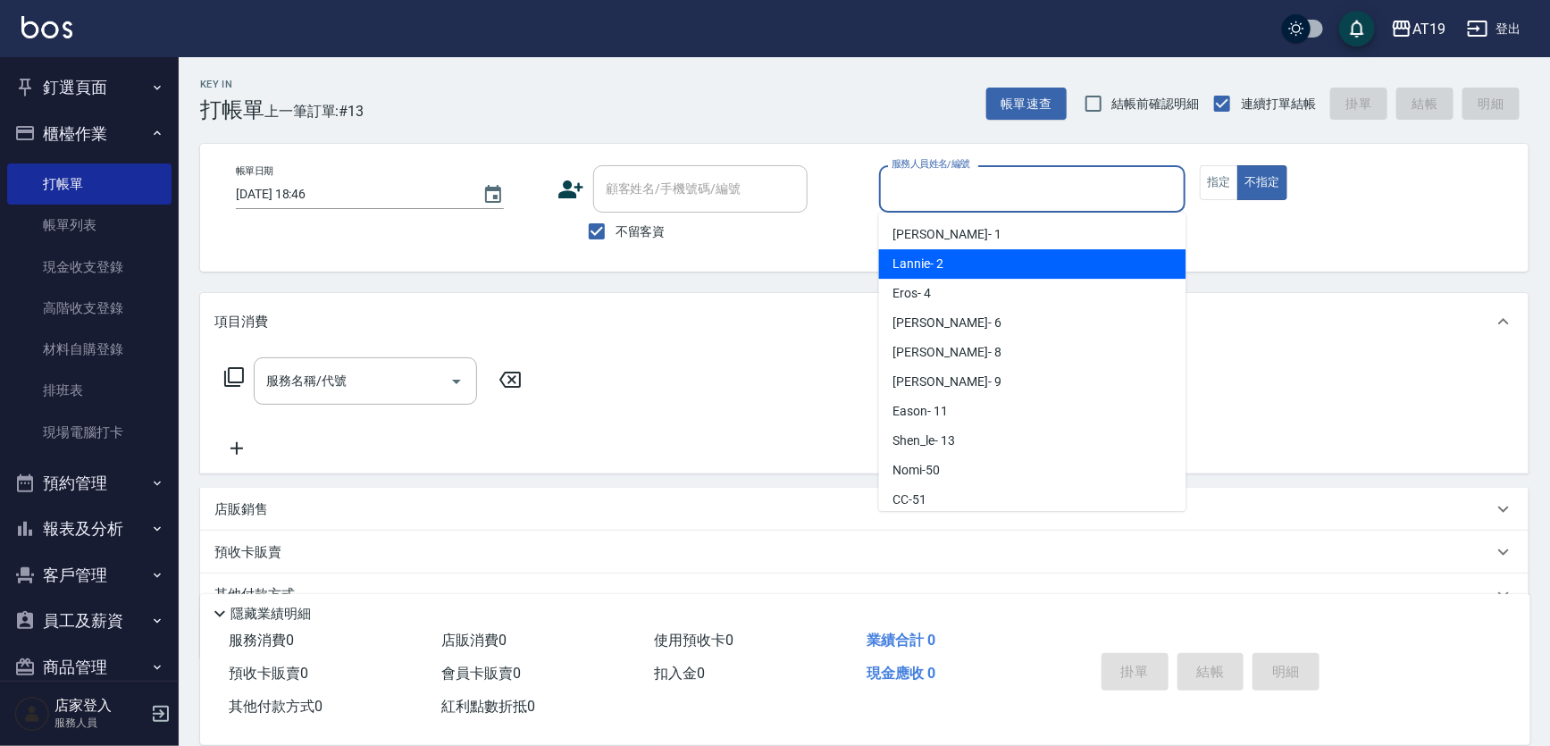
click at [967, 250] on div "Lannie - 2" at bounding box center [1032, 263] width 307 height 29
type input "Lannie- 2"
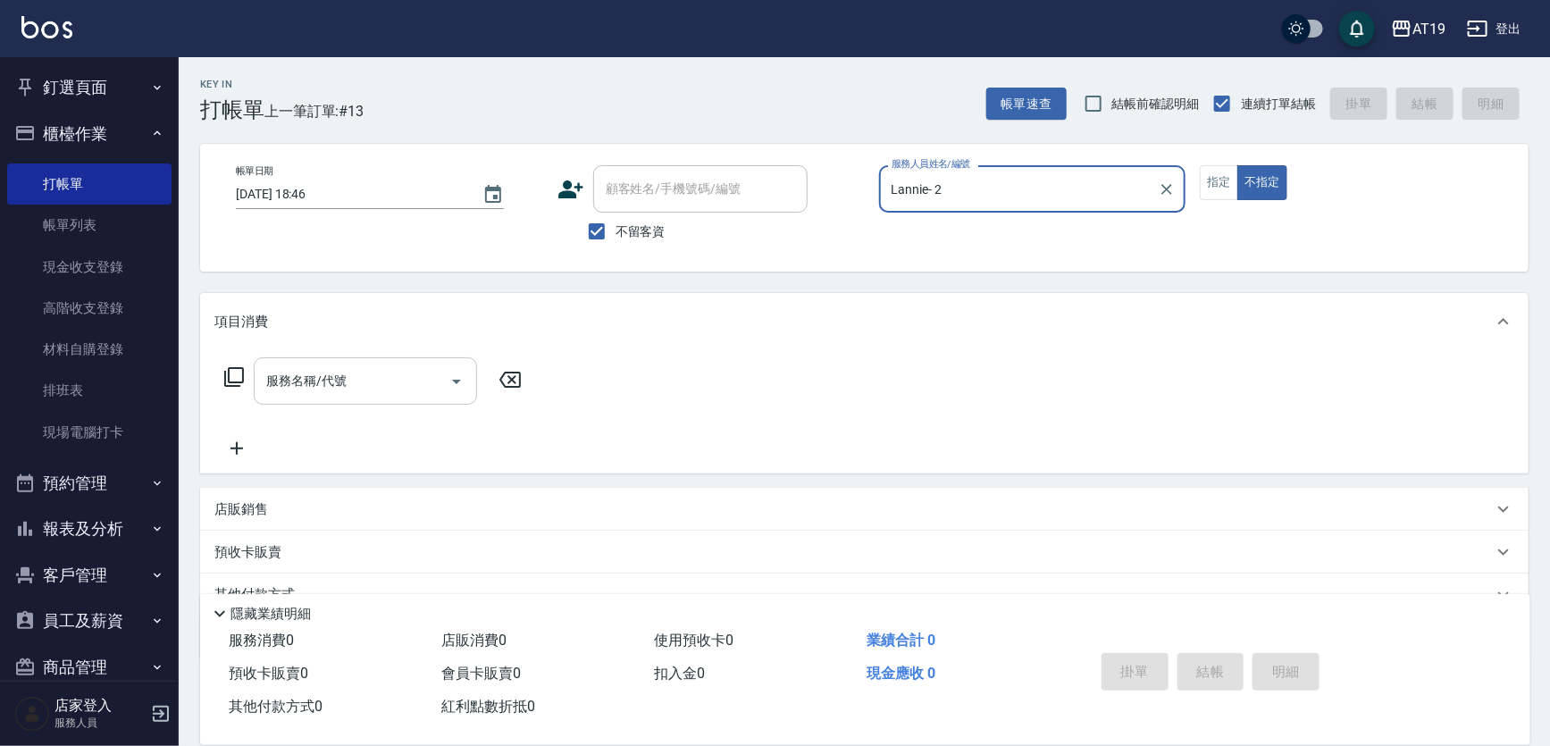
click at [407, 373] on input "服務名稱/代號" at bounding box center [352, 380] width 180 height 31
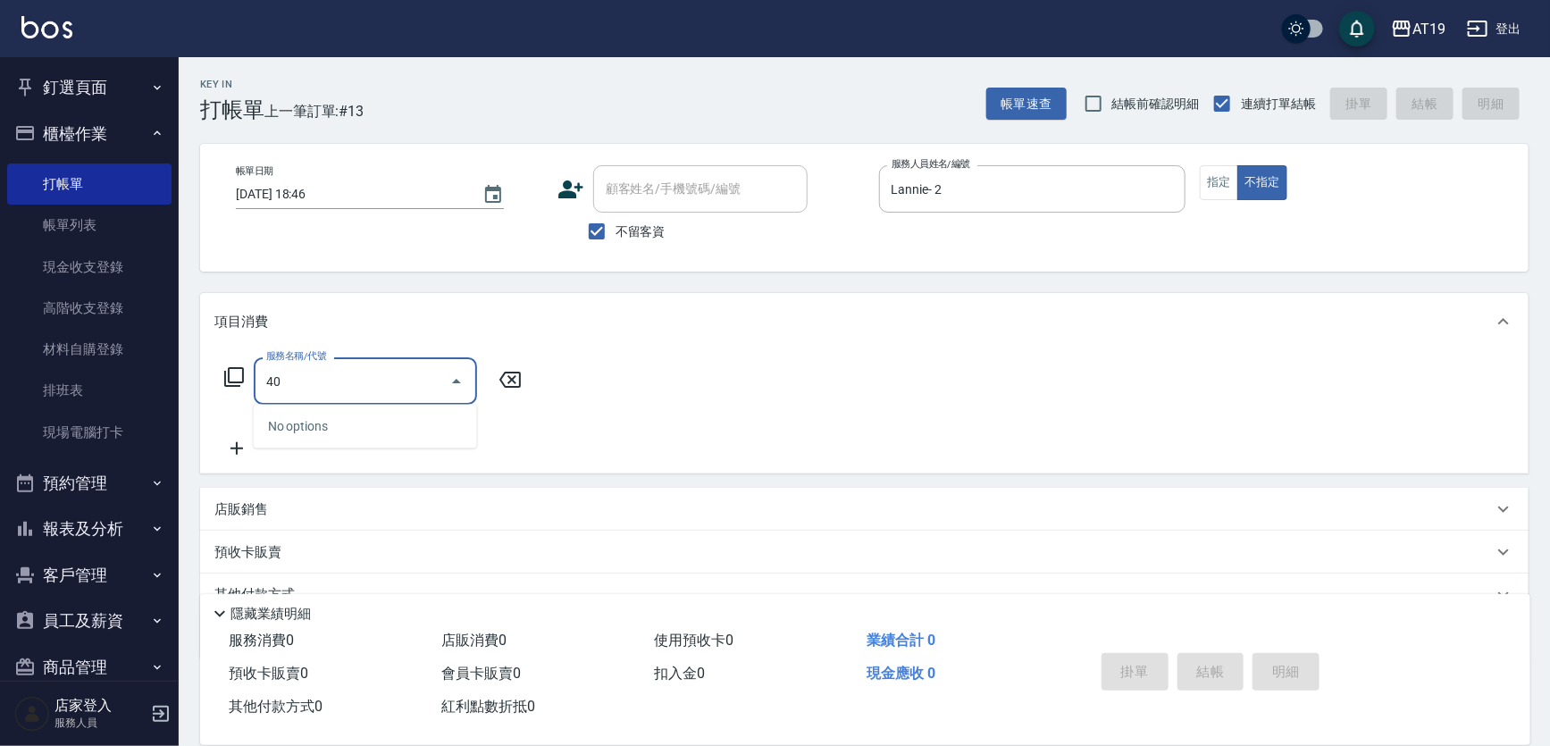
type input "401"
click at [407, 413] on span "剪髮 - 300" at bounding box center [365, 426] width 223 height 29
